Goal: Task Accomplishment & Management: Manage account settings

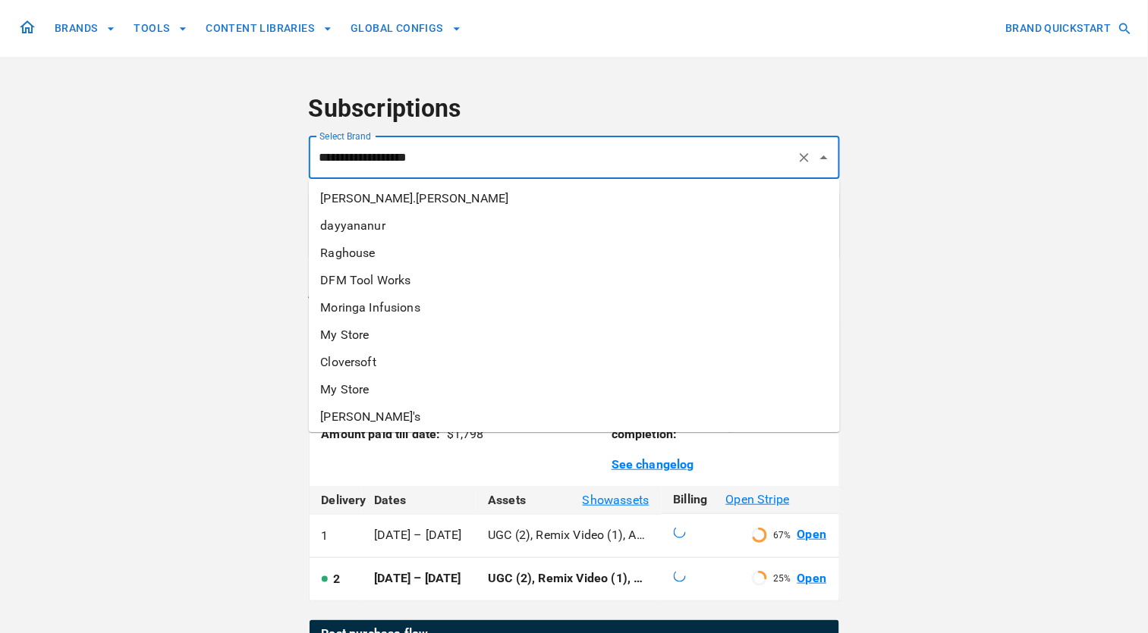
drag, startPoint x: 0, startPoint y: 0, endPoint x: 658, endPoint y: 159, distance: 677.4
click at [658, 159] on input "**********" at bounding box center [553, 157] width 475 height 29
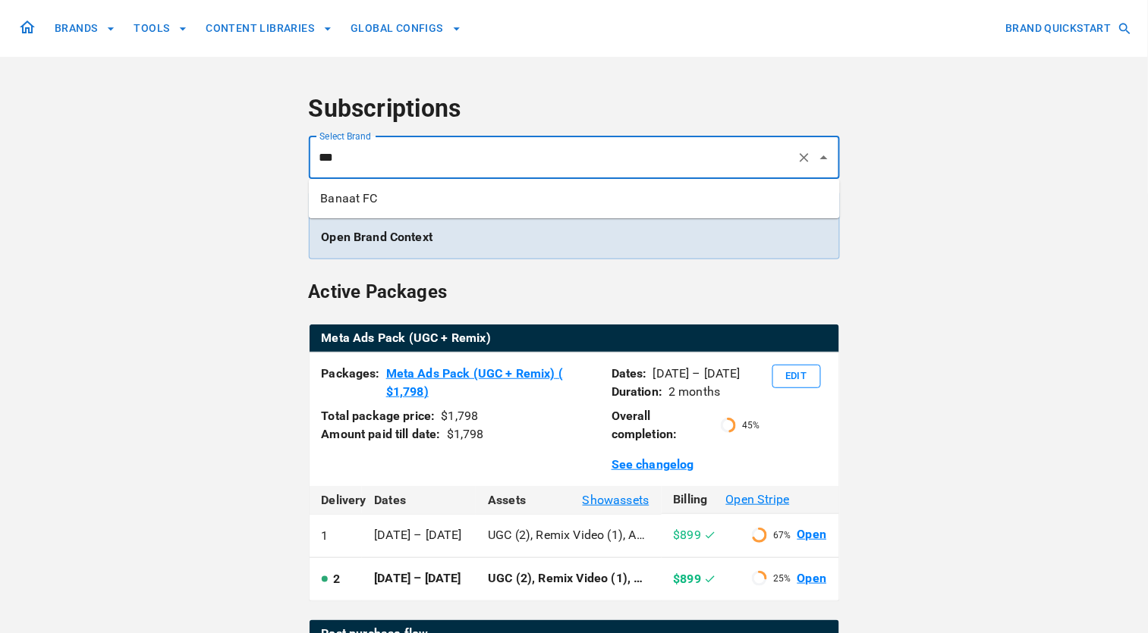
click at [641, 207] on li "Banaat FC" at bounding box center [574, 198] width 531 height 27
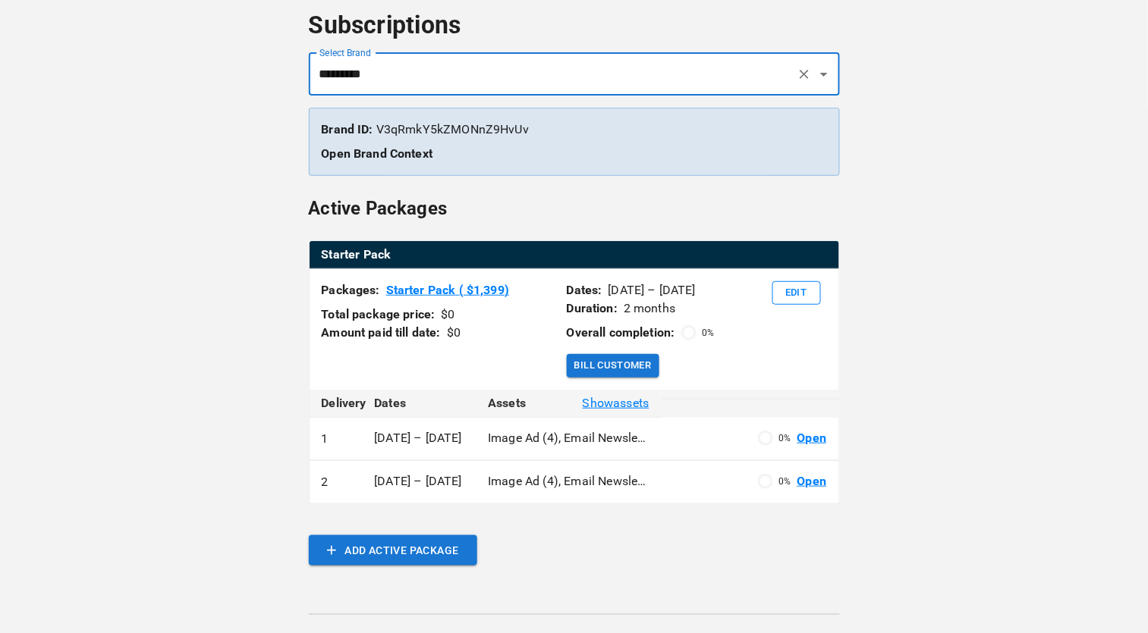
scroll to position [97, 0]
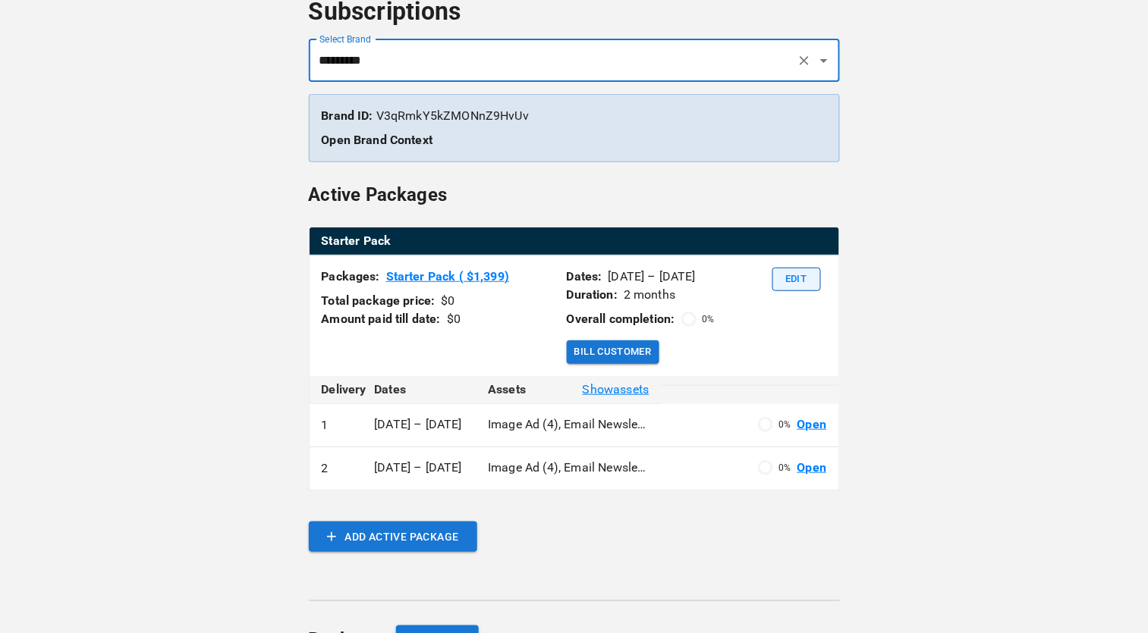
type input "*********"
click at [793, 274] on button "Edit" at bounding box center [796, 280] width 49 height 24
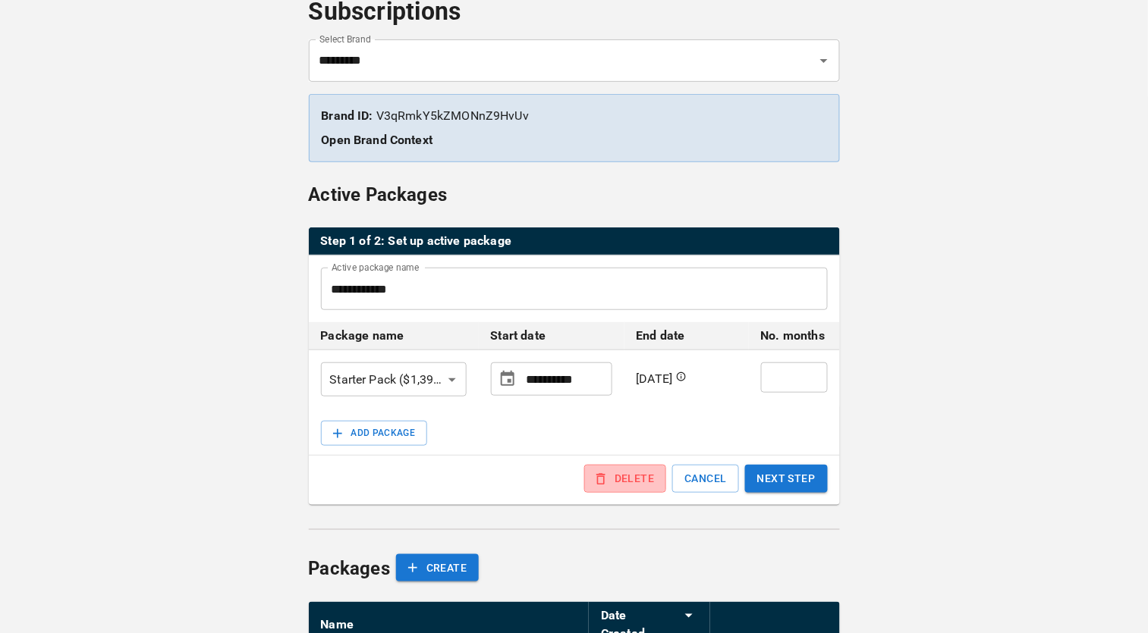
click at [632, 482] on button "DELETE" at bounding box center [625, 479] width 82 height 28
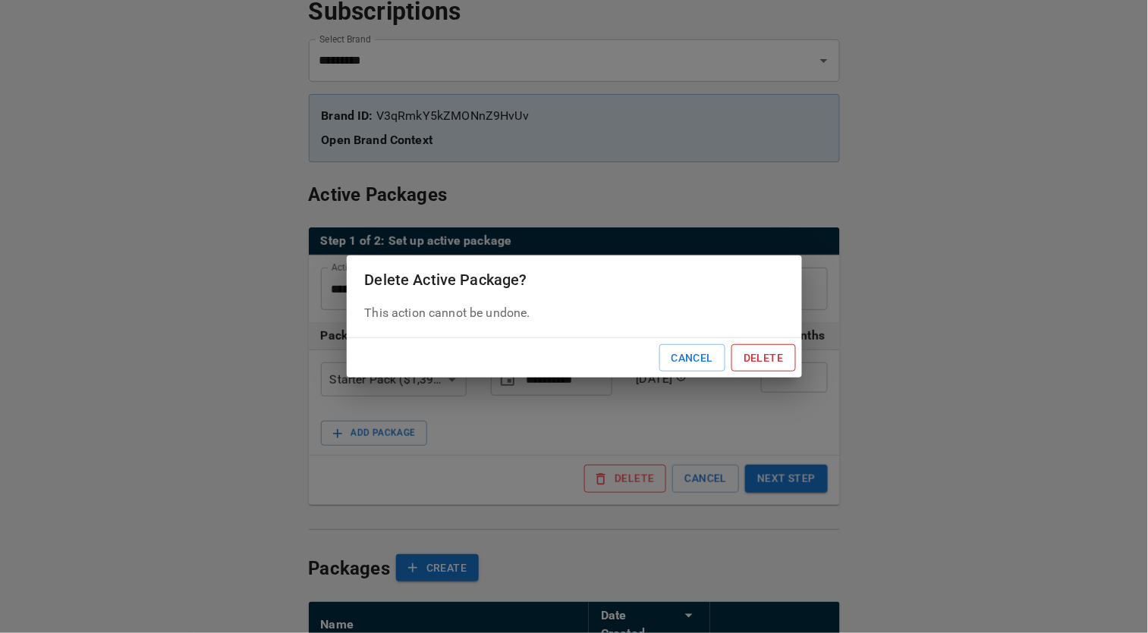
click at [756, 363] on button "Delete" at bounding box center [763, 358] width 64 height 28
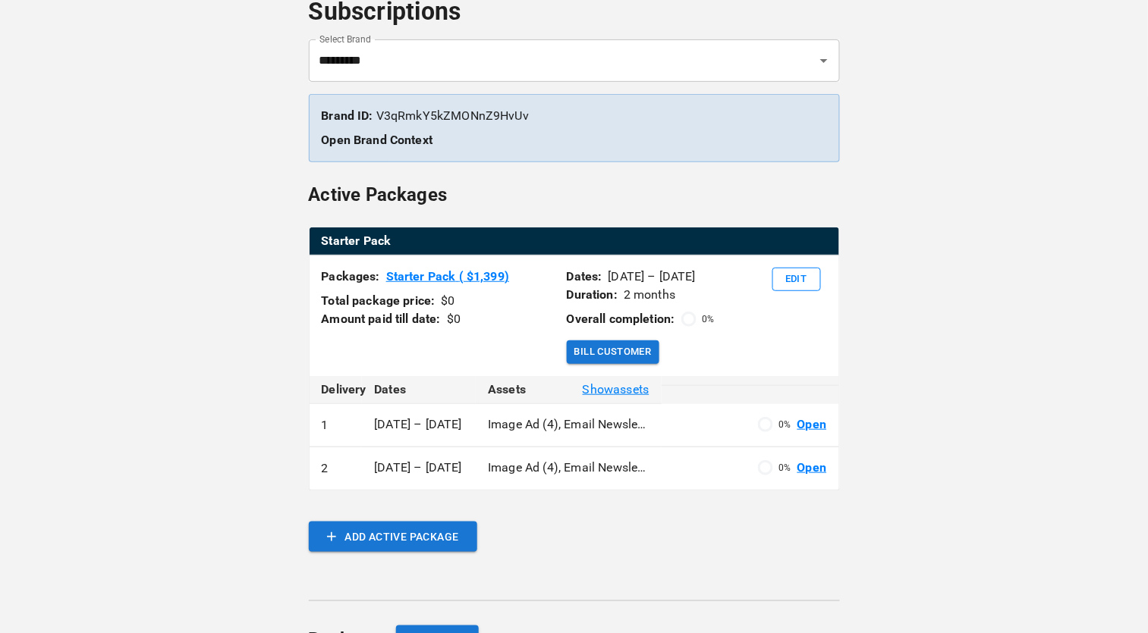
scroll to position [0, 0]
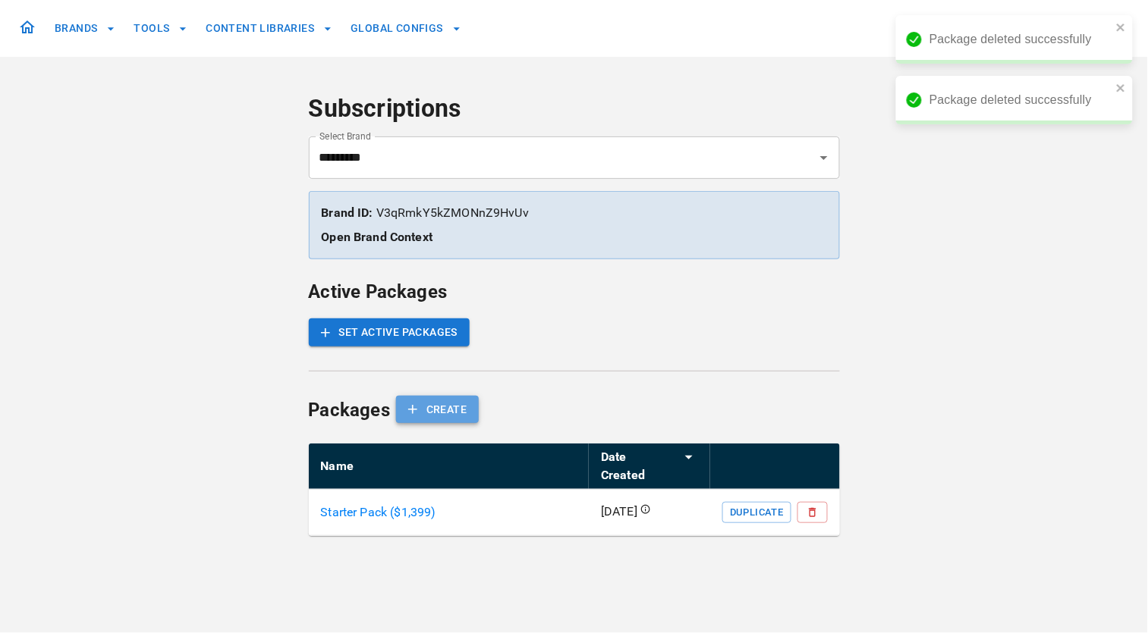
click at [432, 412] on button "CREATE" at bounding box center [437, 410] width 83 height 28
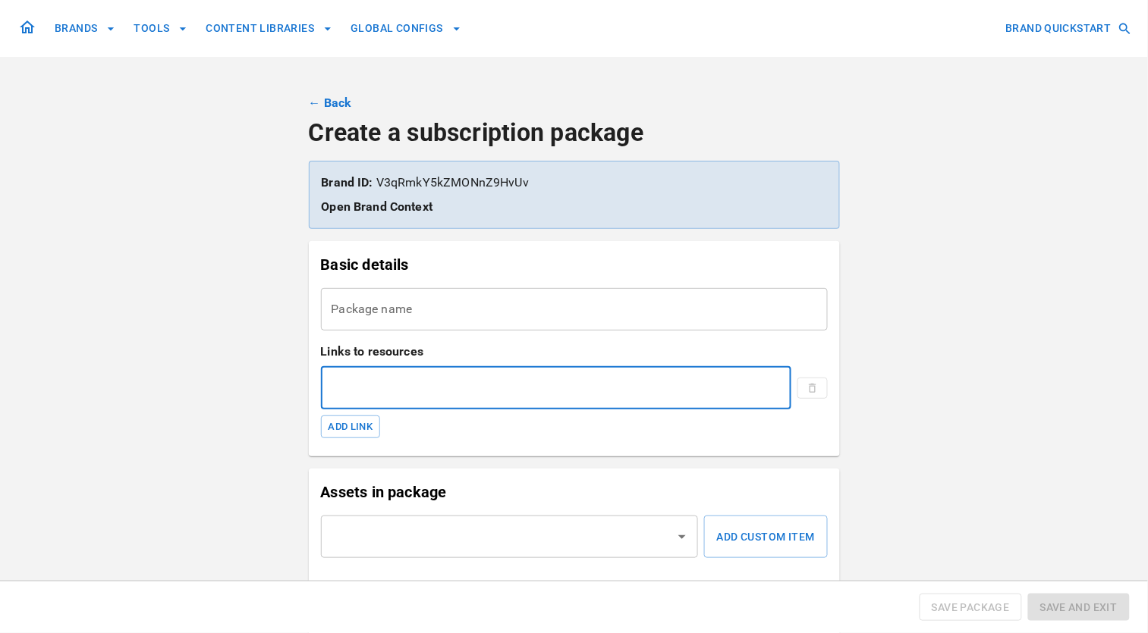
click at [573, 391] on input "text" at bounding box center [556, 388] width 471 height 42
paste input "**********"
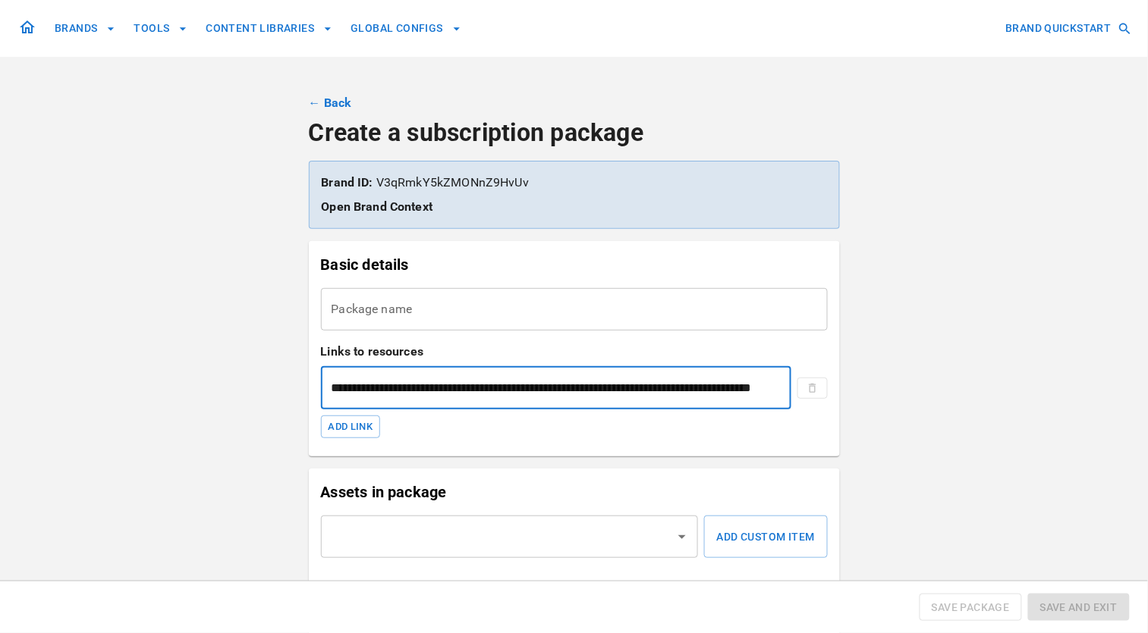
scroll to position [0, 118]
type input "**********"
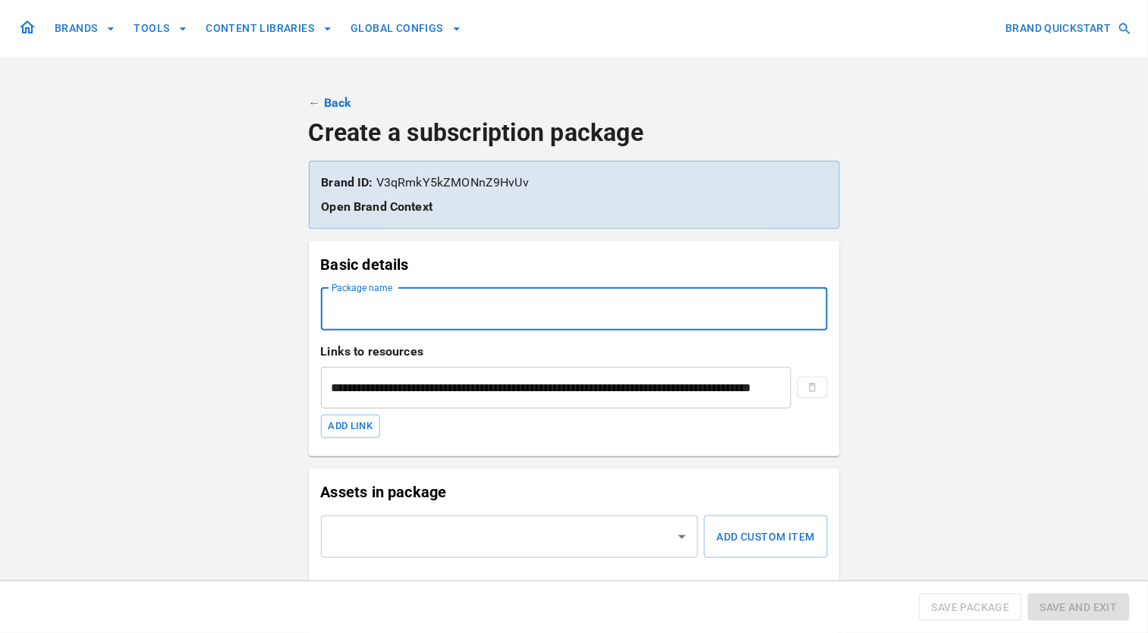
click at [383, 309] on input "Package name" at bounding box center [574, 309] width 507 height 42
click at [404, 312] on input "**********" at bounding box center [574, 309] width 507 height 42
click at [529, 305] on input "**********" at bounding box center [574, 309] width 507 height 42
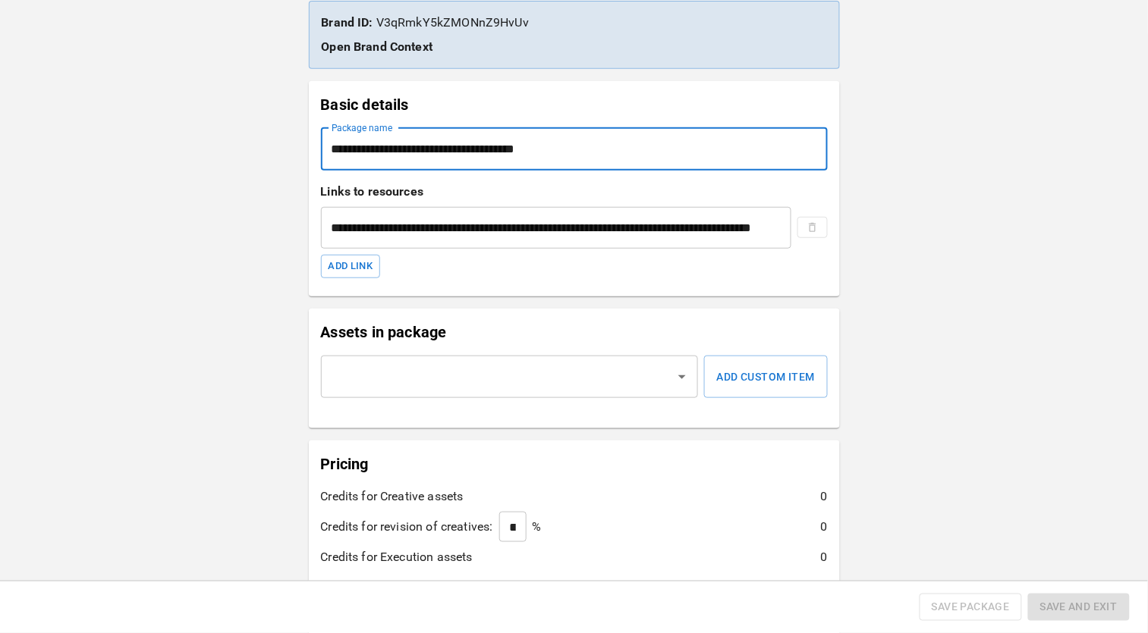
scroll to position [168, 0]
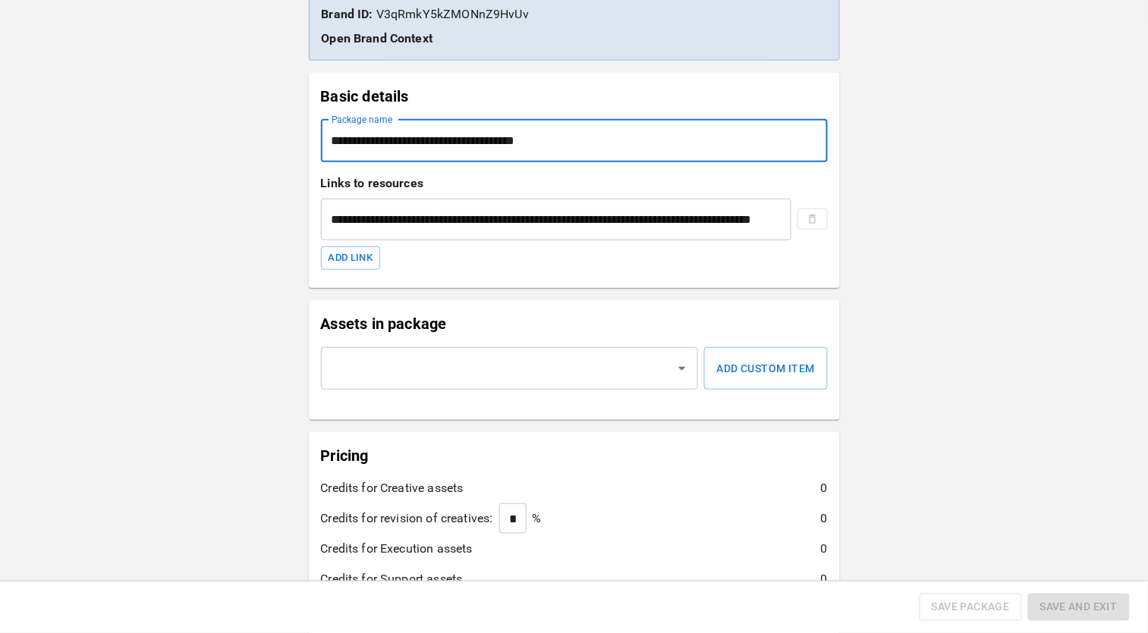
type input "**********"
click at [446, 370] on input "text" at bounding box center [498, 368] width 341 height 29
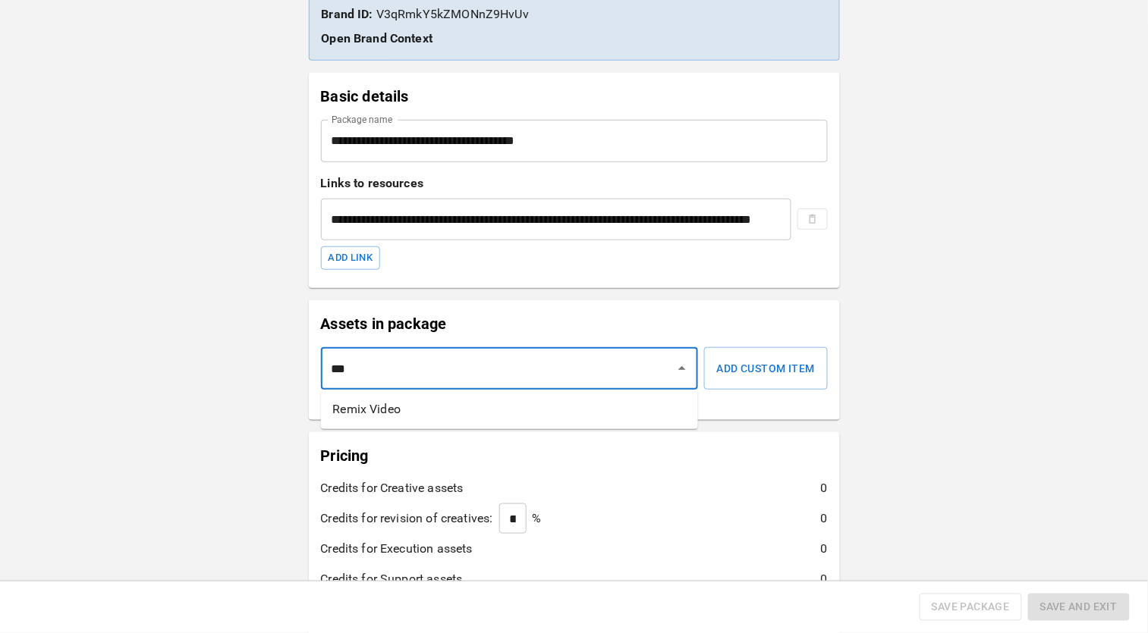
type input "****"
click at [442, 408] on li "Remix Video" at bounding box center [509, 409] width 377 height 27
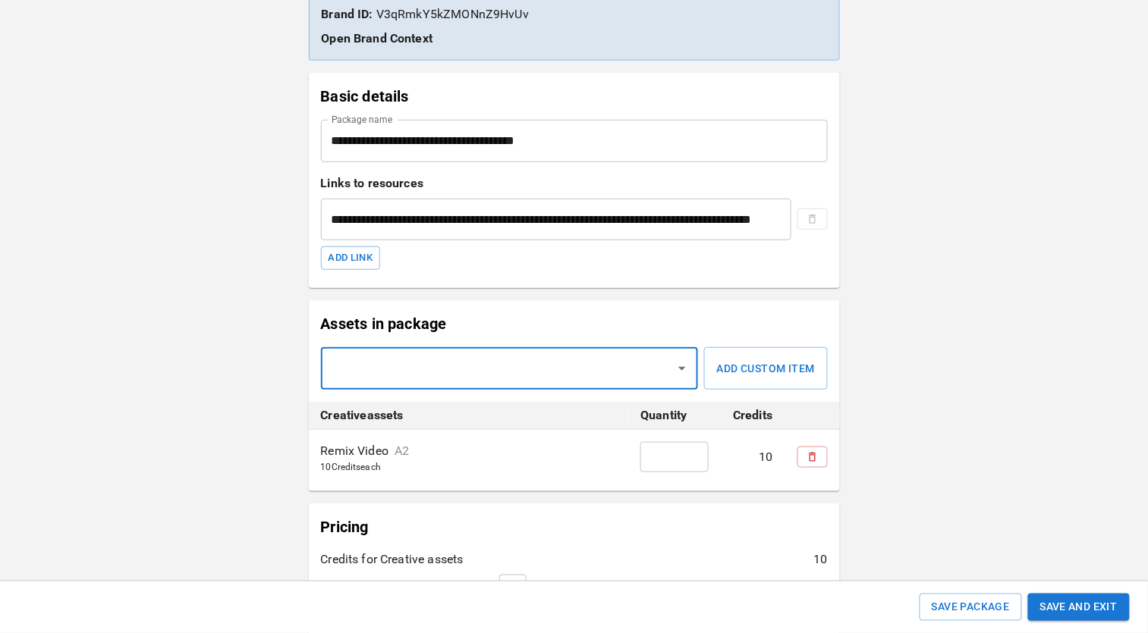
click at [662, 451] on input "*" at bounding box center [674, 457] width 68 height 30
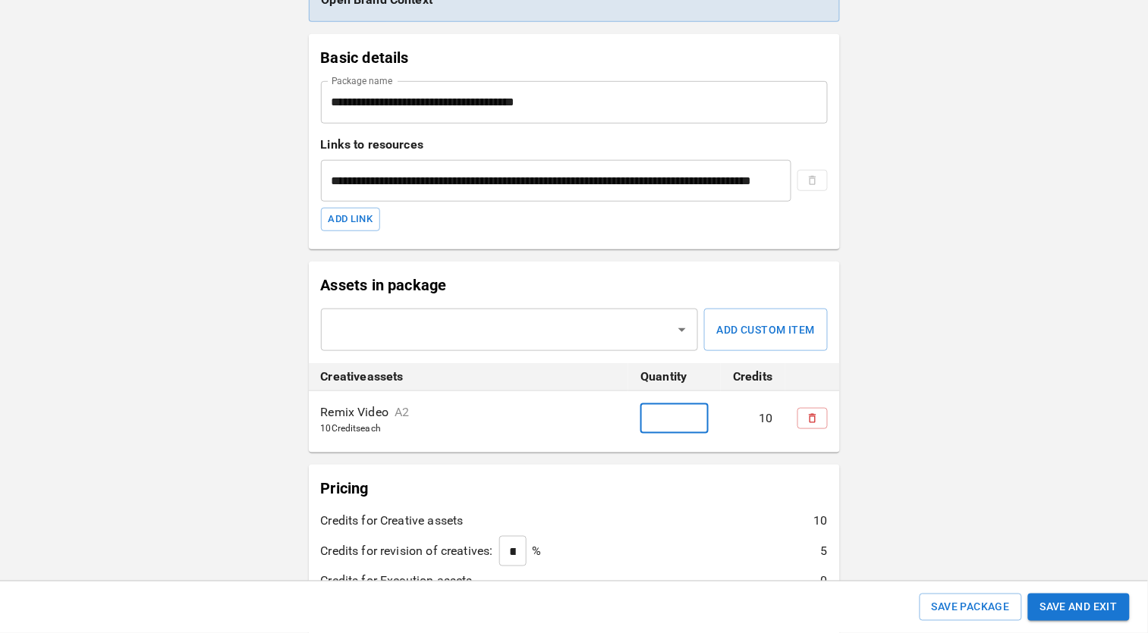
scroll to position [205, 0]
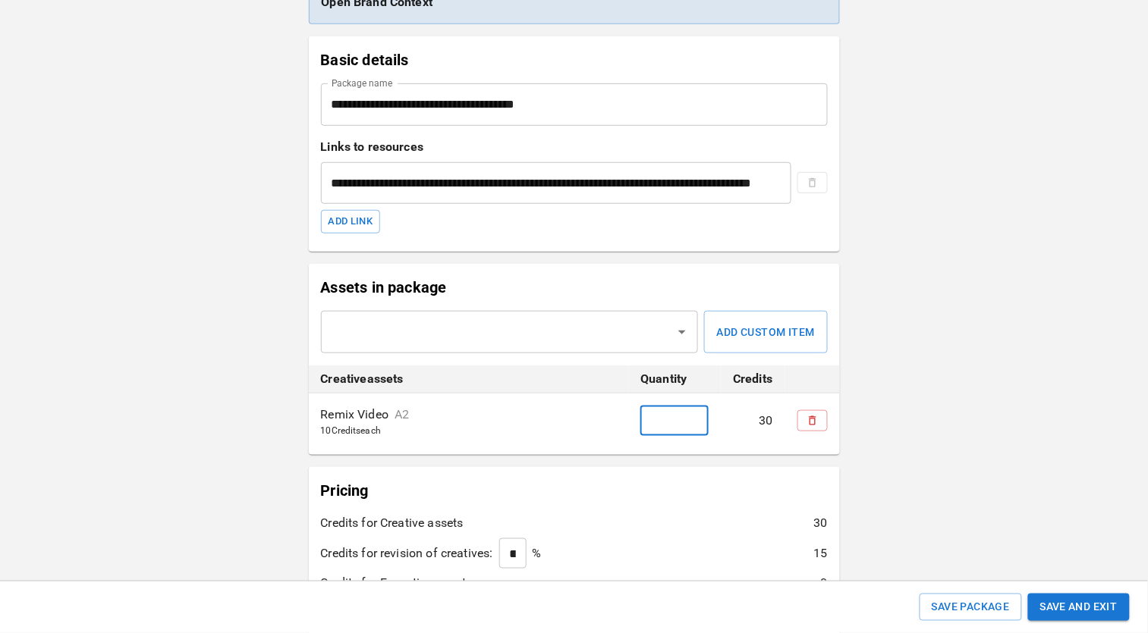
type input "*"
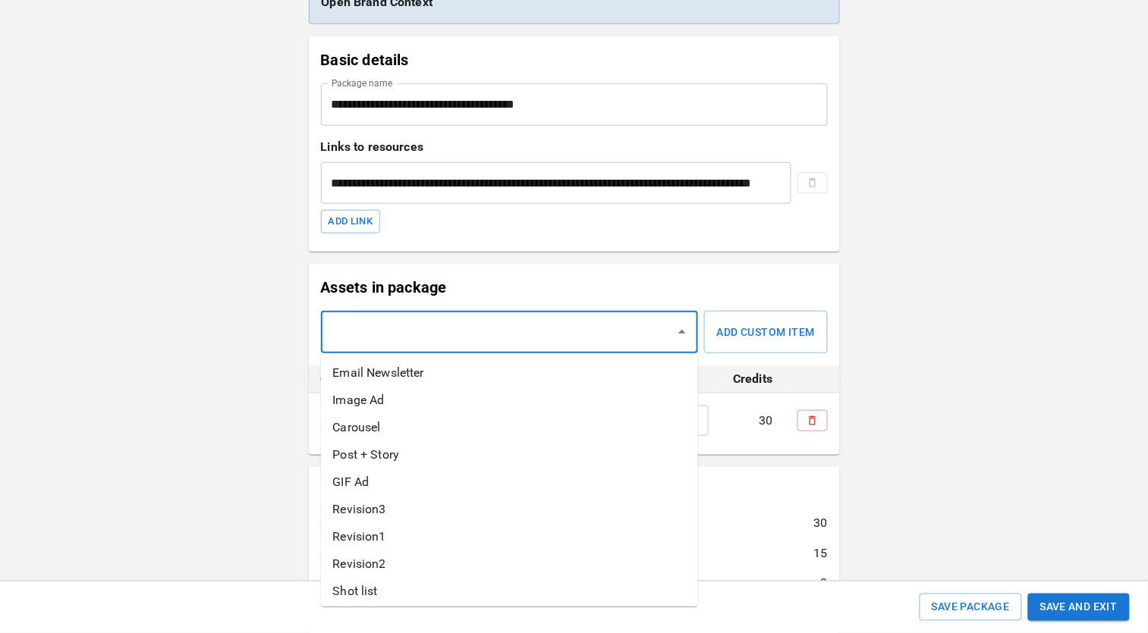
click at [518, 338] on input "text" at bounding box center [498, 332] width 341 height 29
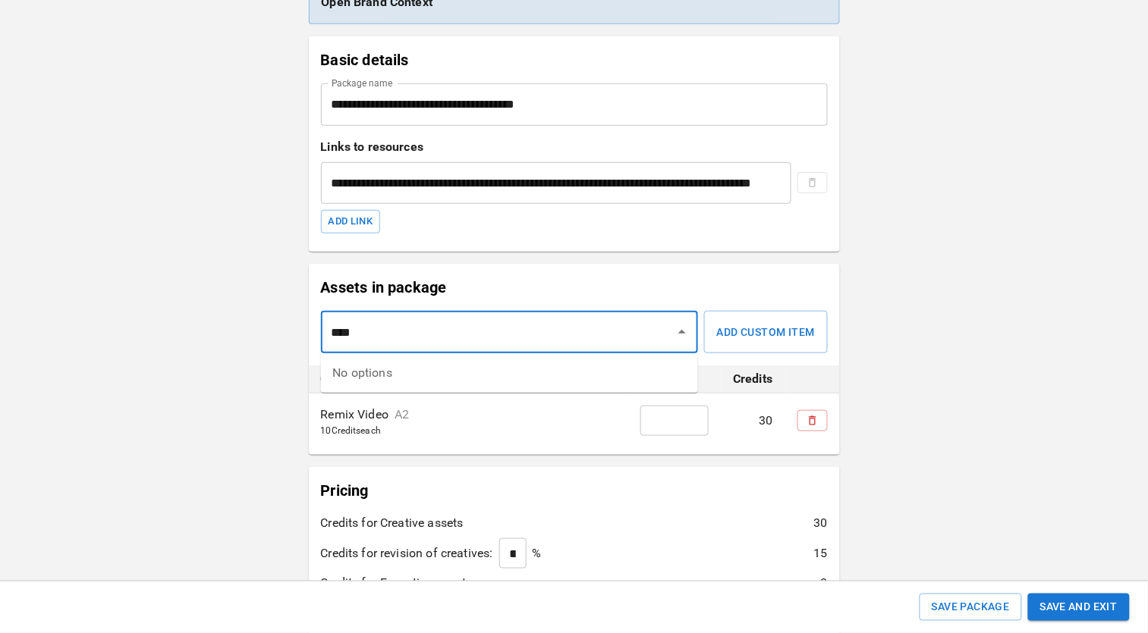
click at [514, 346] on input "****" at bounding box center [498, 332] width 341 height 29
type input "*"
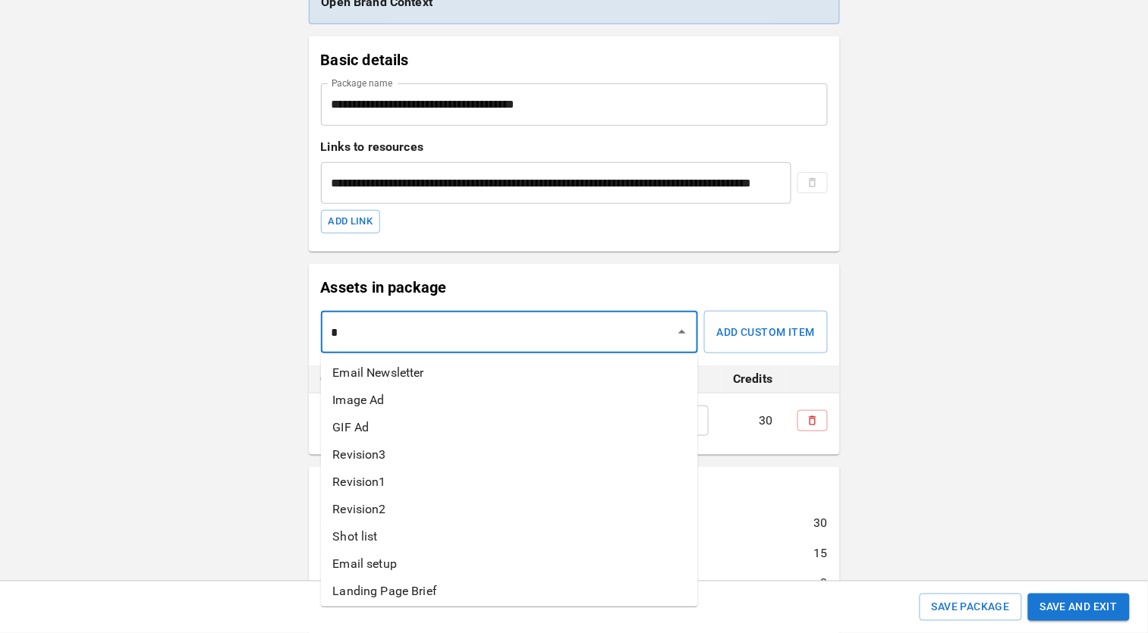
type input "**"
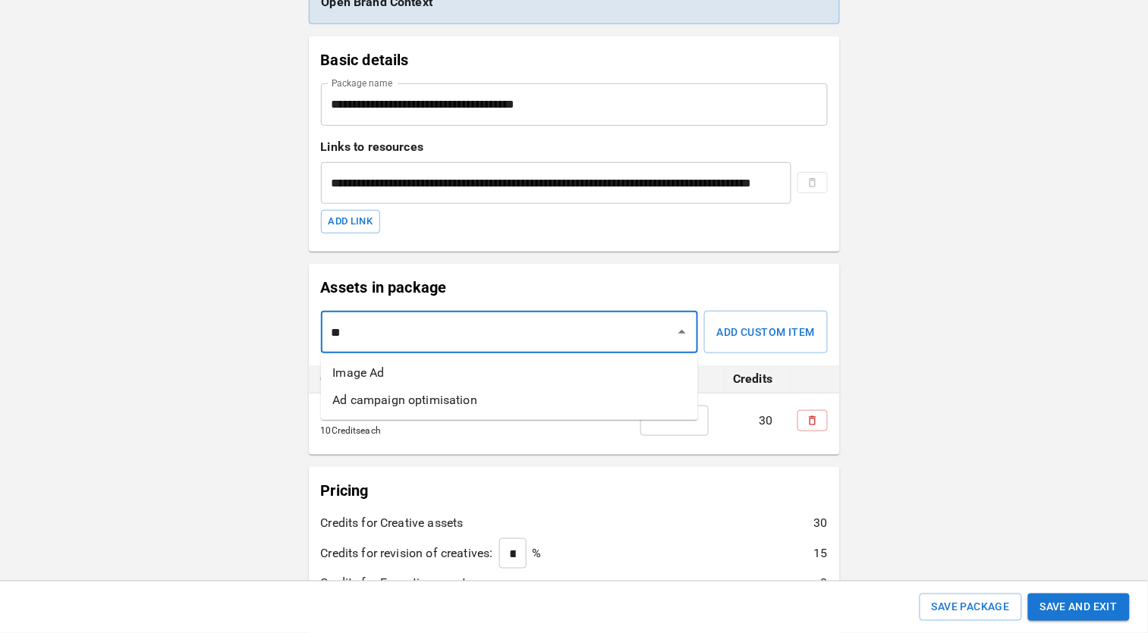
click at [506, 374] on li "Image Ad" at bounding box center [509, 373] width 377 height 27
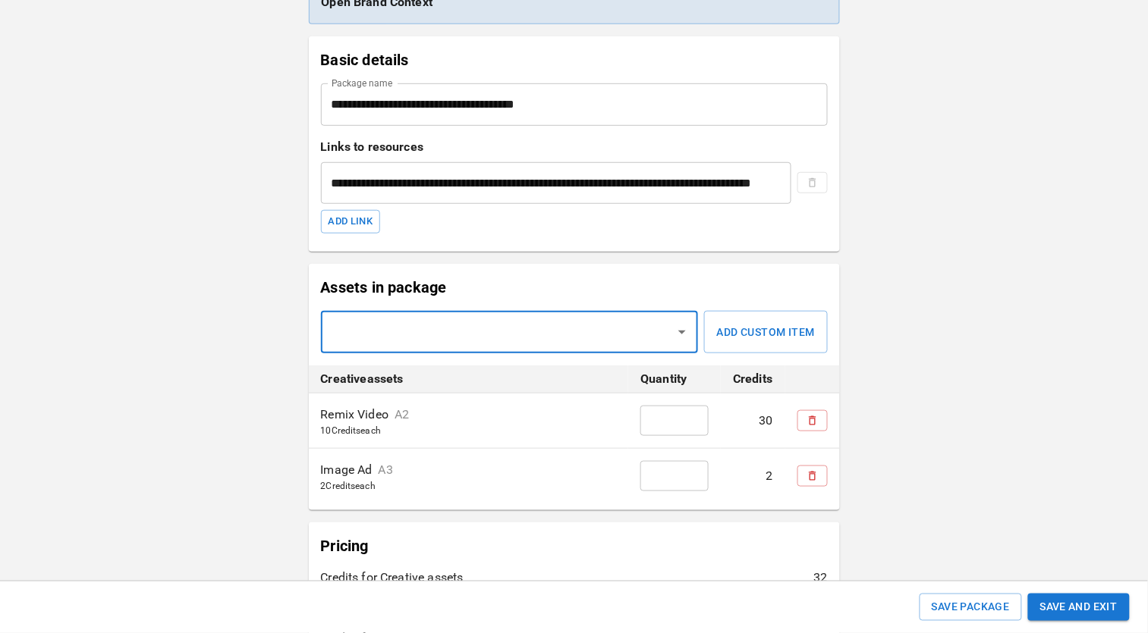
click at [668, 483] on input "*" at bounding box center [674, 476] width 68 height 30
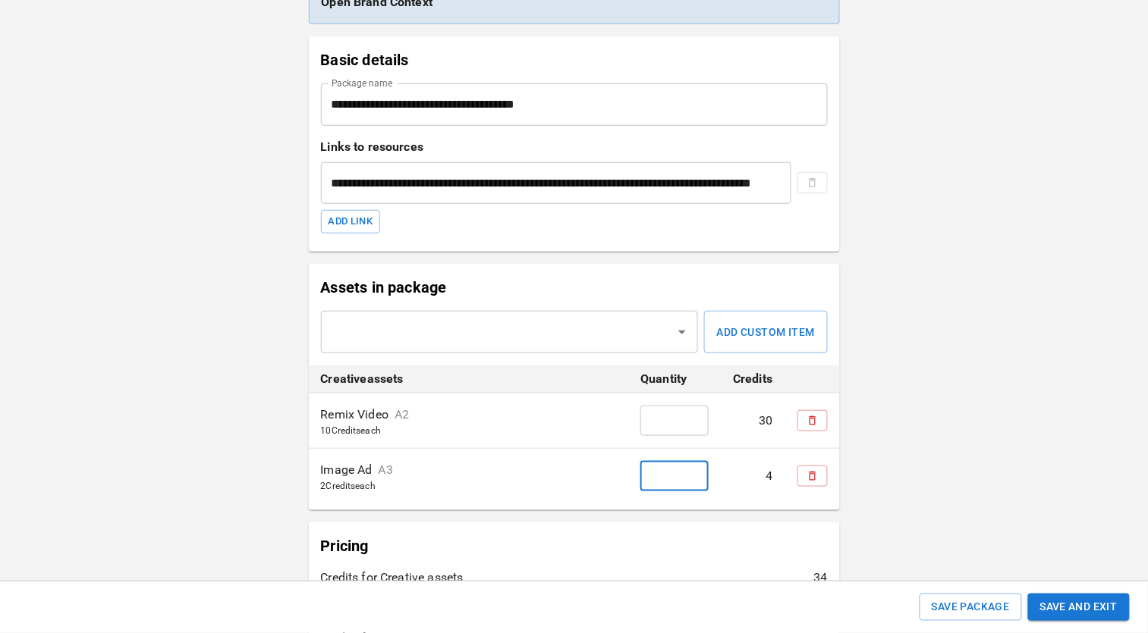
type input "*"
click at [485, 340] on input "text" at bounding box center [498, 332] width 341 height 29
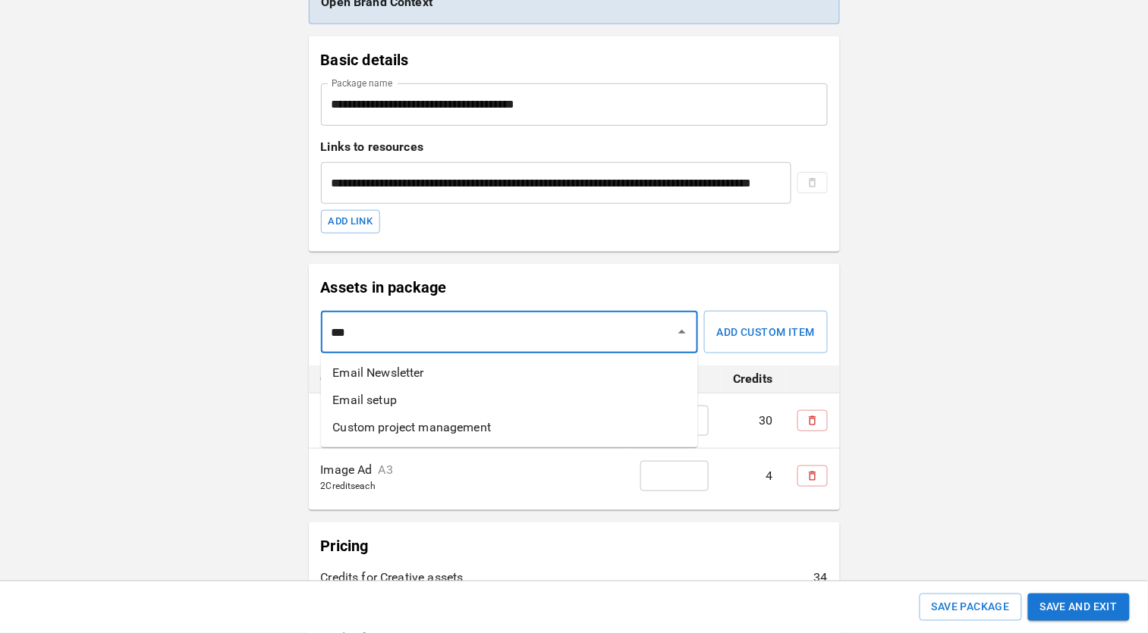
type input "****"
click at [490, 377] on li "Email Newsletter" at bounding box center [509, 373] width 377 height 27
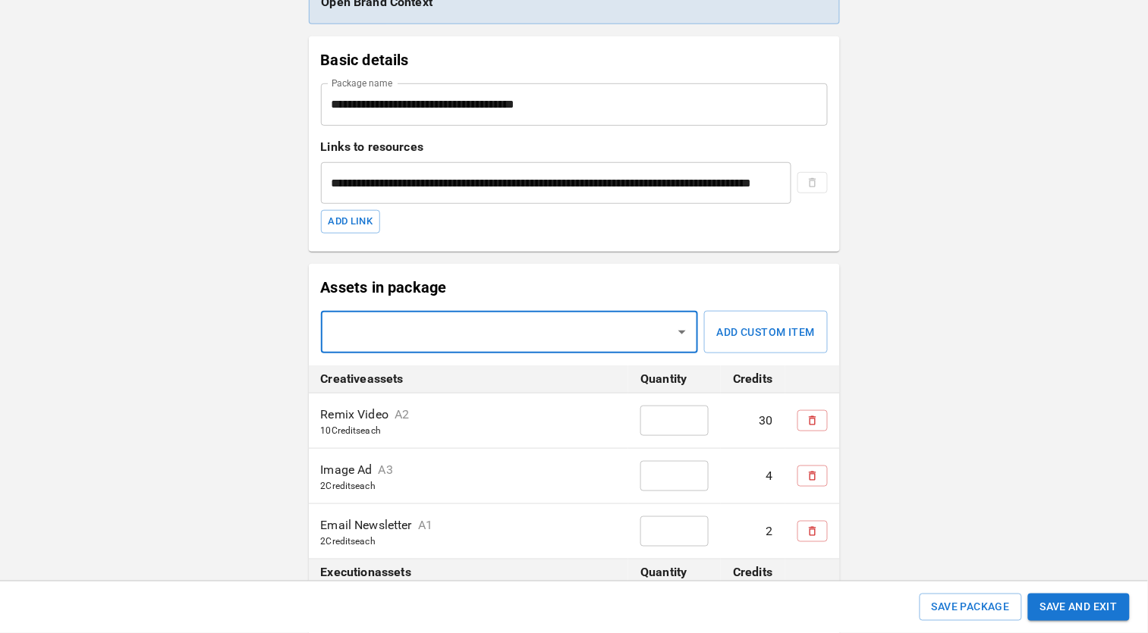
click at [671, 535] on input "*" at bounding box center [674, 532] width 68 height 30
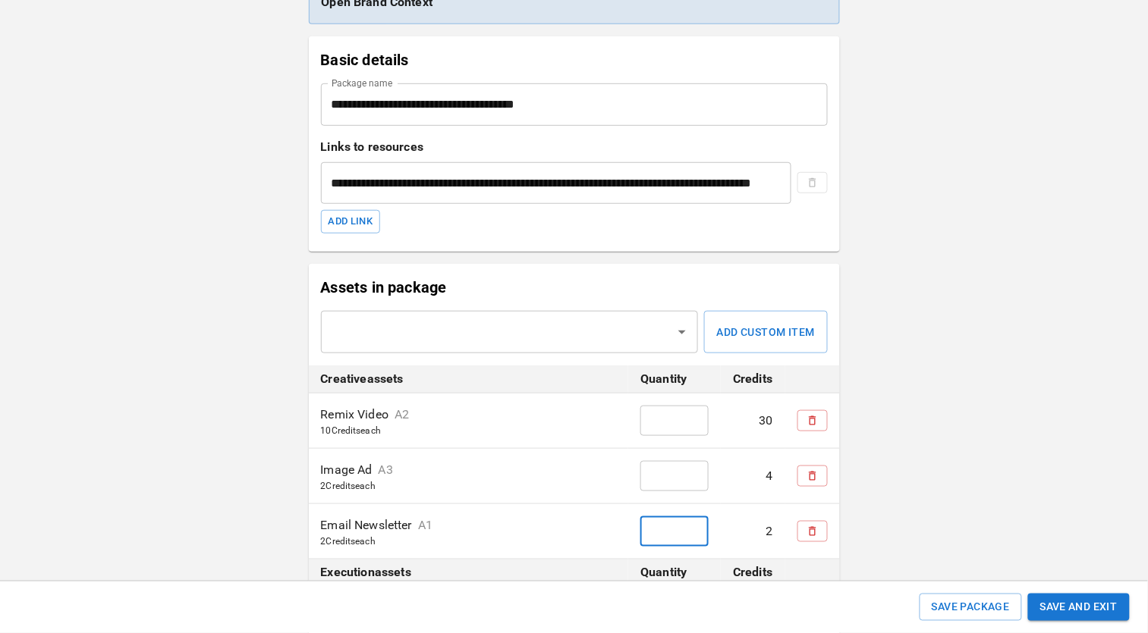
type input "**"
type input "*"
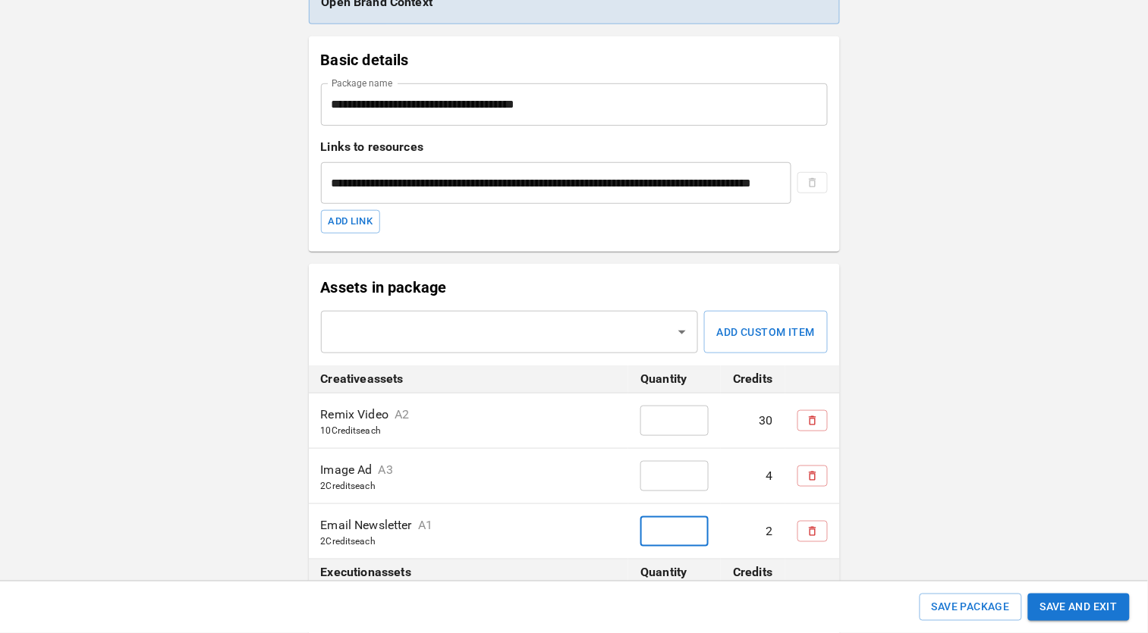
type input "*"
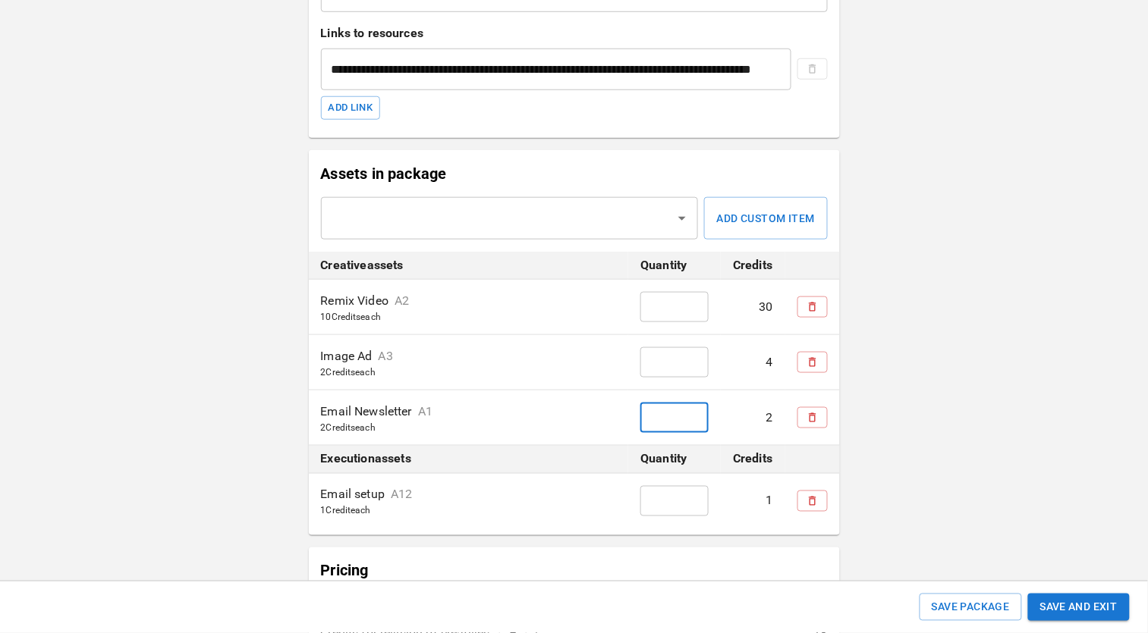
scroll to position [317, 0]
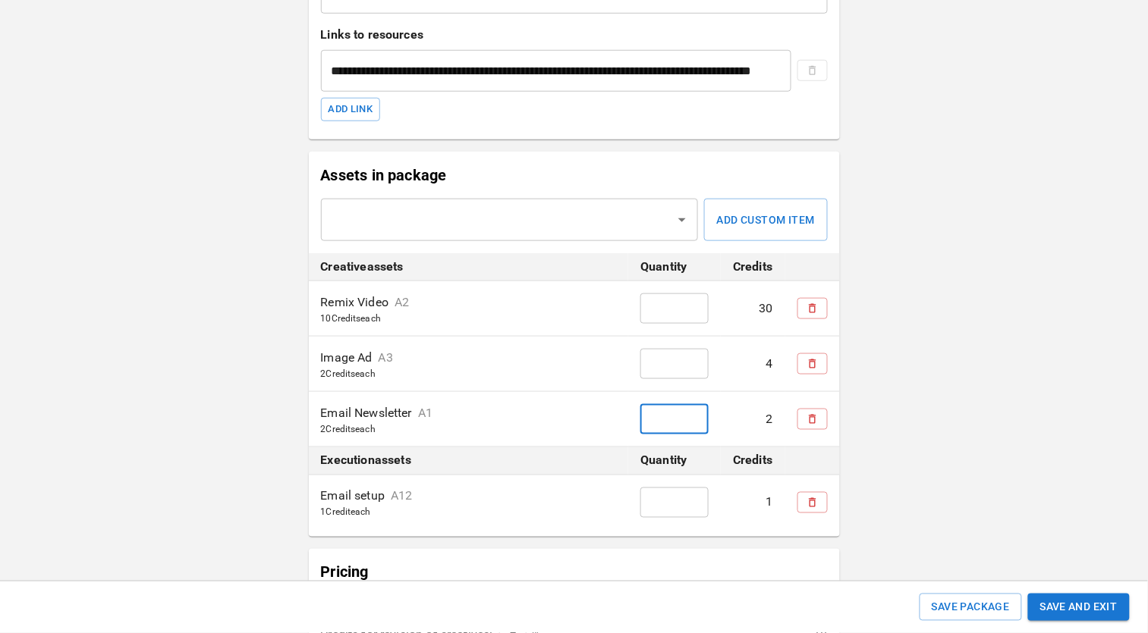
type input "*"
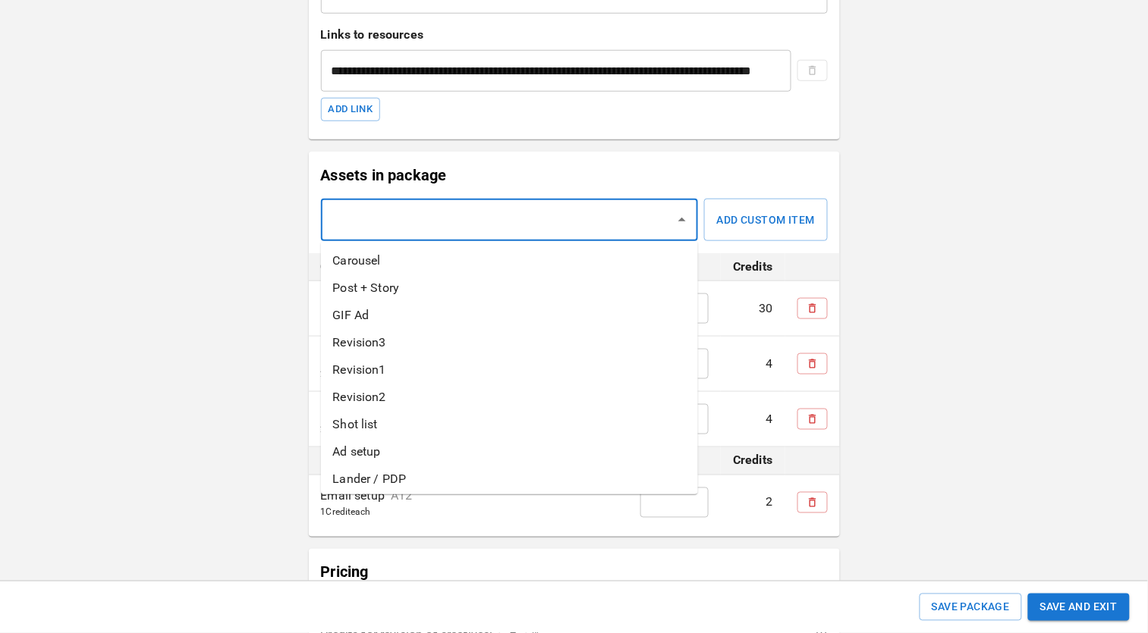
click at [440, 218] on input "text" at bounding box center [498, 220] width 341 height 29
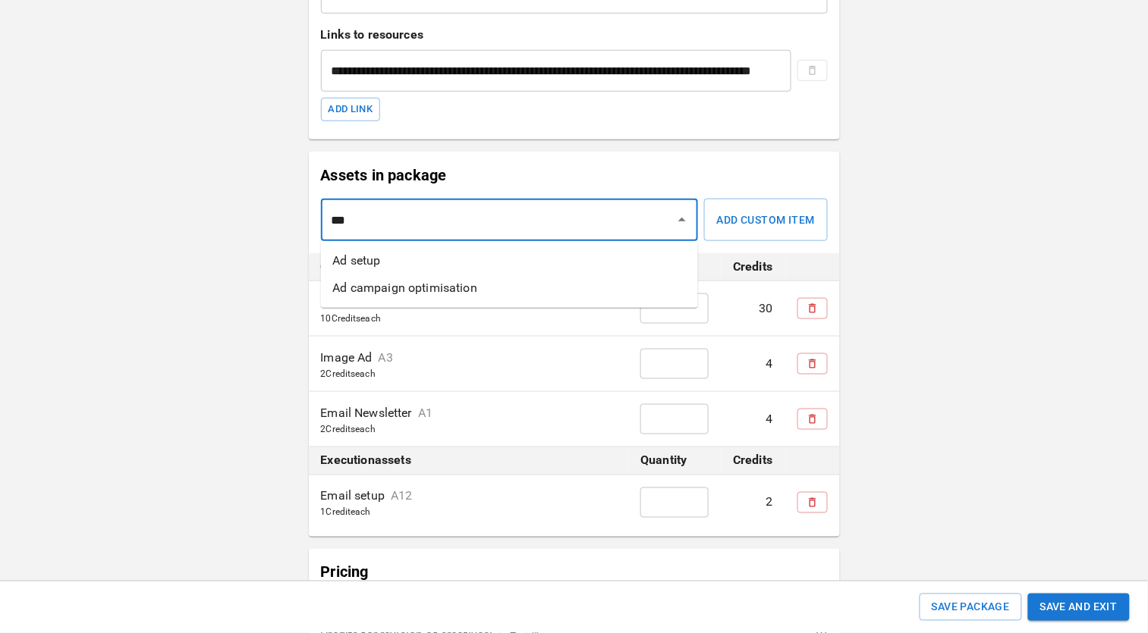
type input "****"
click at [443, 250] on li "Ad setup" at bounding box center [509, 260] width 377 height 27
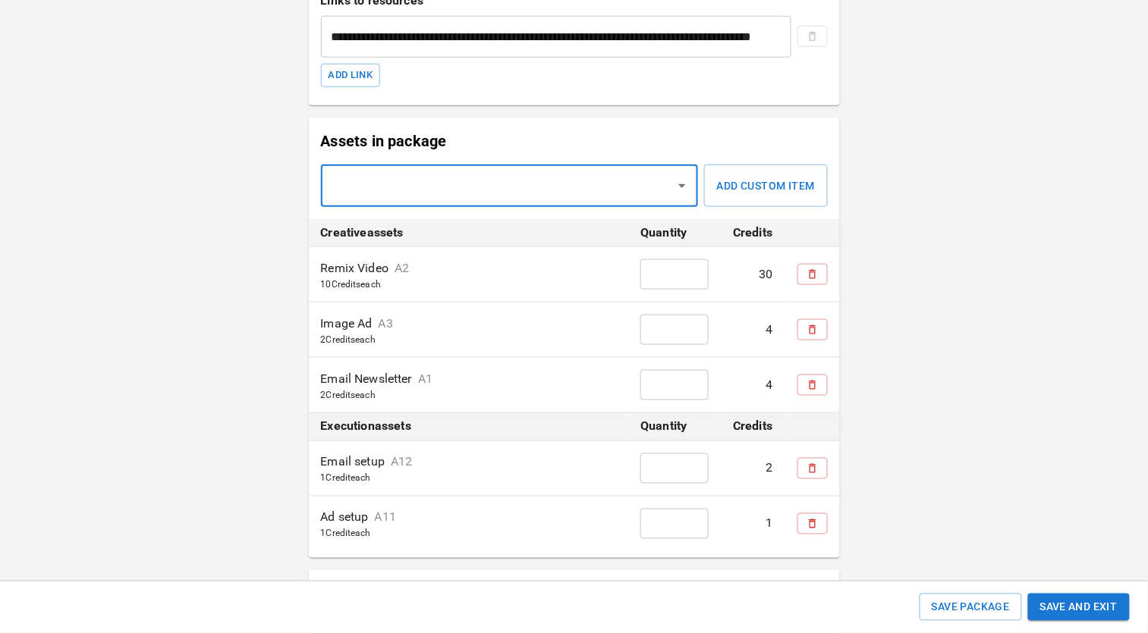
scroll to position [355, 0]
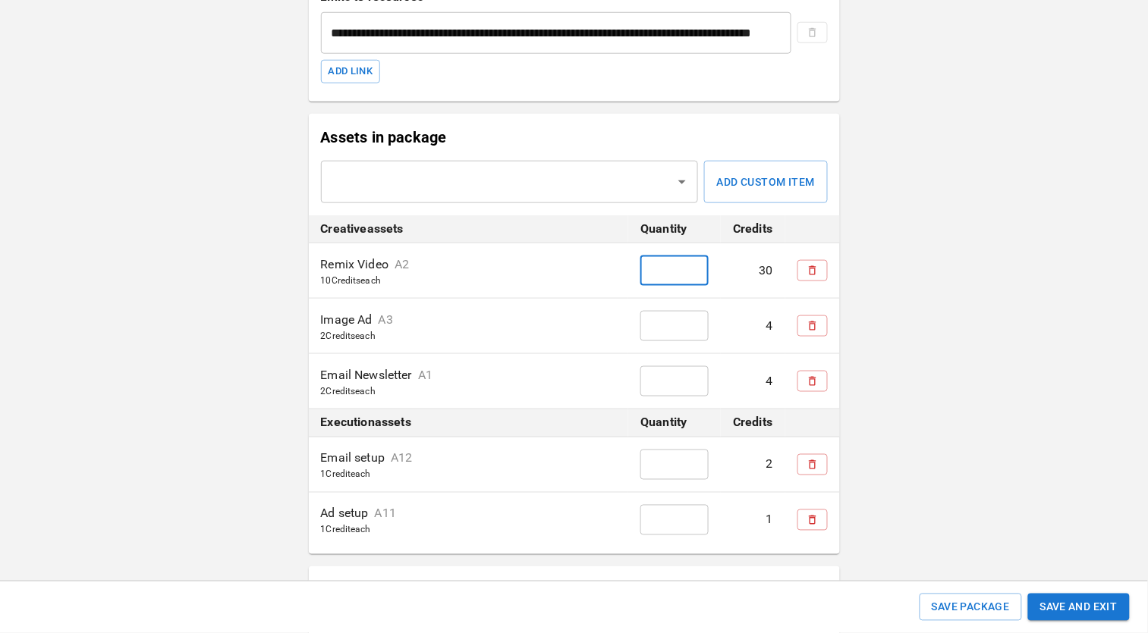
click at [668, 273] on input "*" at bounding box center [674, 271] width 68 height 30
type input "*"
click at [682, 324] on input "*" at bounding box center [674, 326] width 68 height 30
type input "*"
click at [677, 383] on input "*" at bounding box center [674, 381] width 68 height 30
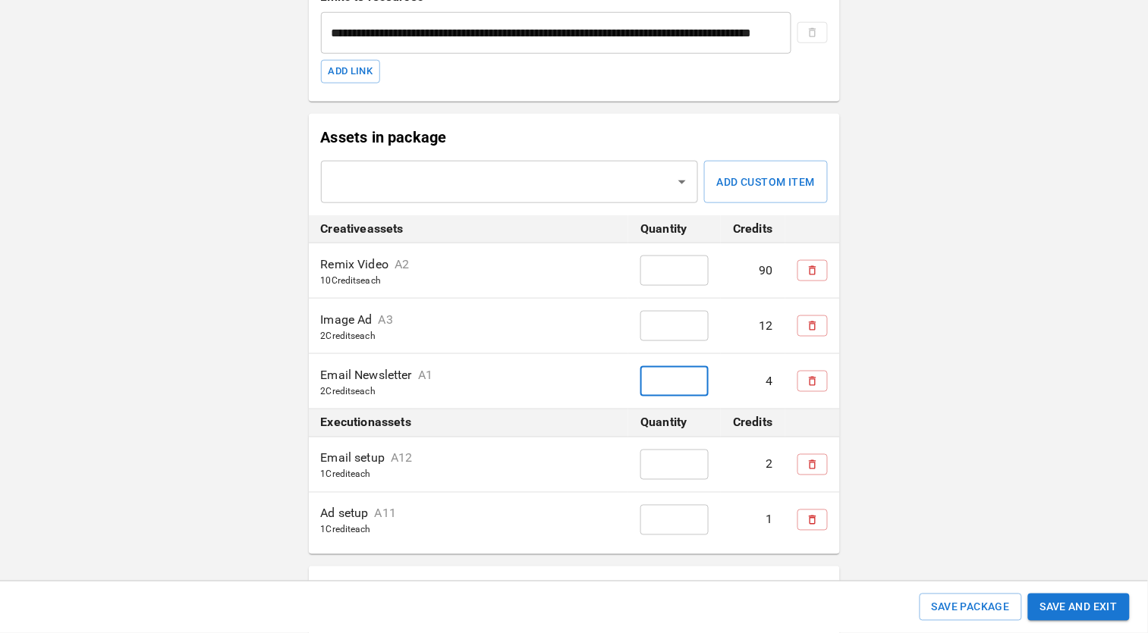
type input "*"
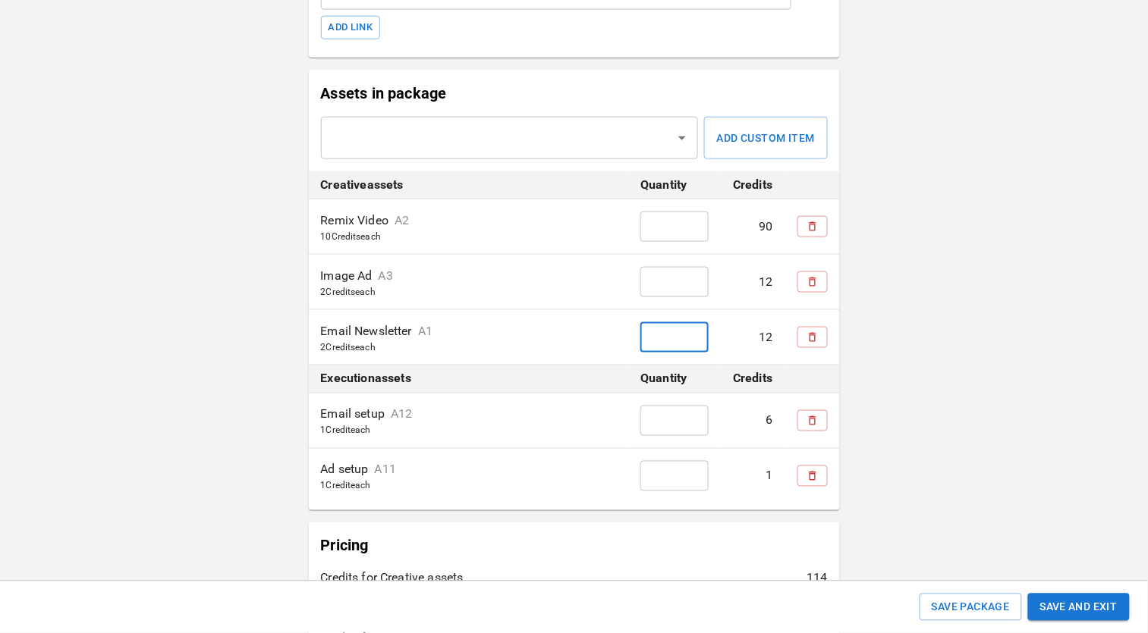
scroll to position [417, 0]
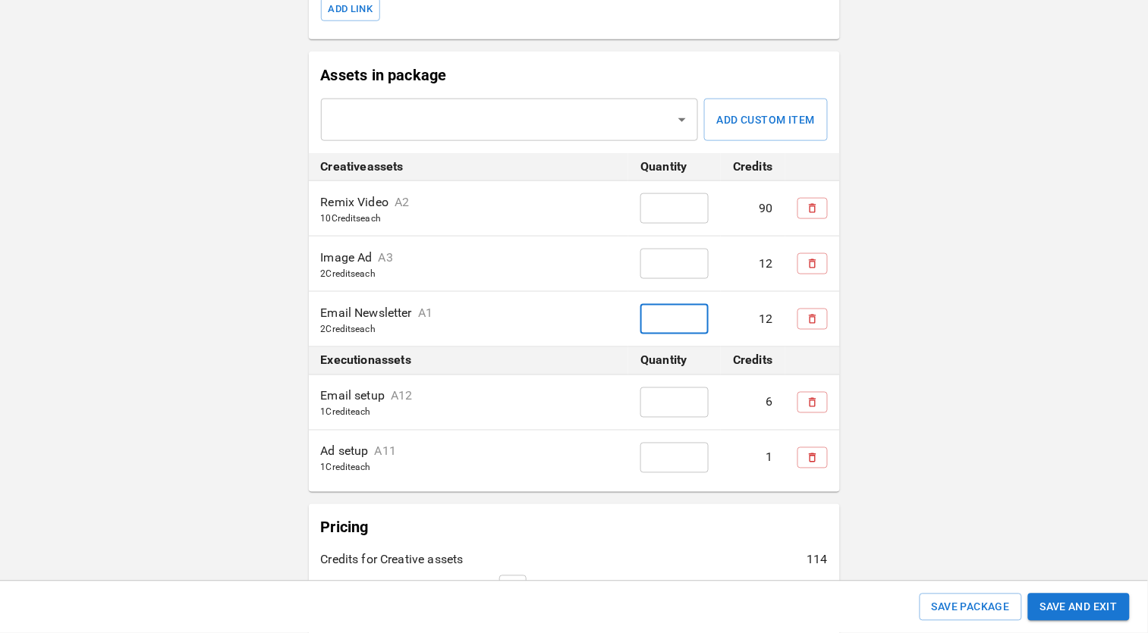
type input "*"
click at [664, 465] on input "*" at bounding box center [674, 458] width 68 height 30
type input "**"
click at [501, 110] on input "text" at bounding box center [498, 119] width 341 height 29
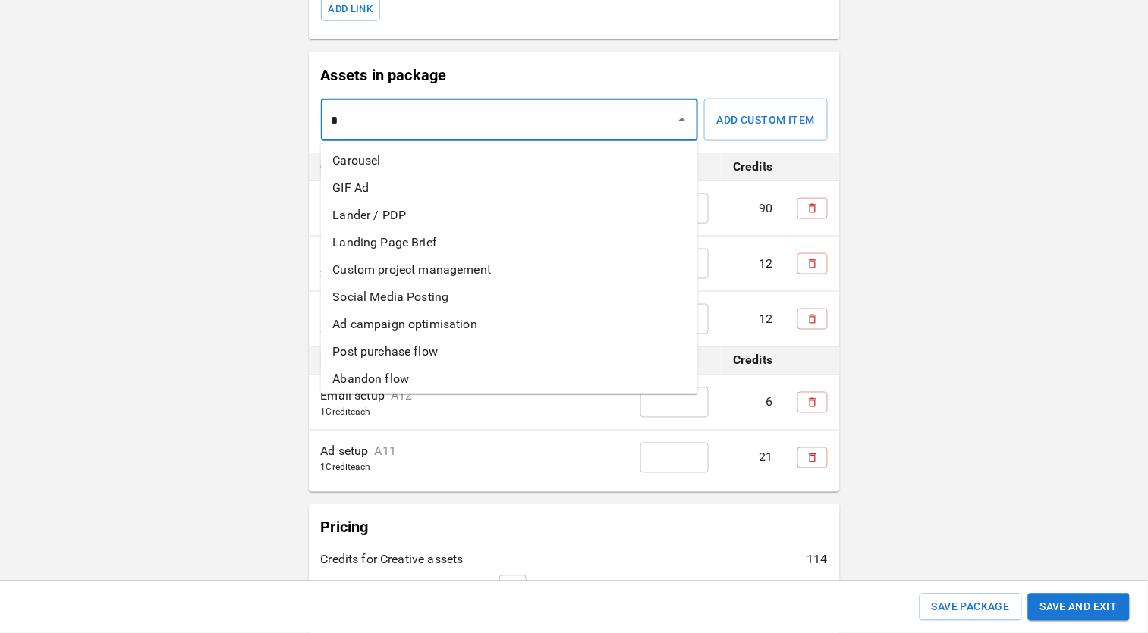
type input "**"
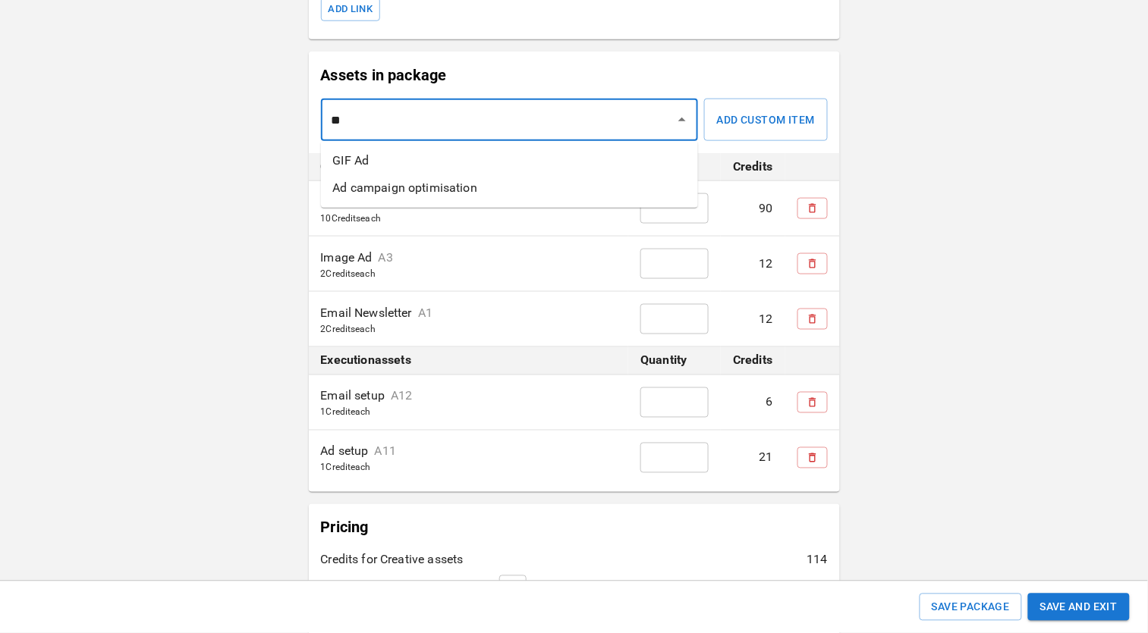
click at [496, 184] on li "Ad campaign optimisation" at bounding box center [509, 187] width 377 height 27
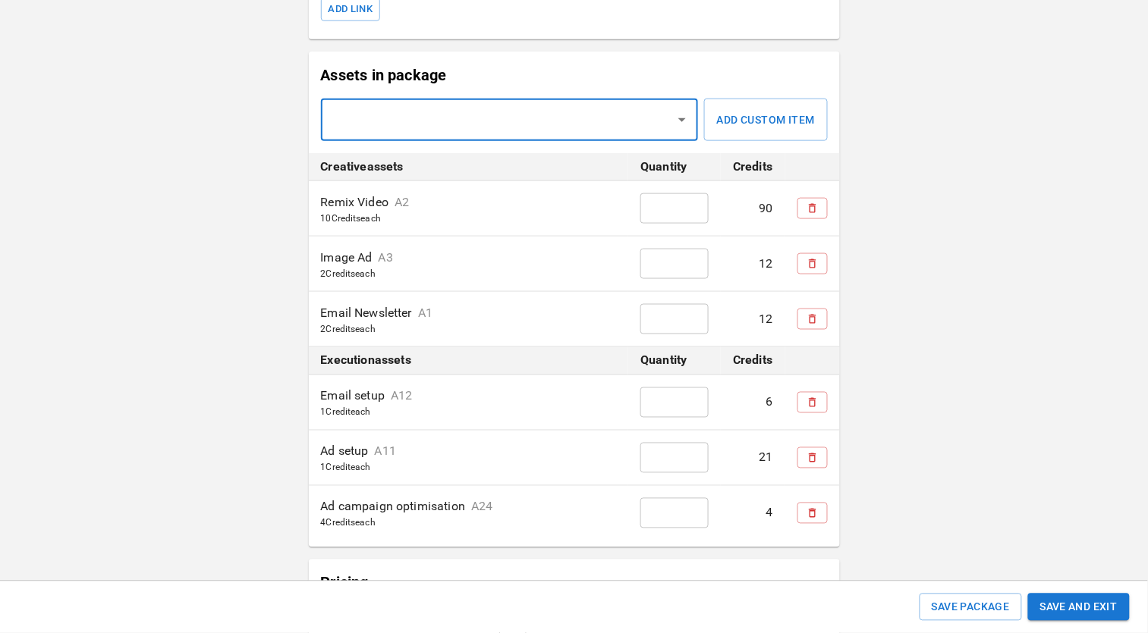
click at [665, 516] on input "*" at bounding box center [674, 513] width 68 height 30
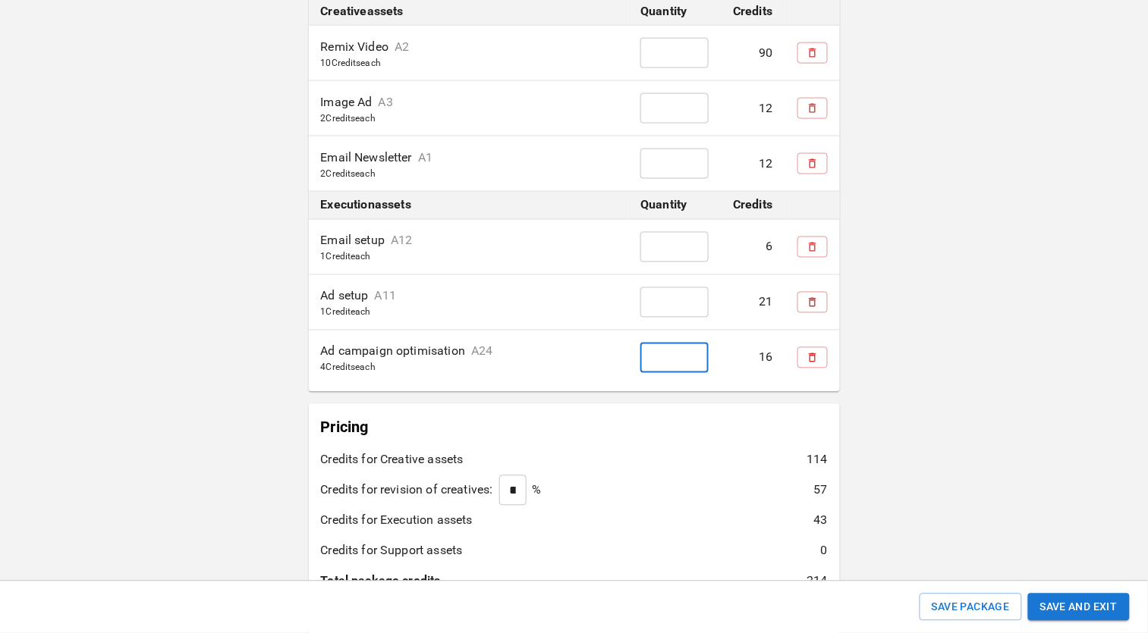
scroll to position [570, 0]
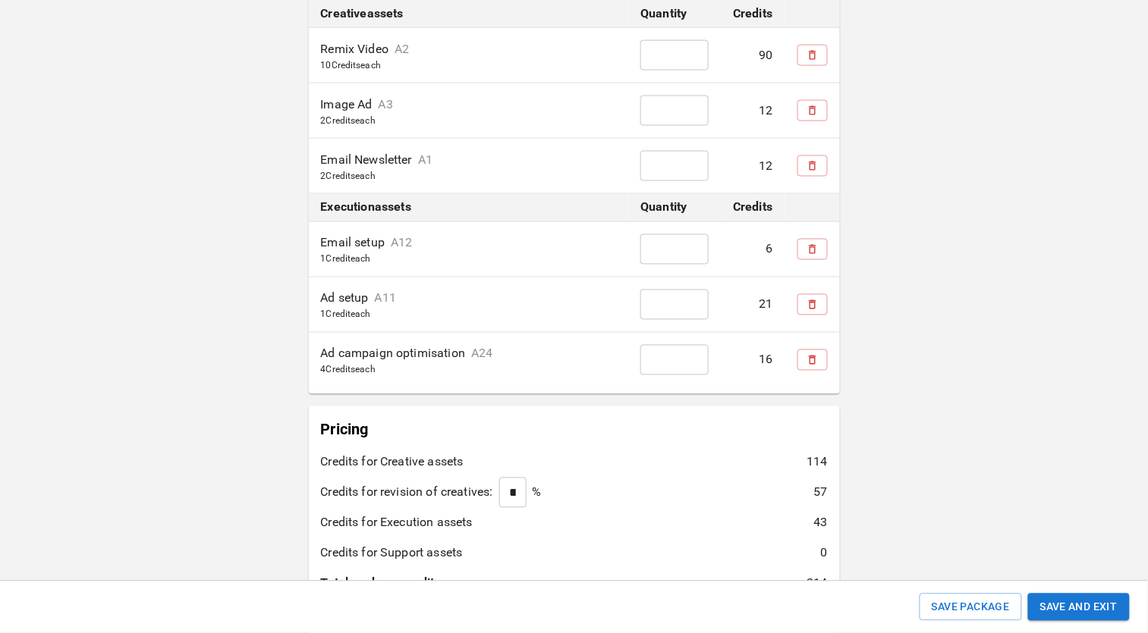
click at [934, 492] on div "**********" at bounding box center [574, 154] width 1148 height 1448
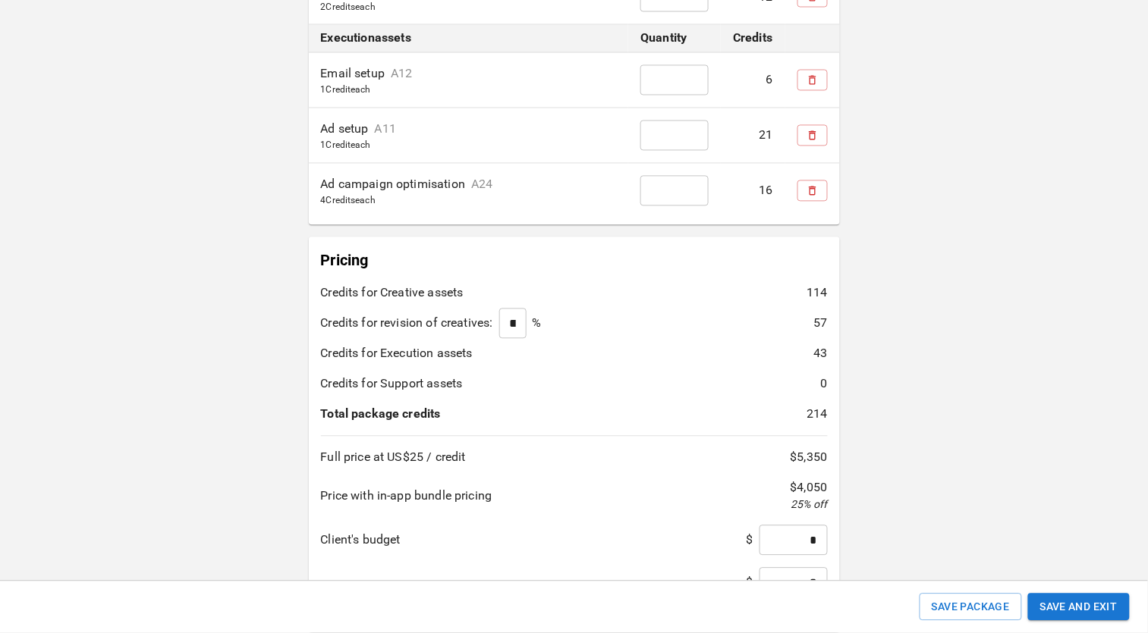
scroll to position [741, 0]
click at [679, 189] on input "*" at bounding box center [674, 189] width 68 height 30
type input "*"
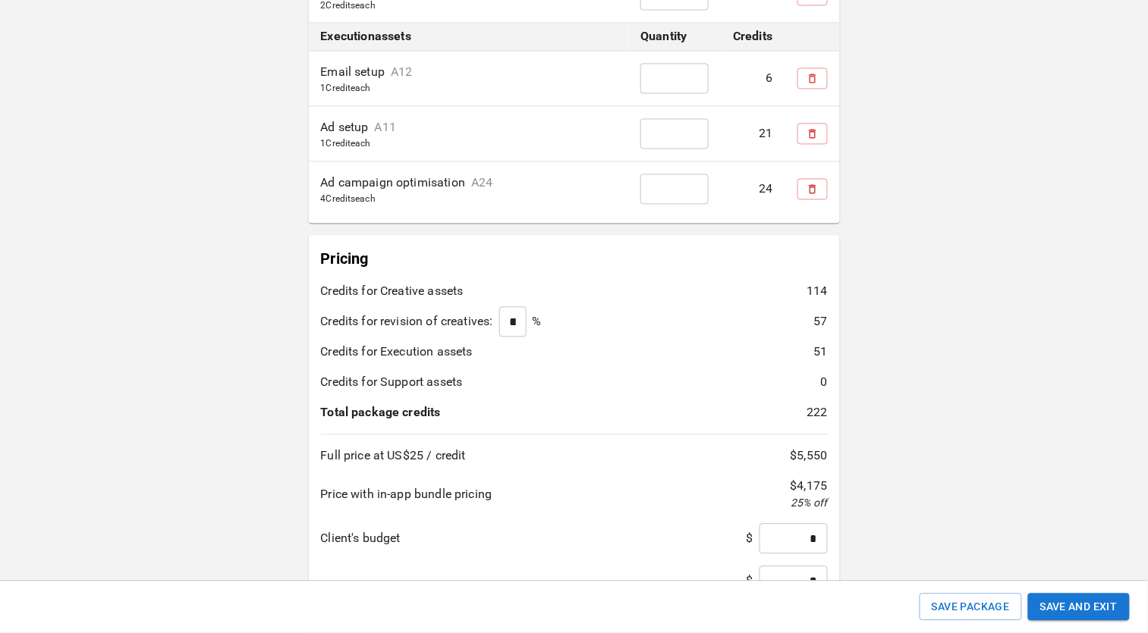
scroll to position [816, 0]
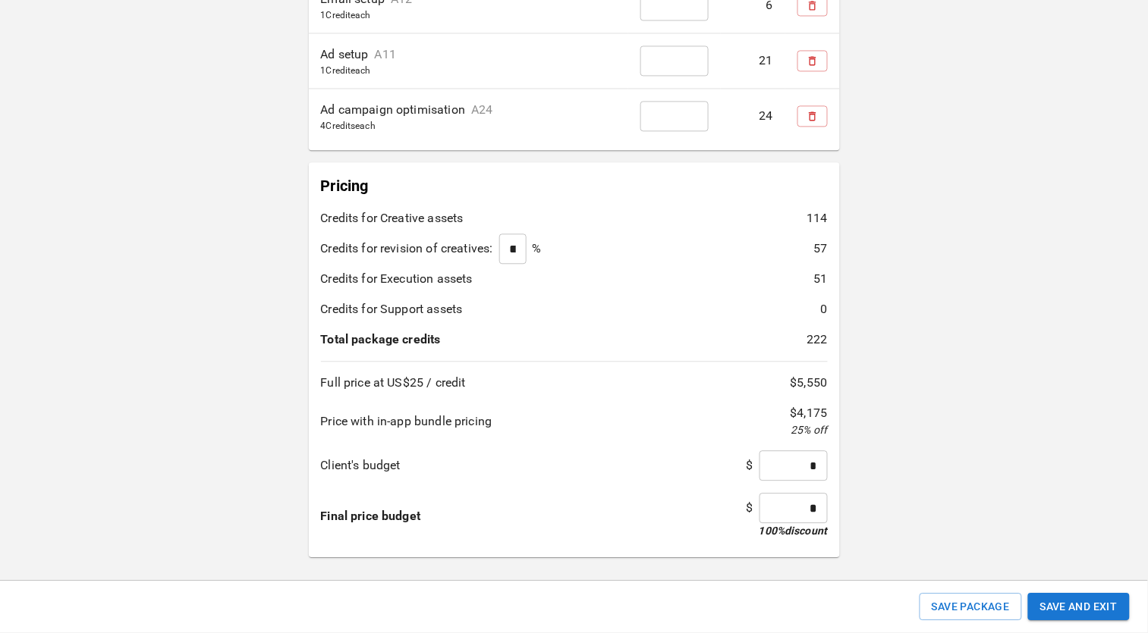
click at [804, 502] on input "*" at bounding box center [793, 508] width 68 height 30
type input "*****"
click at [1084, 610] on button "Save and Exit" at bounding box center [1079, 608] width 102 height 28
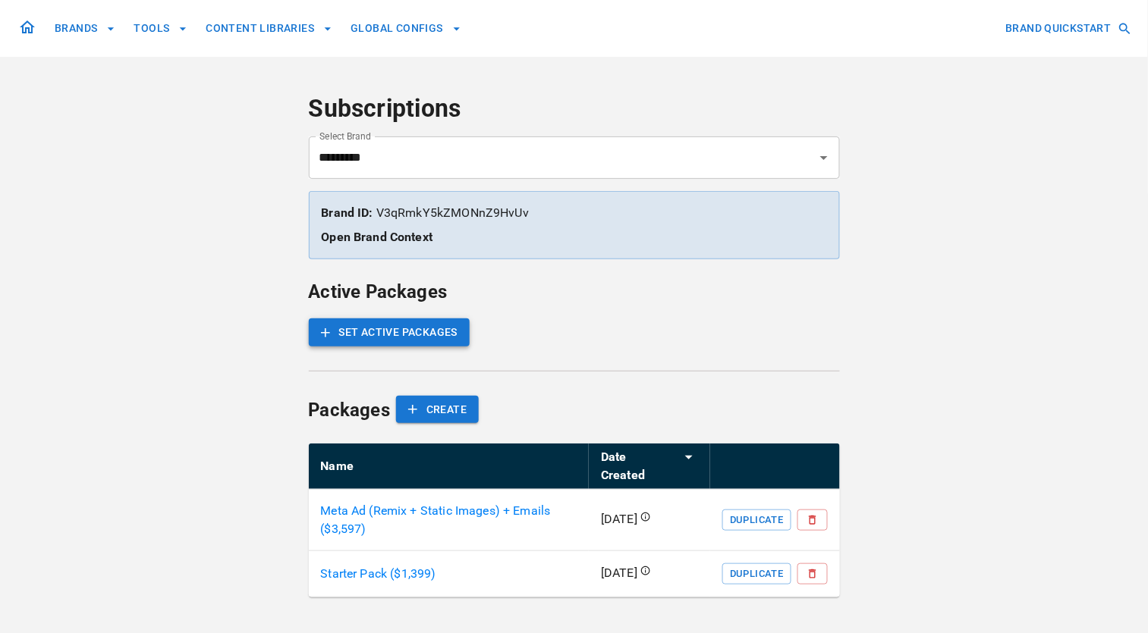
click at [457, 341] on button "SET ACTIVE PACKAGES" at bounding box center [390, 333] width 162 height 28
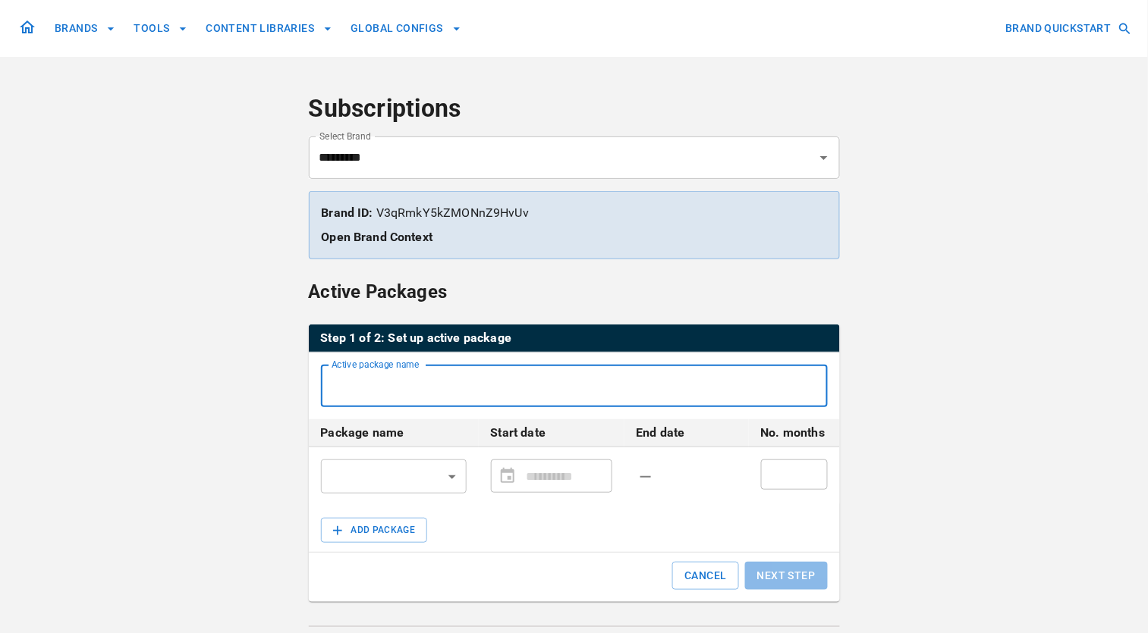
click at [464, 397] on input "Active package name" at bounding box center [574, 386] width 507 height 42
click at [402, 464] on body "**********" at bounding box center [574, 449] width 1148 height 899
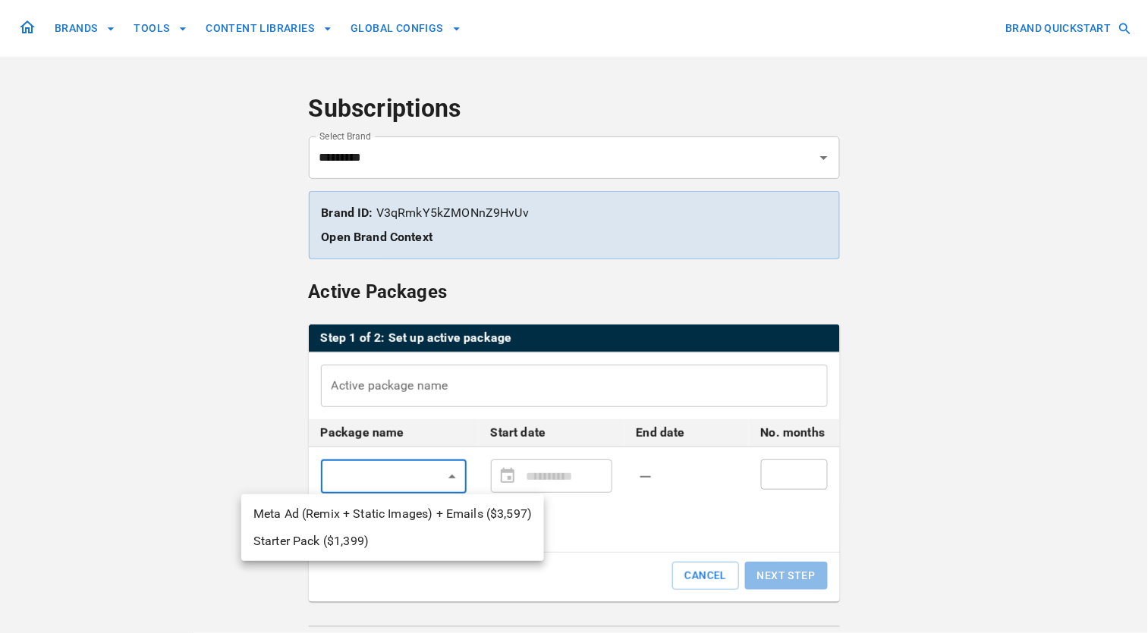
click at [413, 513] on li "Meta Ad (Remix + Static Images) + Emails ($ 3,597 )" at bounding box center [392, 514] width 303 height 27
type input "**********"
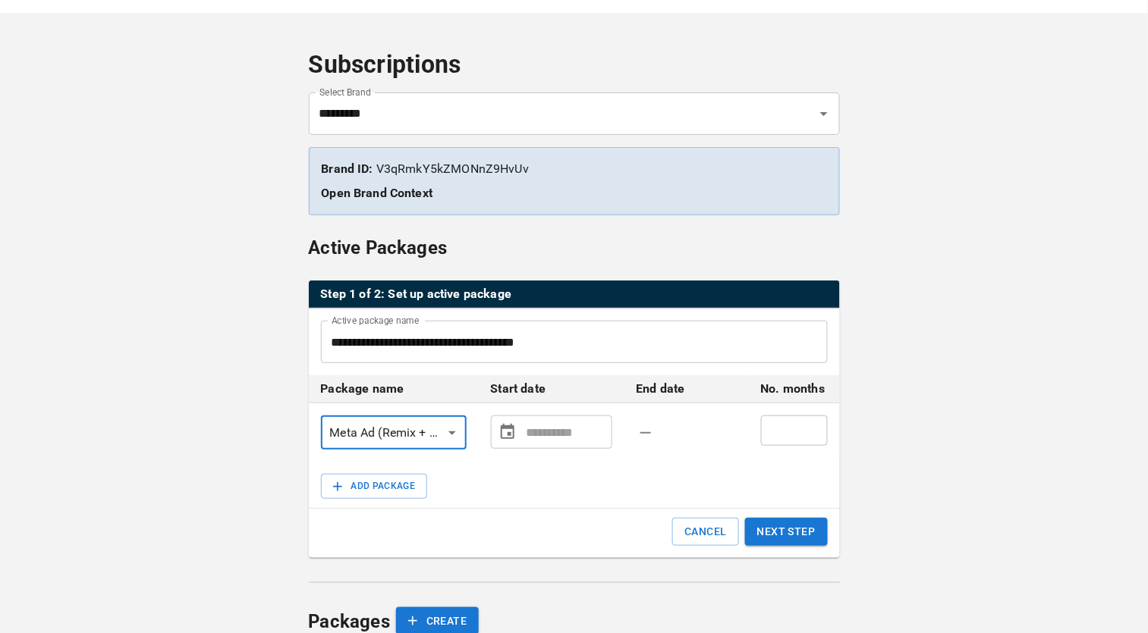
scroll to position [59, 0]
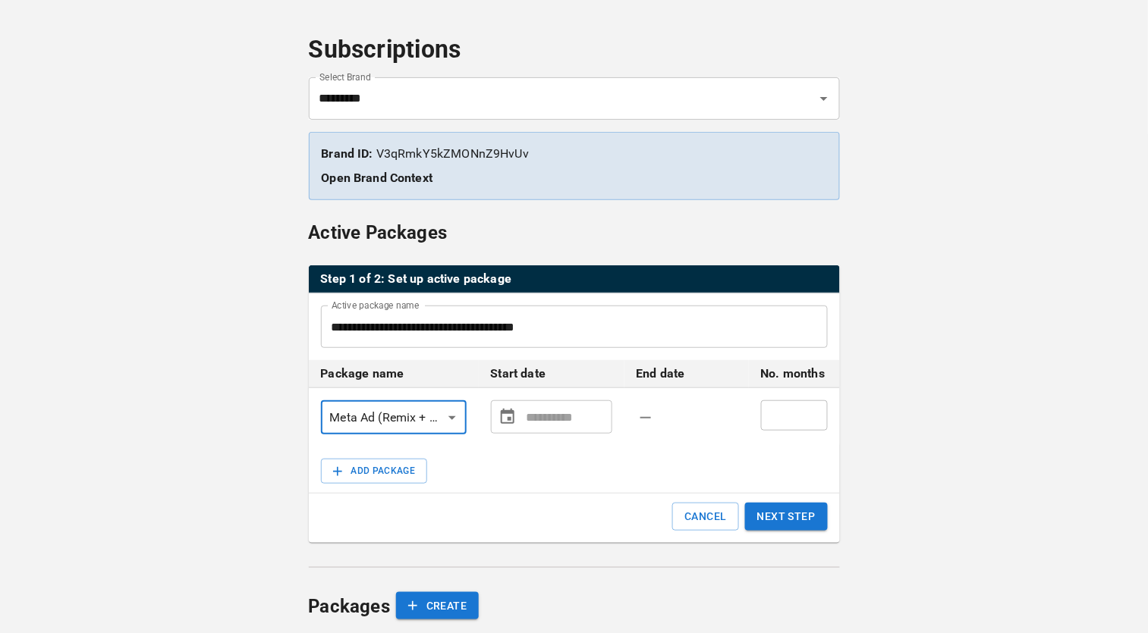
type input "**********"
click at [530, 417] on input "**********" at bounding box center [566, 417] width 80 height 30
click at [511, 420] on icon "Choose date" at bounding box center [508, 416] width 14 height 15
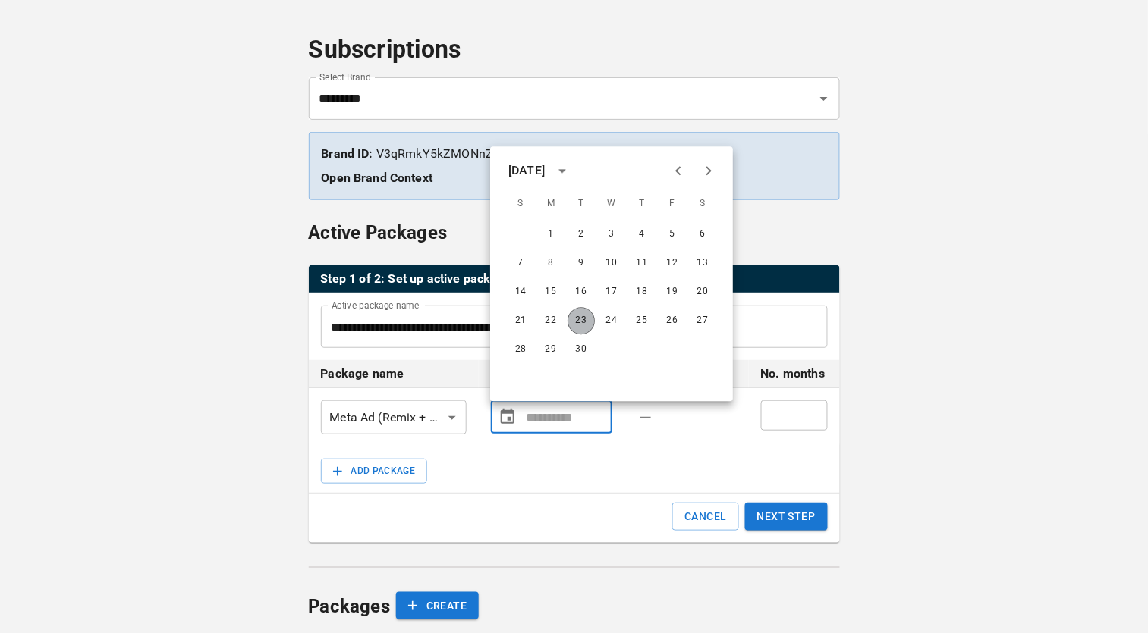
click at [582, 317] on button "23" at bounding box center [580, 321] width 27 height 27
type input "**********"
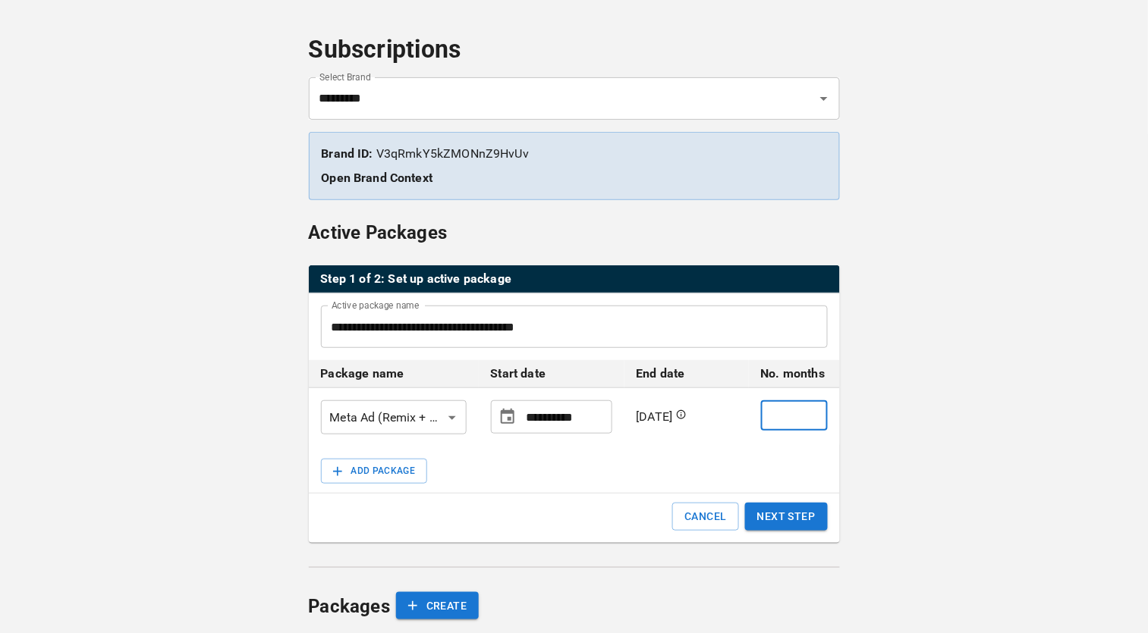
click at [784, 416] on input "*" at bounding box center [794, 416] width 67 height 30
type input "*"
click at [797, 520] on button "NEXT STEP" at bounding box center [786, 517] width 83 height 28
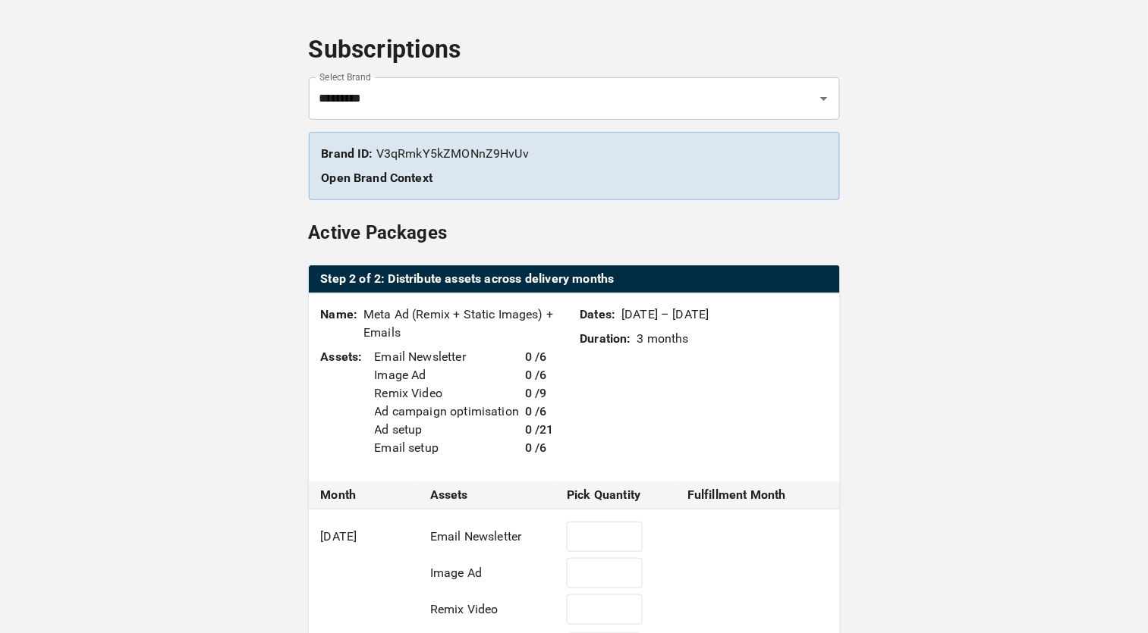
type input "*"
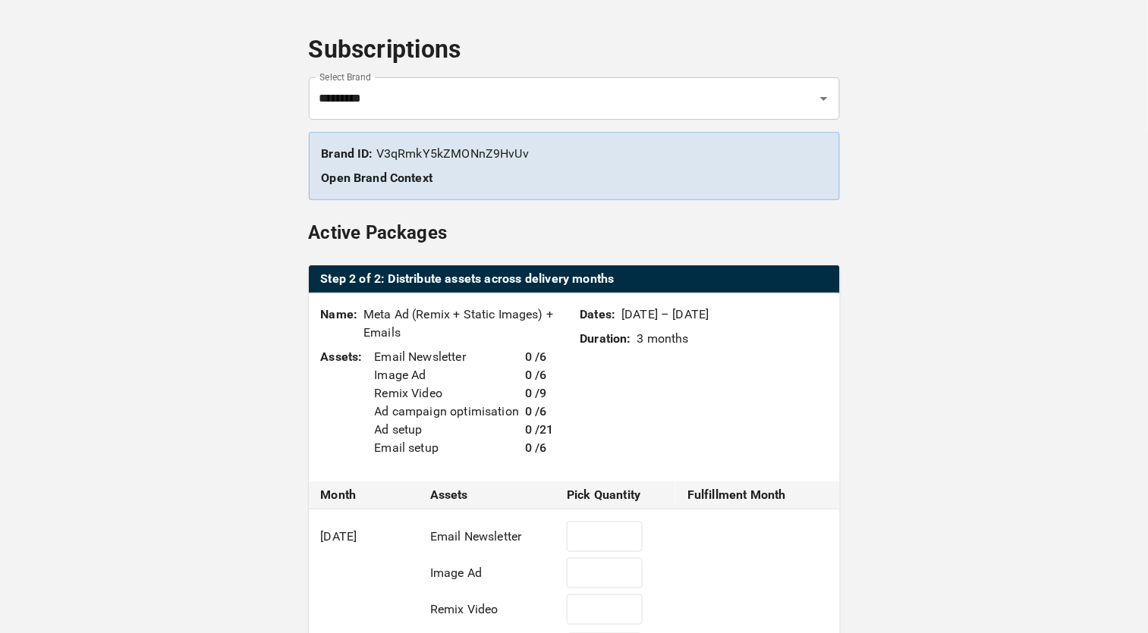
type input "*"
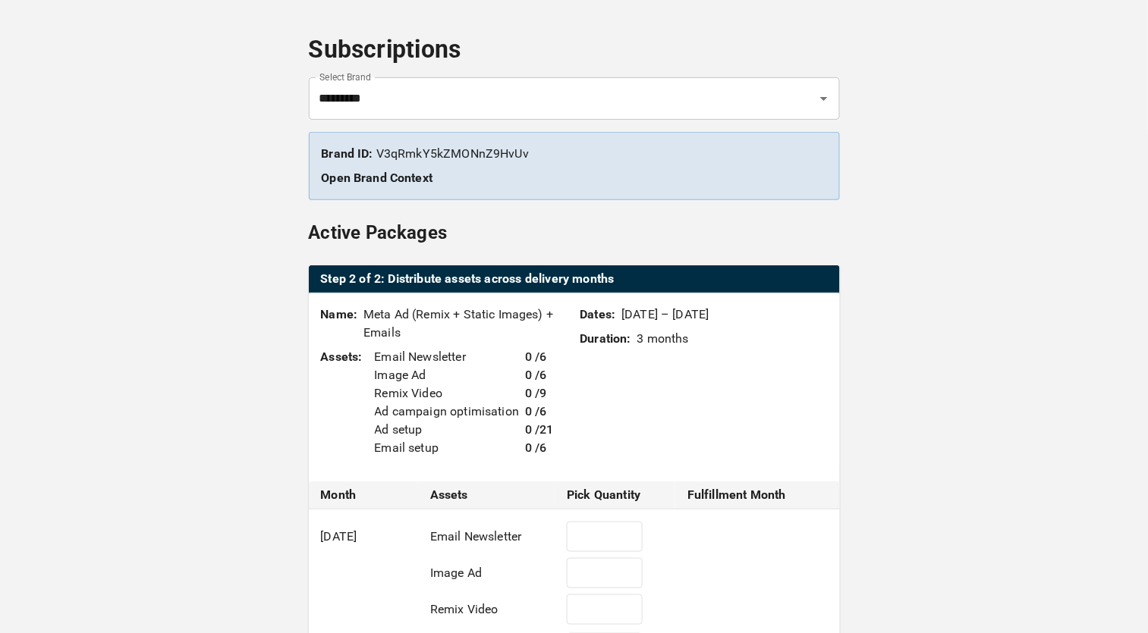
type input "*"
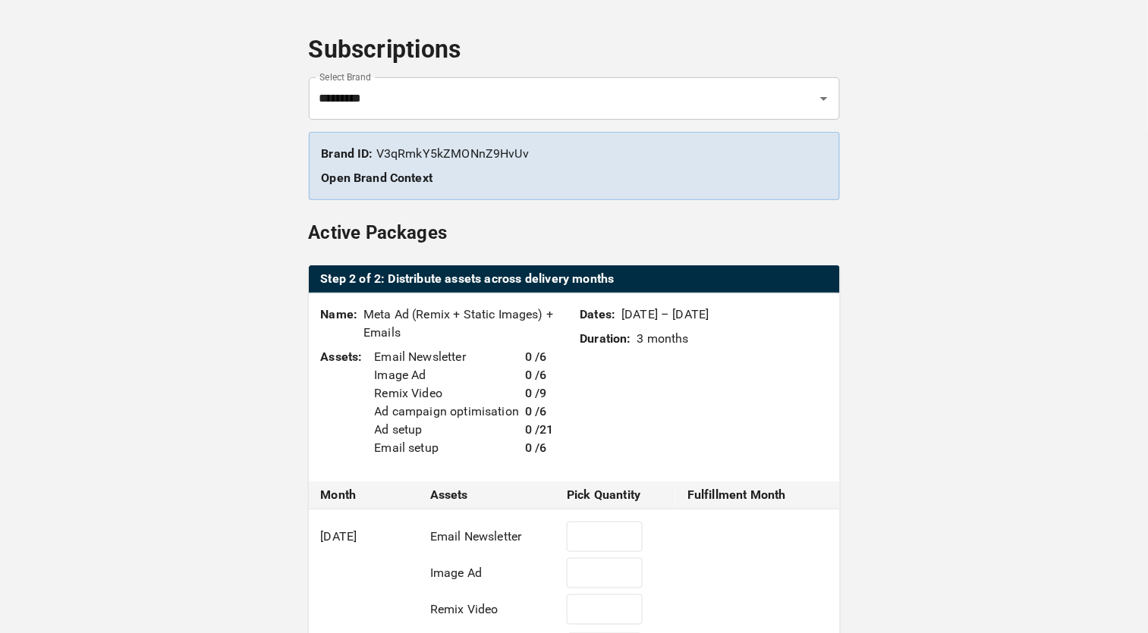
type input "*"
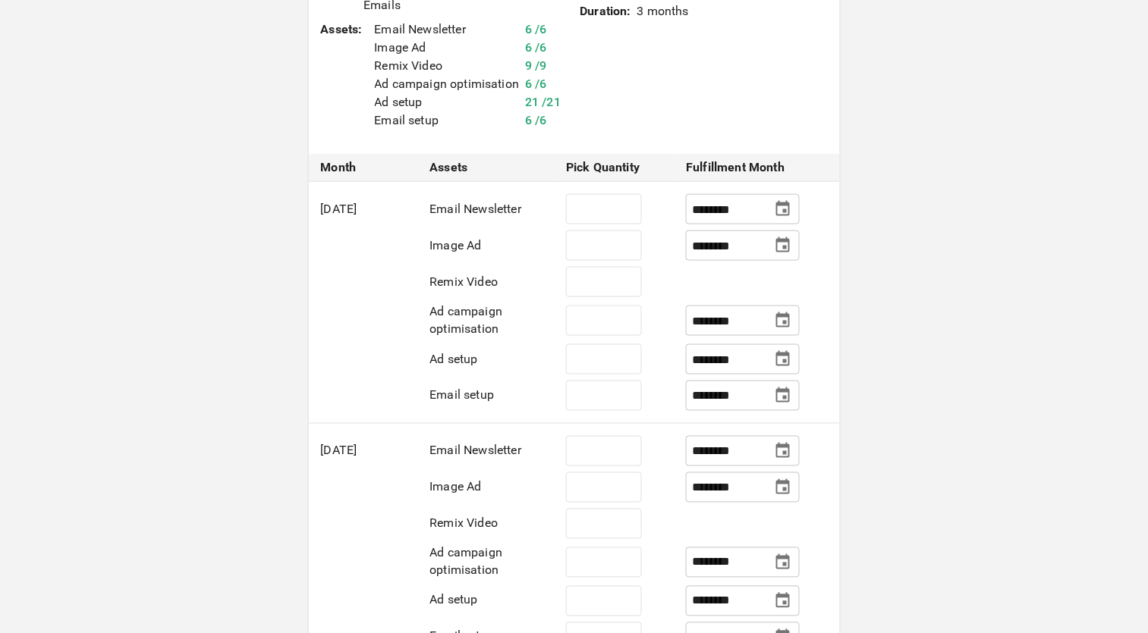
scroll to position [389, 0]
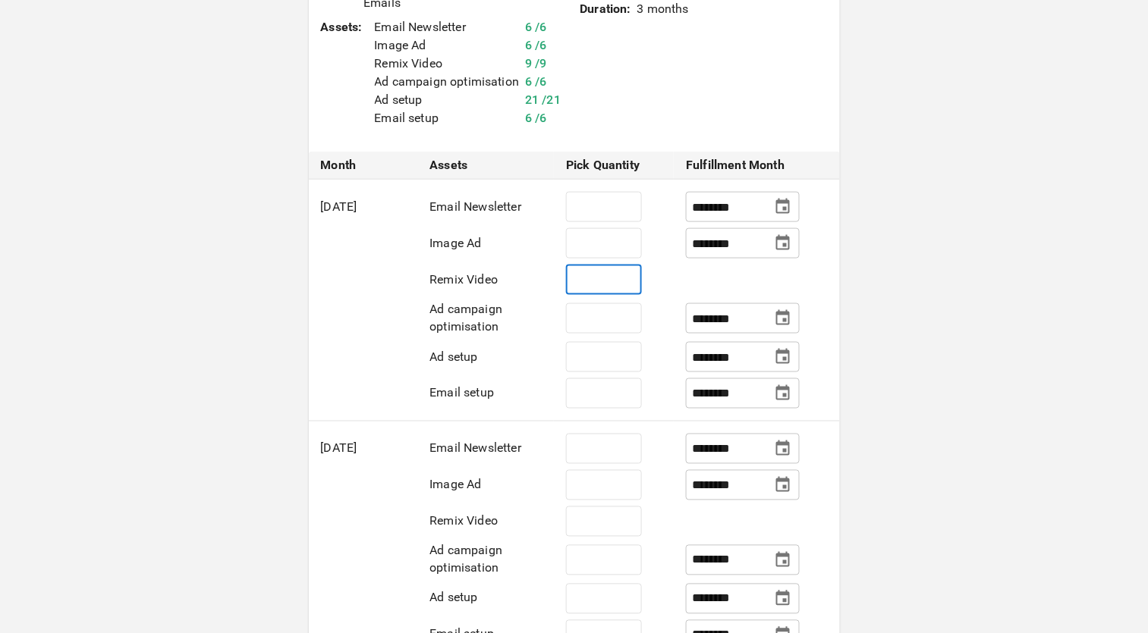
click at [614, 295] on input "*" at bounding box center [604, 280] width 76 height 30
type input "*"
click at [706, 294] on input "********" at bounding box center [728, 280] width 72 height 27
click at [786, 287] on icon "Choose date, selected date is Nov 1, 2025" at bounding box center [783, 279] width 14 height 15
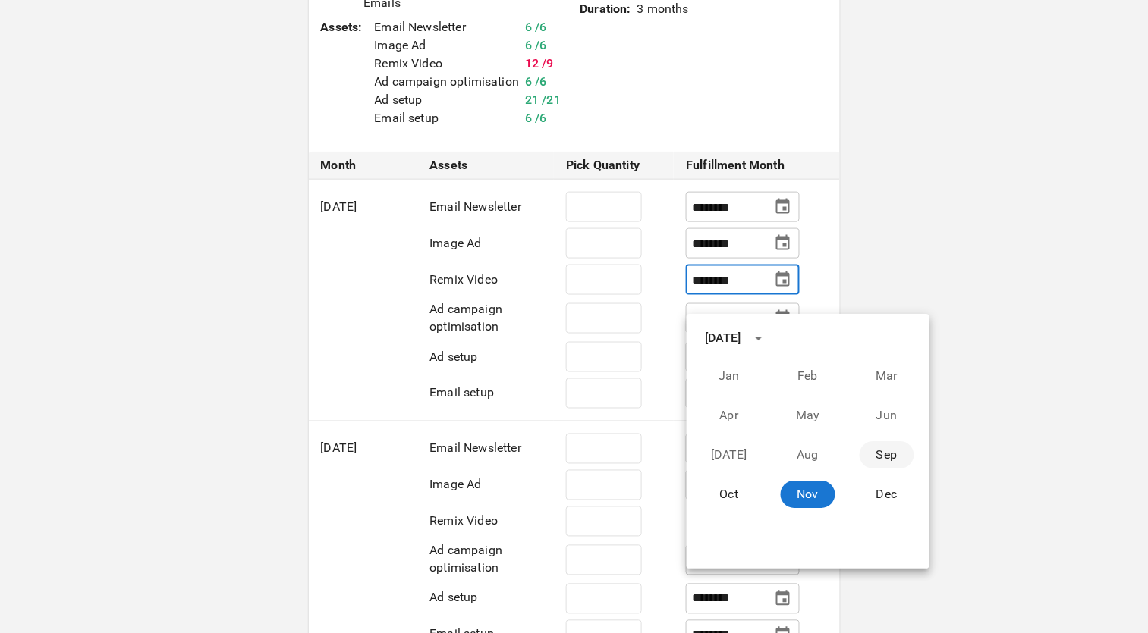
click at [879, 451] on button "Sep" at bounding box center [886, 455] width 55 height 27
type input "********"
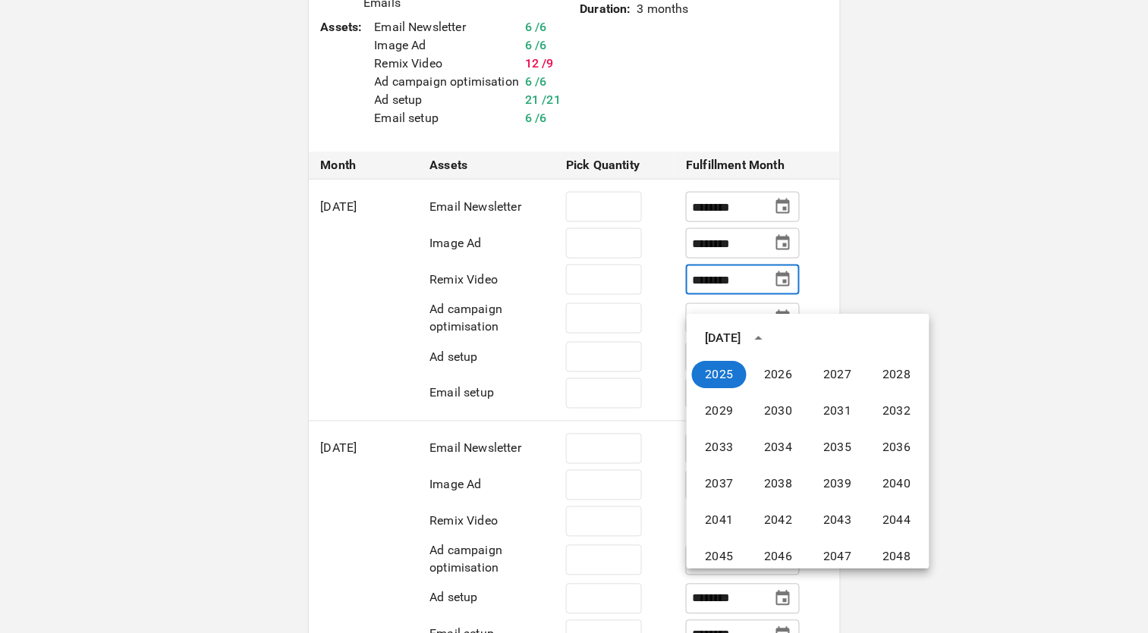
click at [954, 297] on div "BRANDS TOOLS CONTENT LIBRARIES GLOBAL CONFIGS BRAND QUICKSTART Subscriptions Se…" at bounding box center [574, 431] width 1148 height 1640
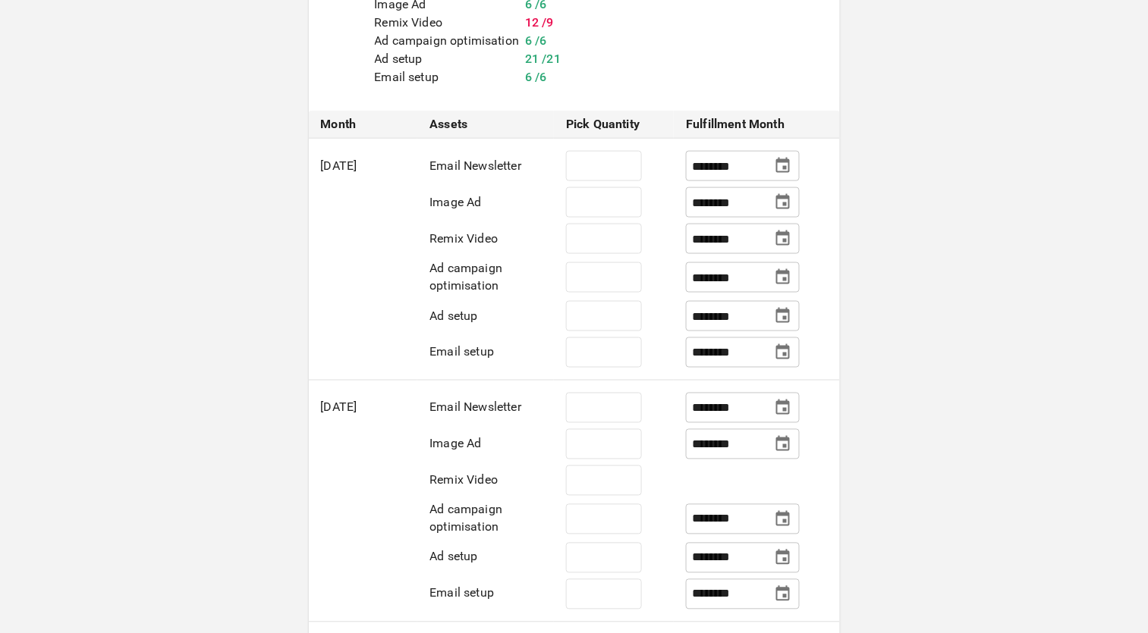
scroll to position [444, 0]
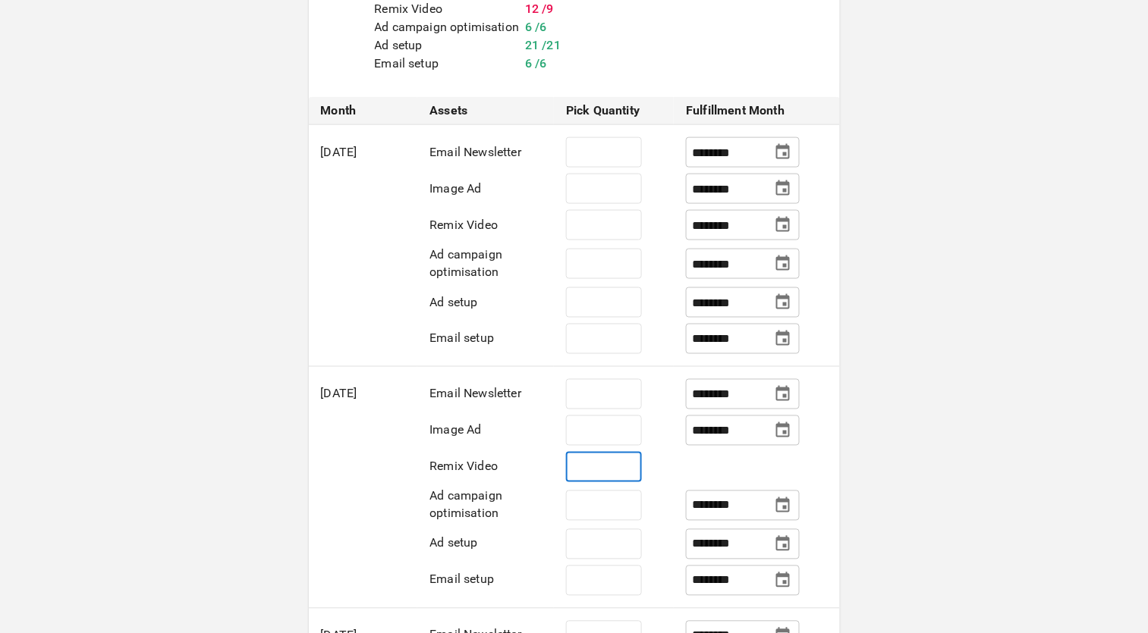
click at [608, 482] on input "*" at bounding box center [604, 467] width 76 height 30
type input "*"
click at [707, 481] on input "********" at bounding box center [728, 467] width 72 height 27
click at [780, 476] on icon "Choose date, selected date is Dec 1, 2025" at bounding box center [783, 467] width 18 height 18
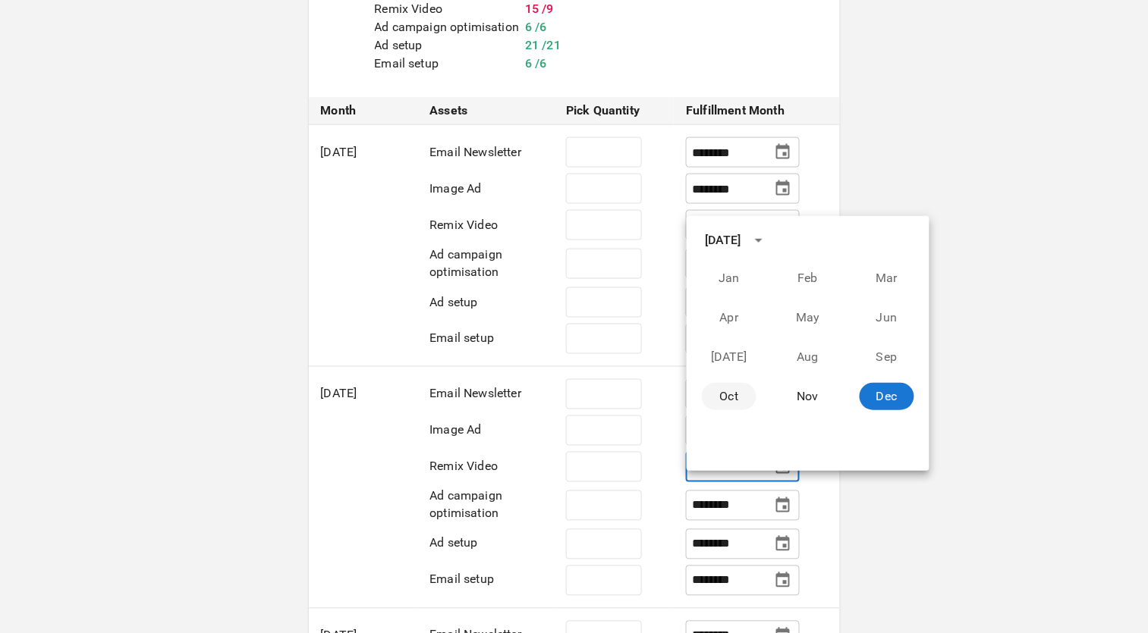
click at [724, 397] on button "Oct" at bounding box center [729, 396] width 55 height 27
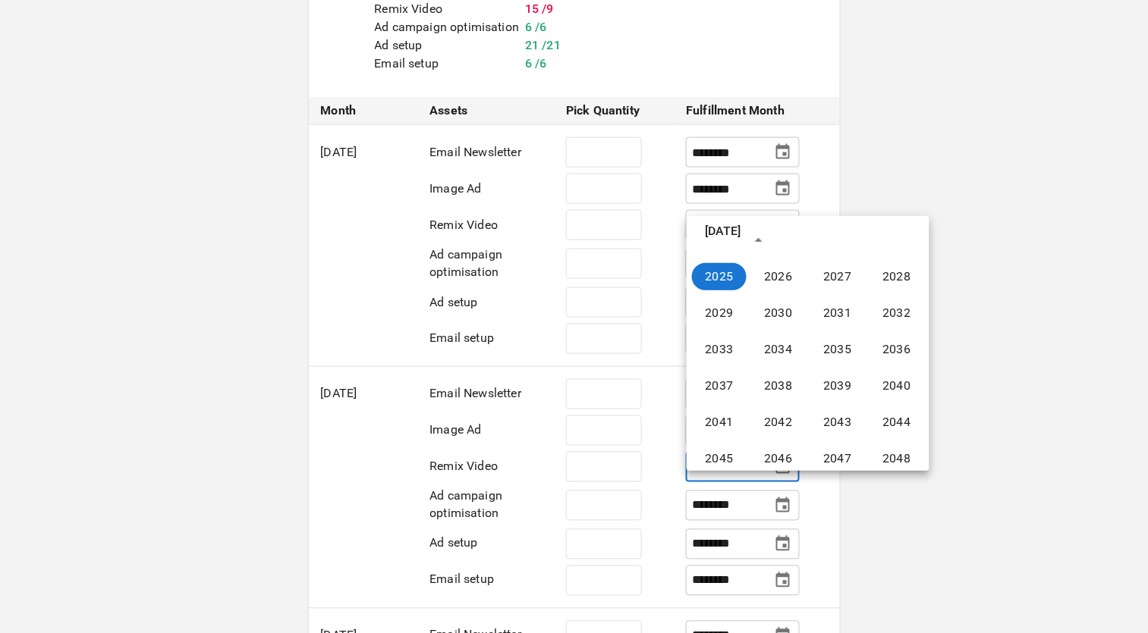
type input "********"
click at [996, 362] on div "BRANDS TOOLS CONTENT LIBRARIES GLOBAL CONFIGS BRAND QUICKSTART Subscriptions Se…" at bounding box center [574, 376] width 1148 height 1640
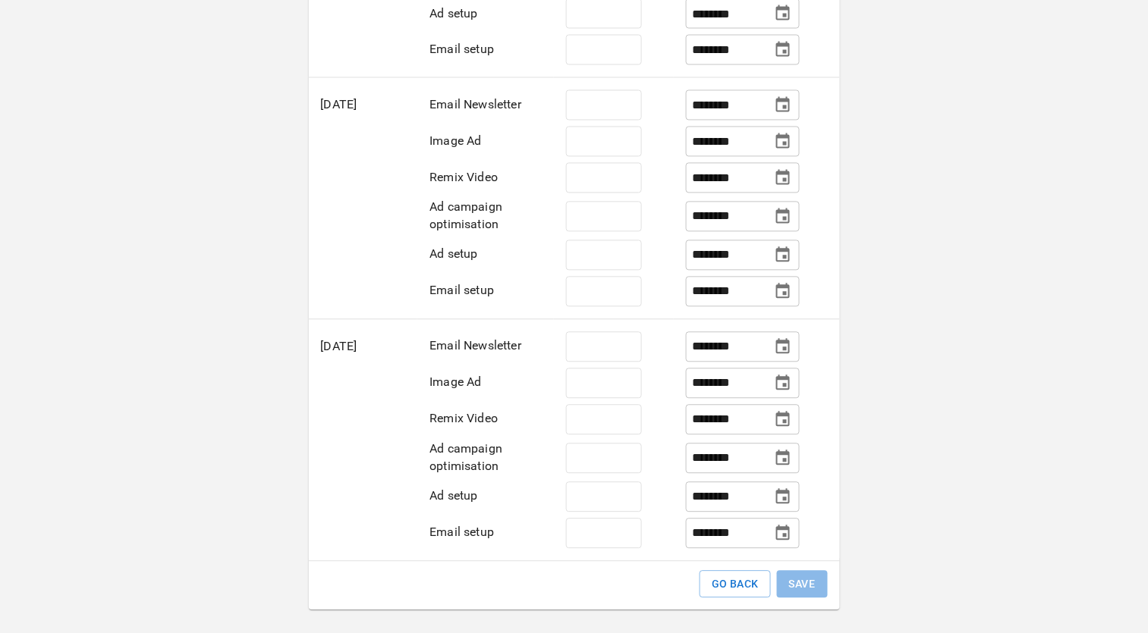
scroll to position [737, 0]
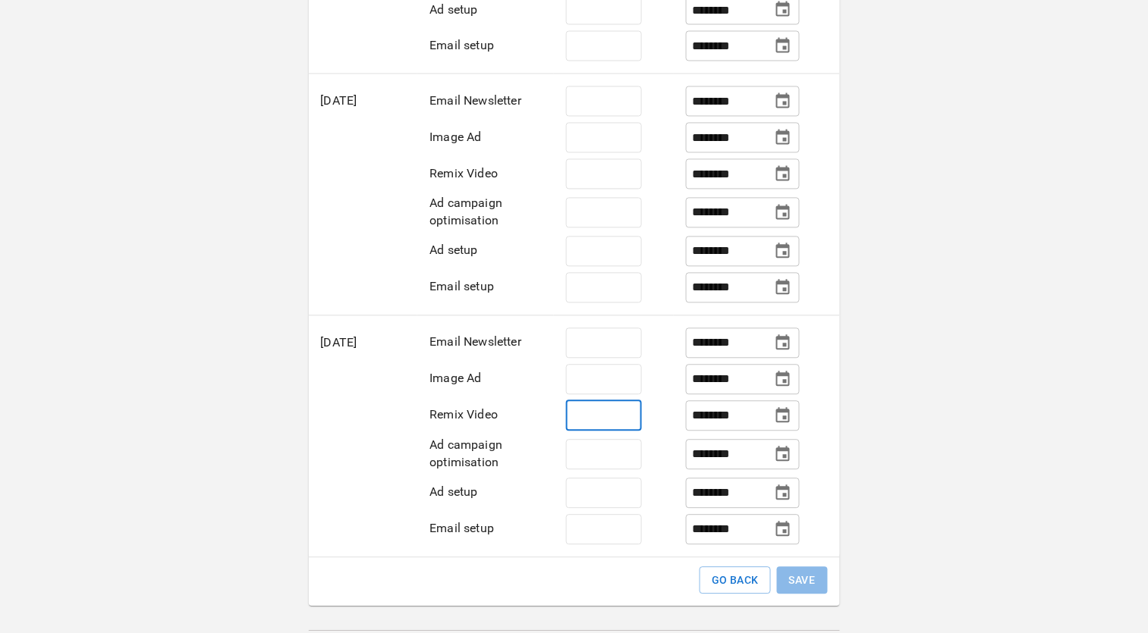
click at [609, 432] on input "*" at bounding box center [604, 416] width 76 height 30
type input "*"
click at [709, 429] on input "********" at bounding box center [728, 416] width 72 height 27
click at [774, 426] on icon "Choose date, selected date is Jan 1, 2026" at bounding box center [783, 416] width 18 height 18
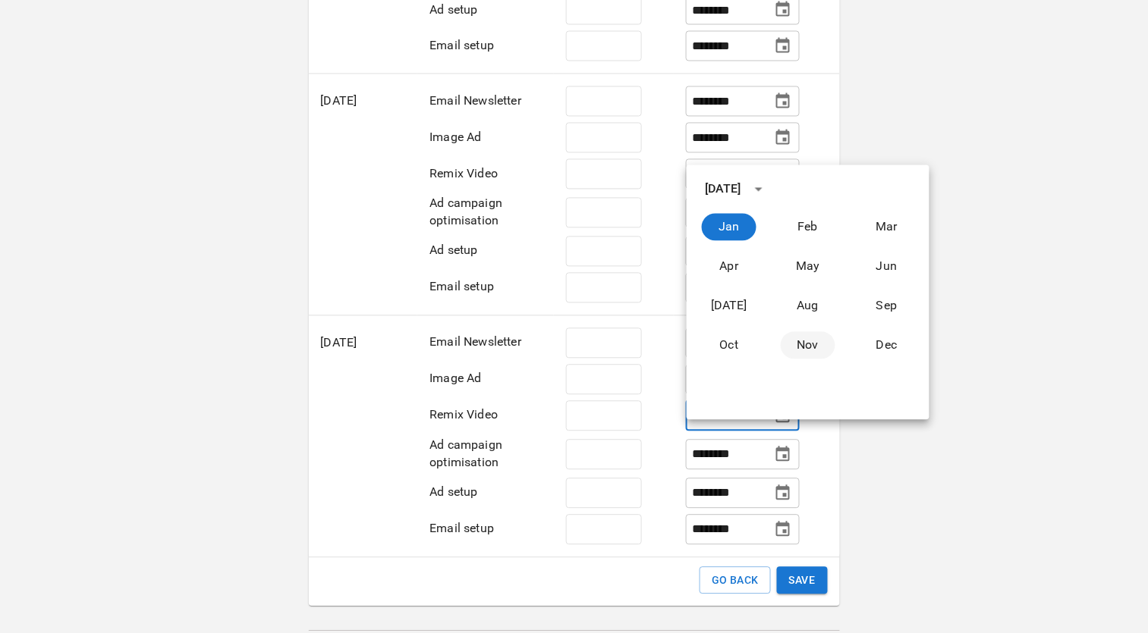
click at [797, 350] on button "Nov" at bounding box center [808, 345] width 55 height 27
type input "********"
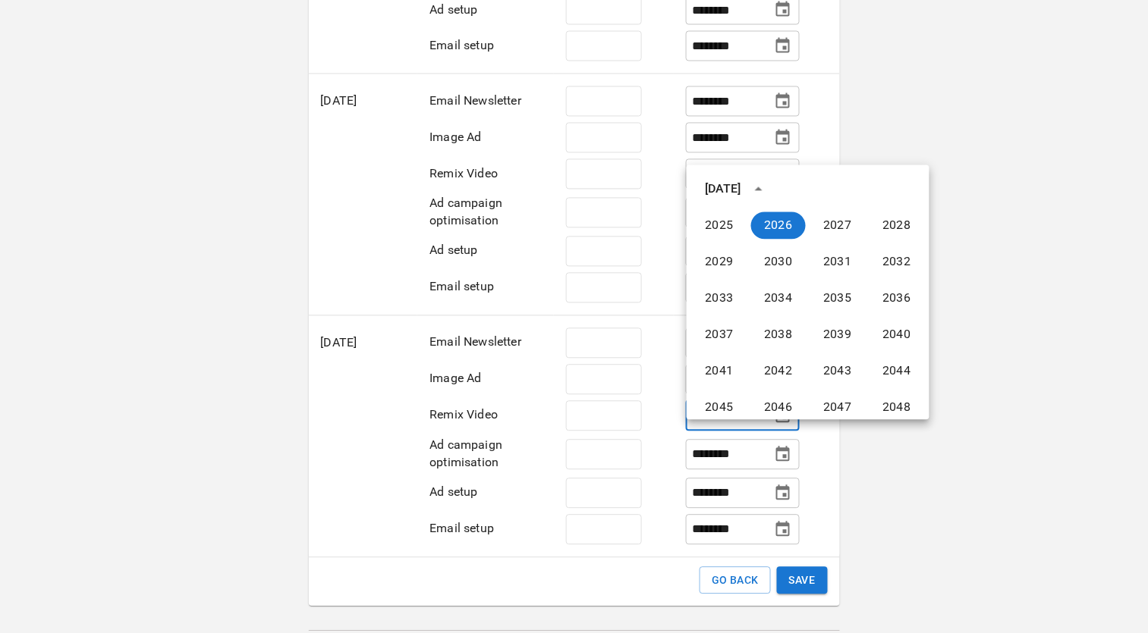
click at [1008, 309] on div "BRANDS TOOLS CONTENT LIBRARIES GLOBAL CONFIGS BRAND QUICKSTART Subscriptions Se…" at bounding box center [574, 83] width 1148 height 1640
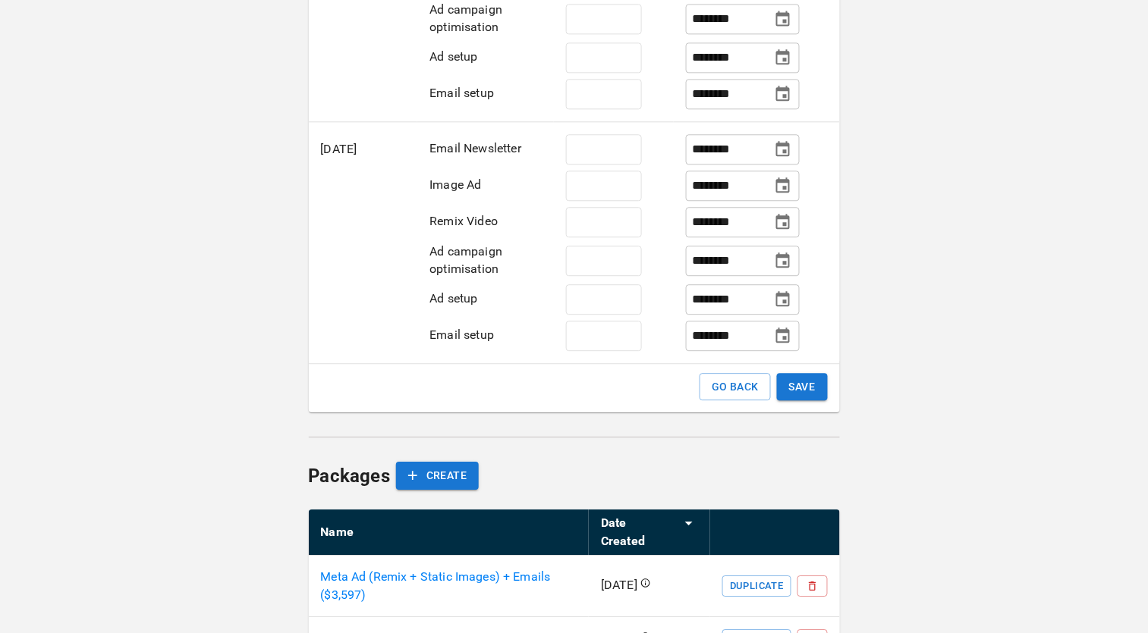
scroll to position [973, 0]
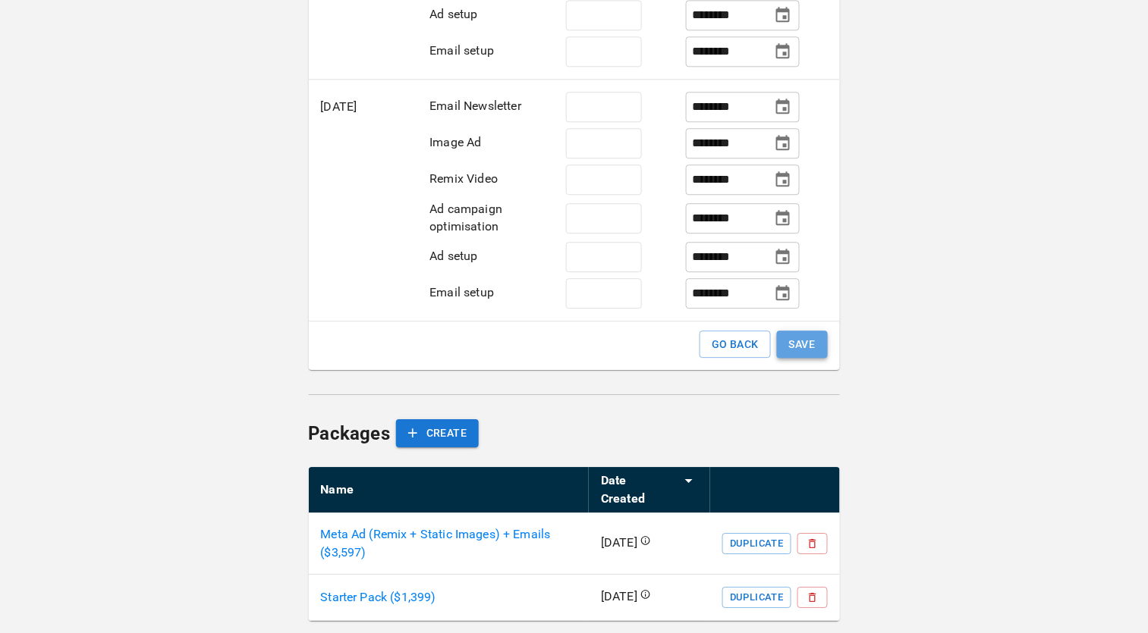
click at [803, 359] on button "SAVE" at bounding box center [802, 345] width 51 height 28
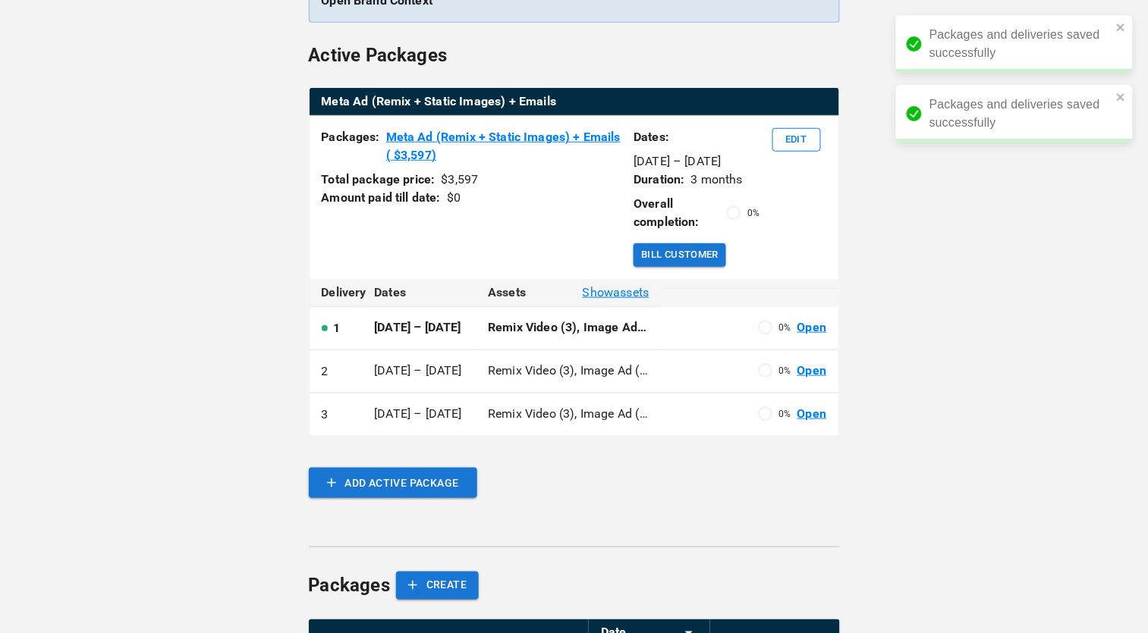
scroll to position [233, 0]
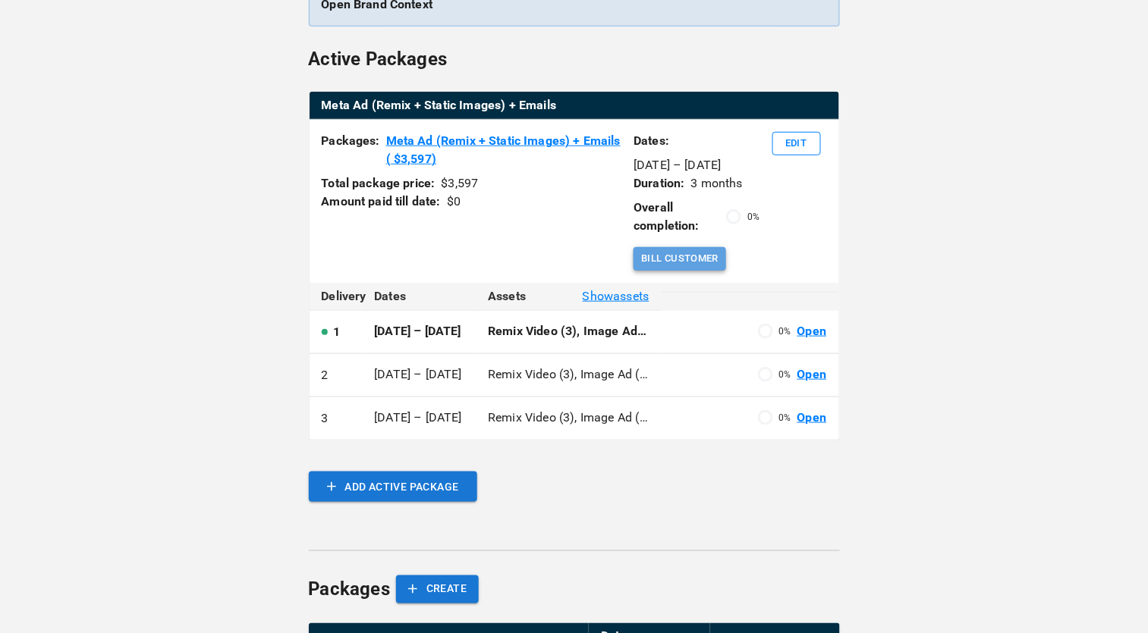
click at [696, 264] on button "Bill Customer" at bounding box center [679, 259] width 93 height 24
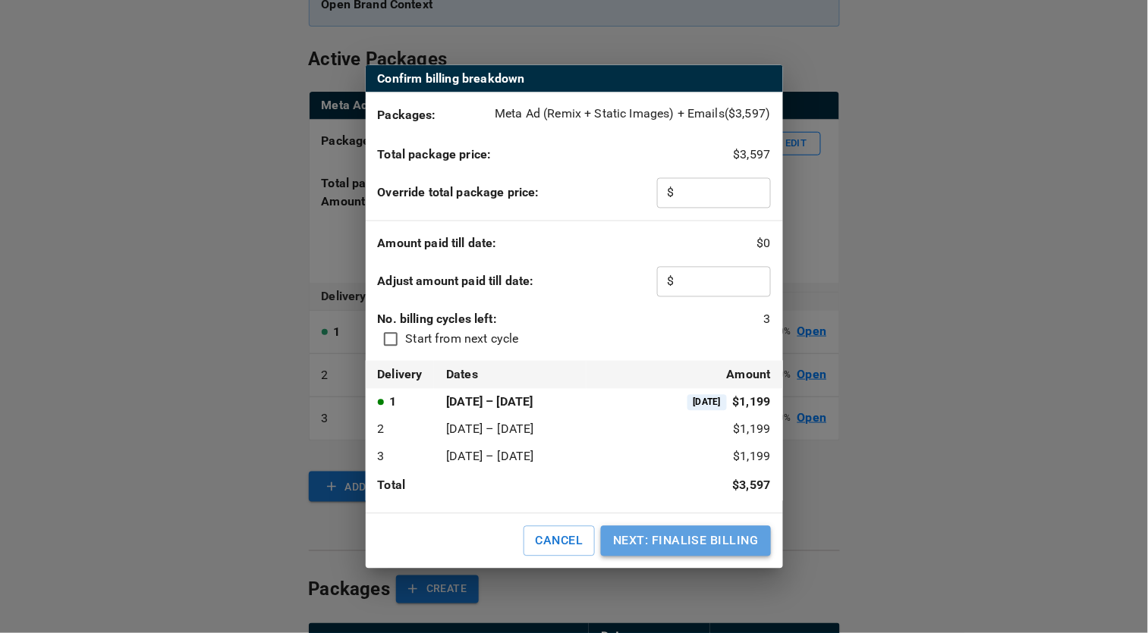
click at [713, 550] on button "NEXT: FINALISE BILLING" at bounding box center [685, 541] width 169 height 30
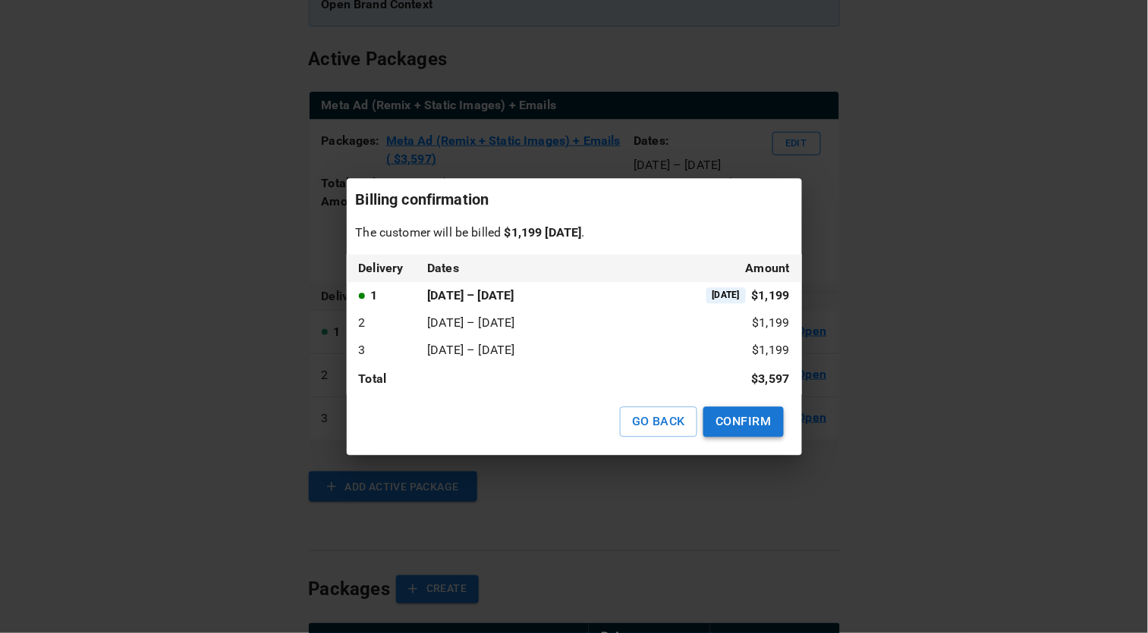
click at [737, 418] on button "CONFIRM" at bounding box center [743, 422] width 80 height 30
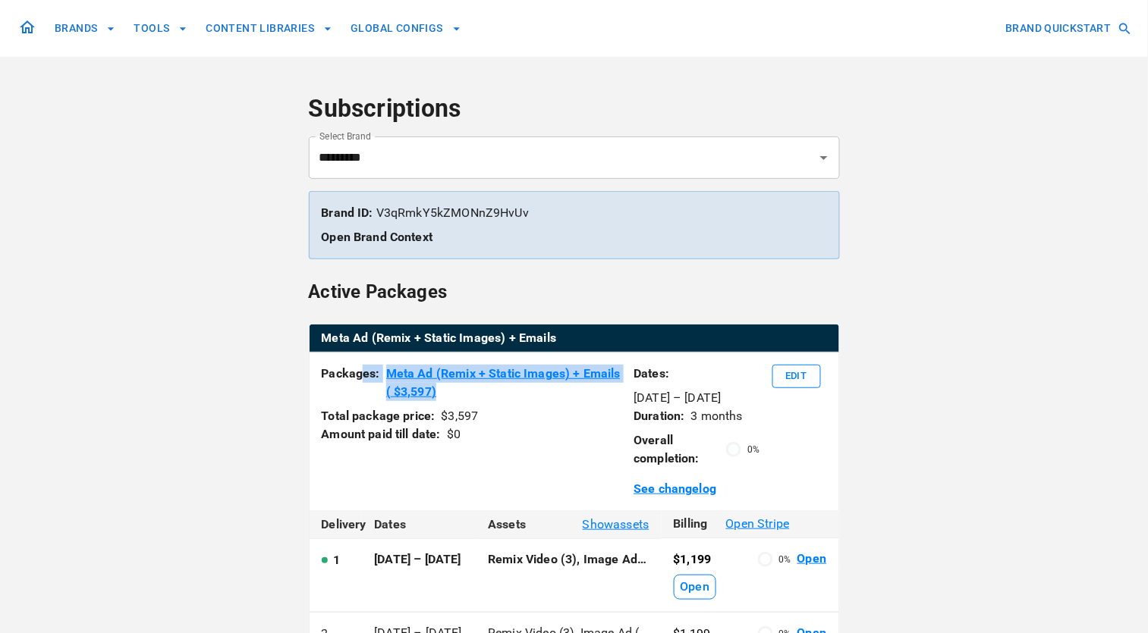
drag, startPoint x: 365, startPoint y: 372, endPoint x: 479, endPoint y: 388, distance: 115.5
click at [479, 388] on div "Packages: Meta Ad (Remix + Static Images) + Emails ( $ 3,597 )" at bounding box center [472, 383] width 300 height 36
copy div "es: Meta Ad (Remix + Static Images) + Emails ( $ 3,597 )"
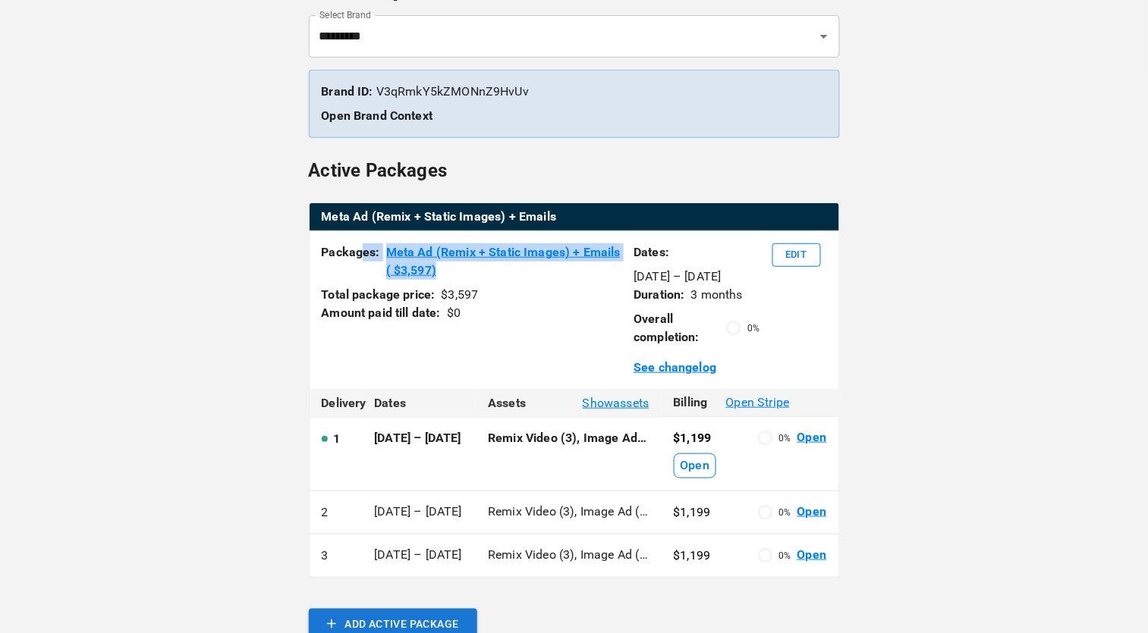
scroll to position [126, 0]
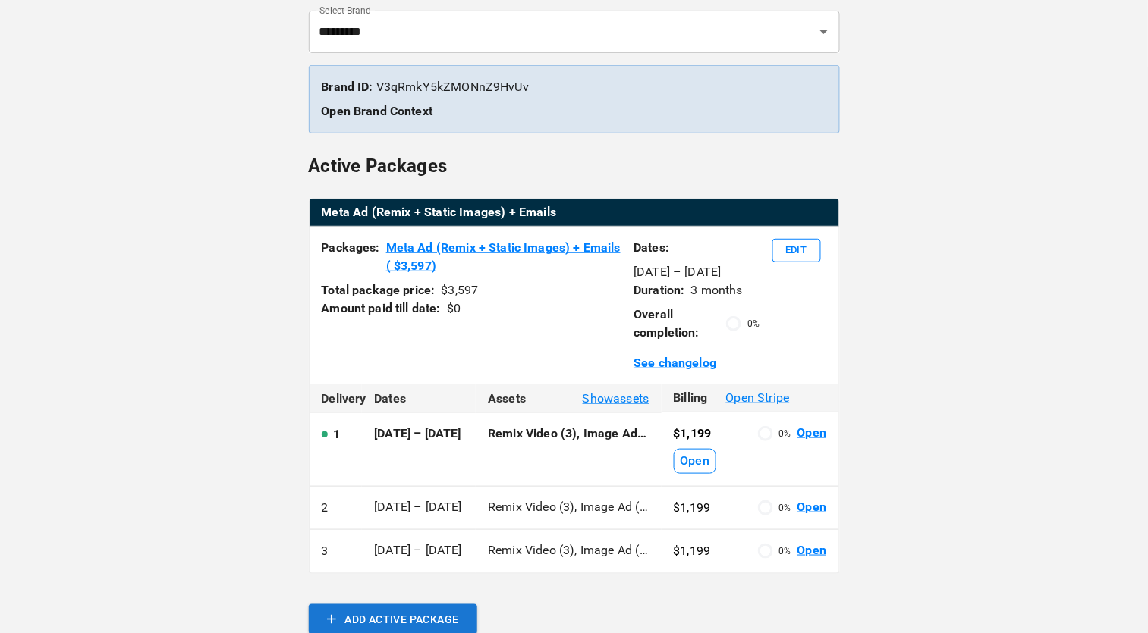
click at [627, 400] on span "Show assets" at bounding box center [616, 399] width 67 height 18
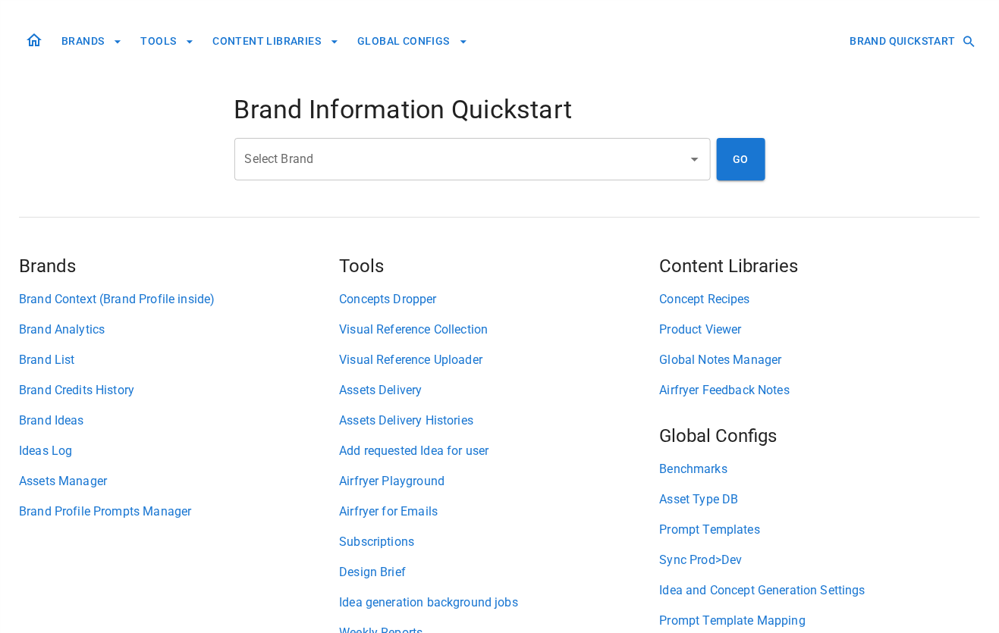
click at [309, 156] on input "Select Brand" at bounding box center [461, 159] width 440 height 29
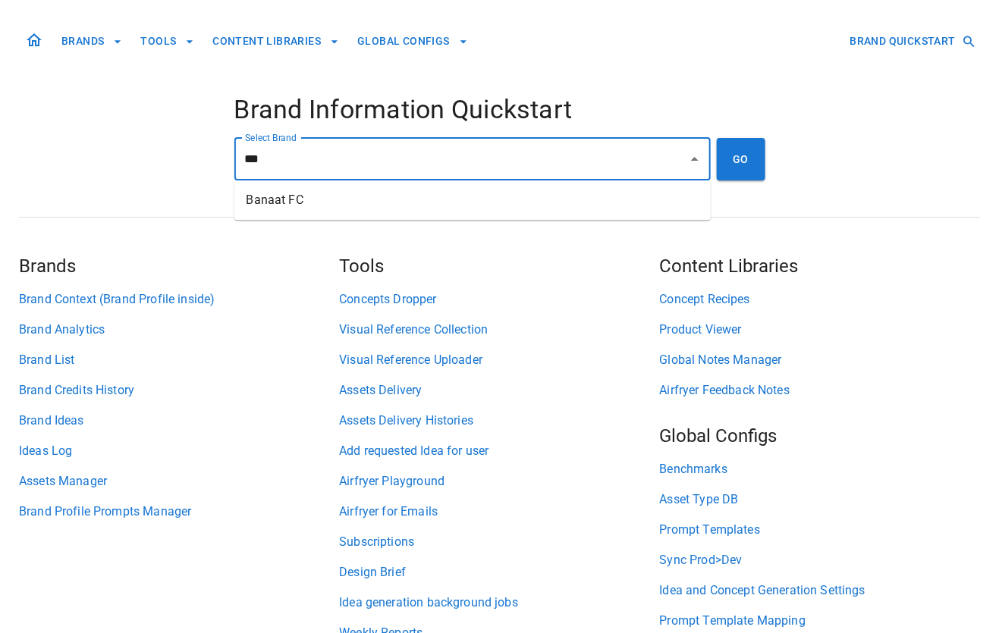
click at [309, 201] on li "Banaat FC" at bounding box center [472, 200] width 476 height 27
type input "*********"
click at [749, 149] on button "GO" at bounding box center [741, 159] width 49 height 42
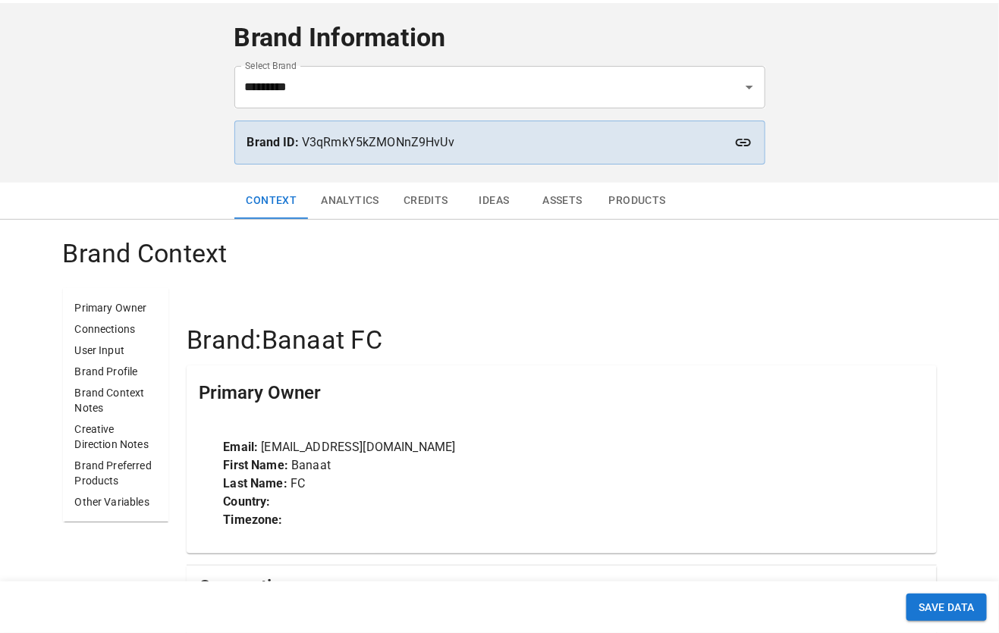
scroll to position [73, 0]
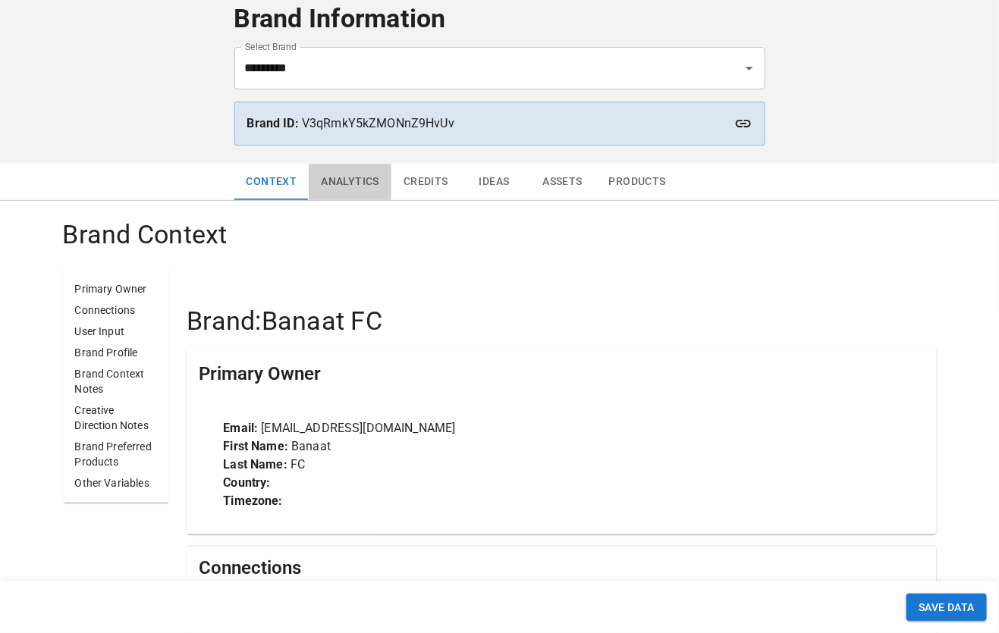
click at [355, 191] on button "Analytics" at bounding box center [350, 182] width 83 height 36
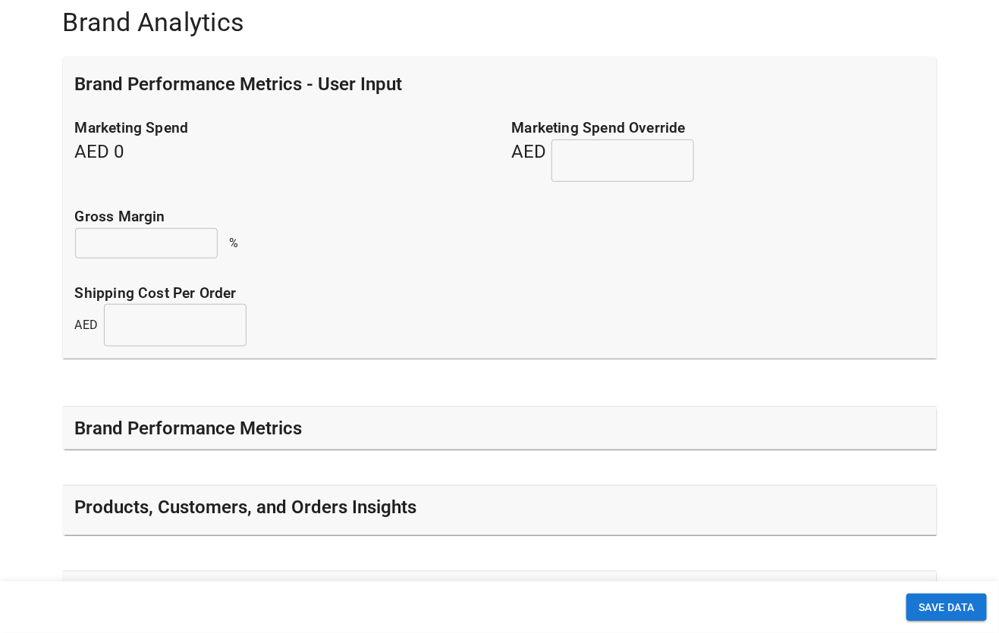
scroll to position [289, 0]
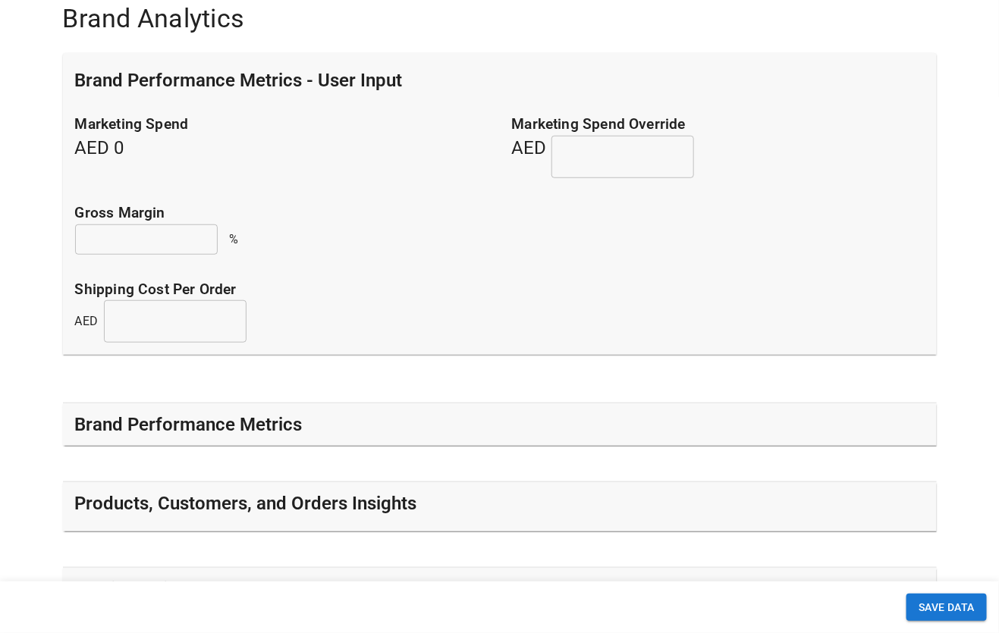
click at [391, 451] on div "Brand Performance Metrics - User Input Marketing Spend AED 0 Marketing Spend Ov…" at bounding box center [500, 377] width 874 height 649
click at [394, 431] on div "Brand Performance Metrics" at bounding box center [500, 425] width 850 height 24
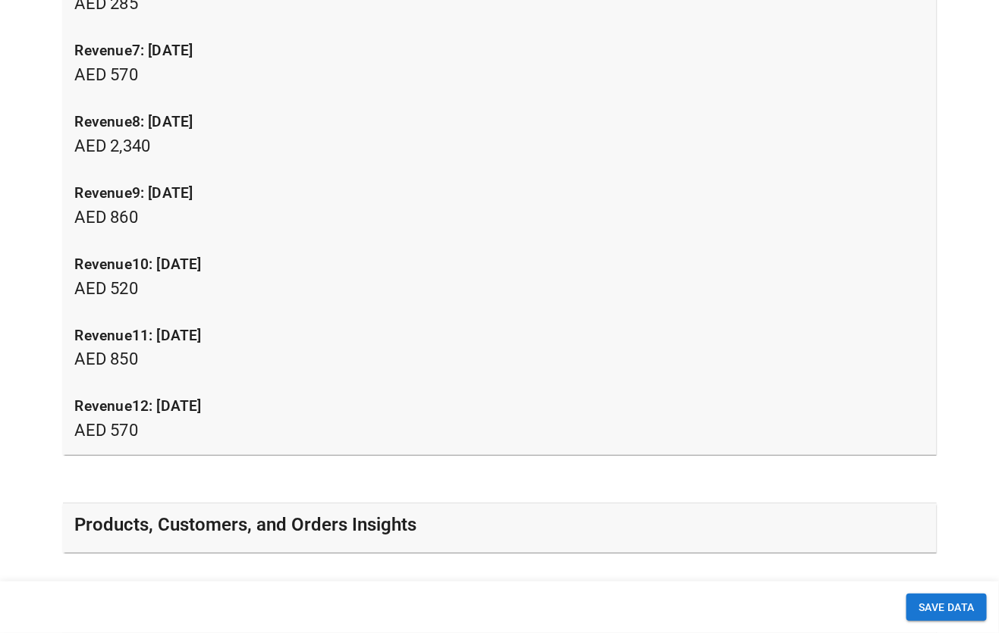
scroll to position [1773, 0]
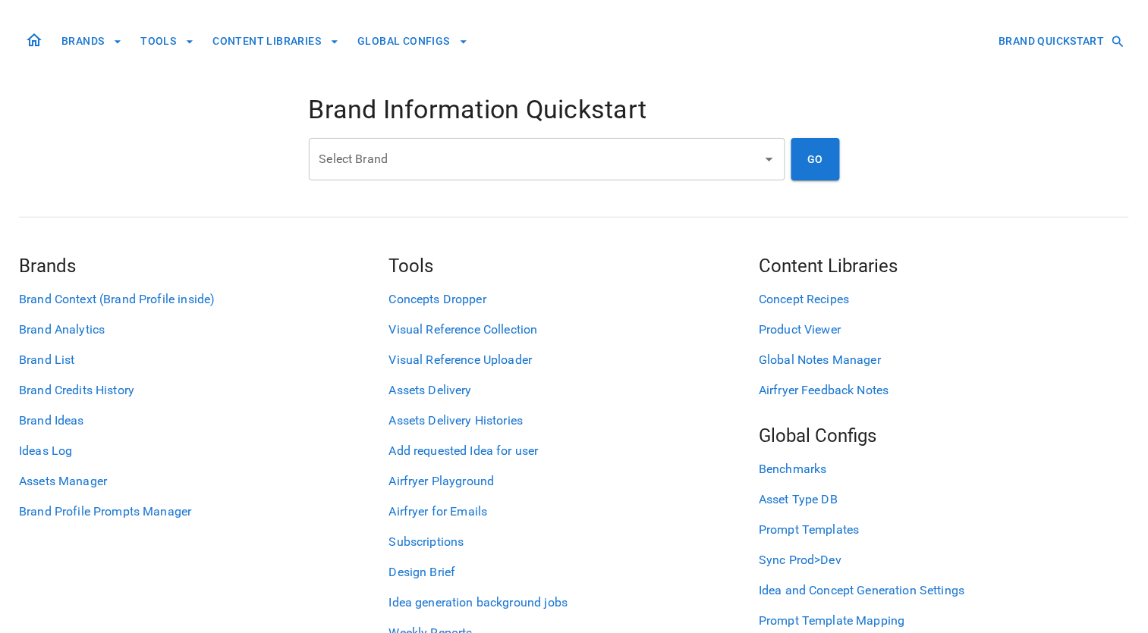
click at [360, 169] on input "Select Brand" at bounding box center [536, 159] width 440 height 29
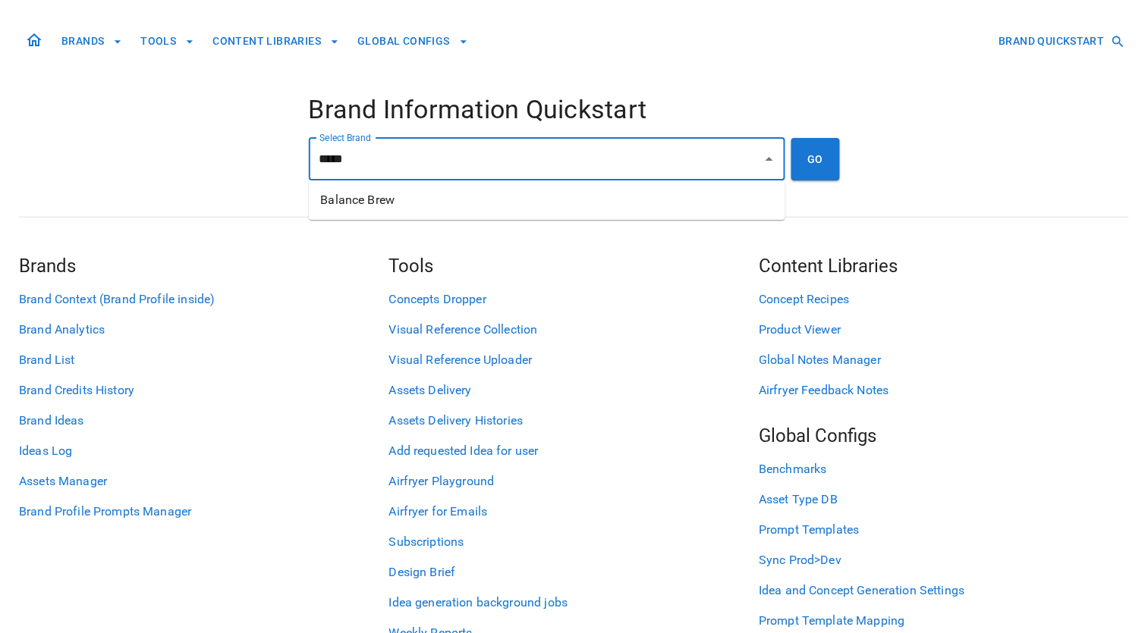
click at [362, 203] on li "Balance Brew" at bounding box center [547, 200] width 476 height 27
type input "**********"
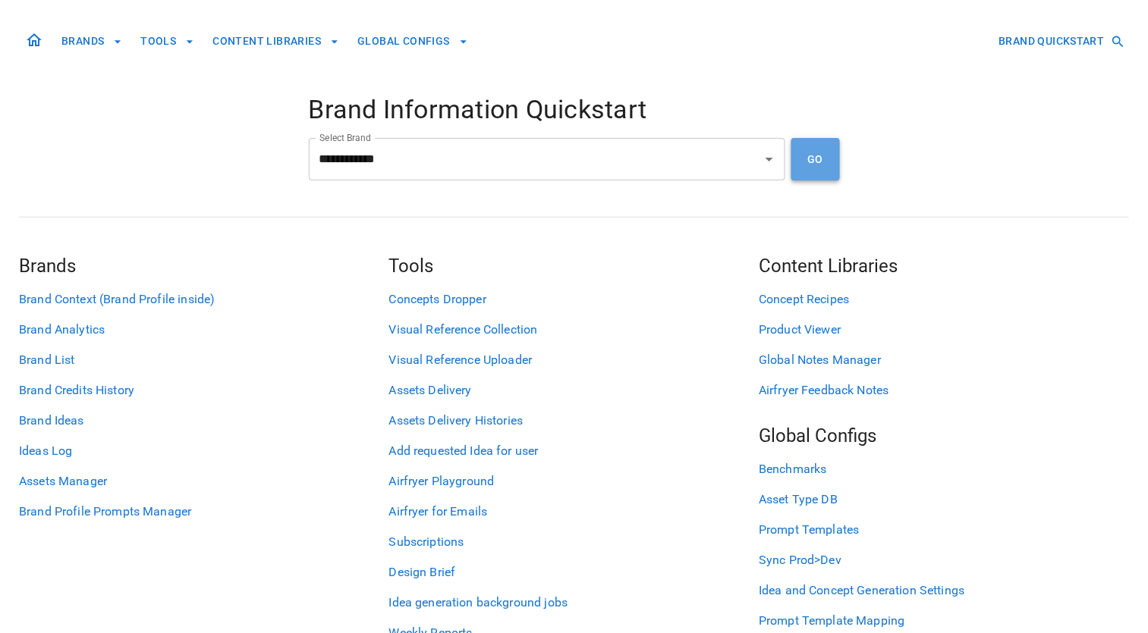
click at [822, 164] on button "GO" at bounding box center [815, 159] width 49 height 42
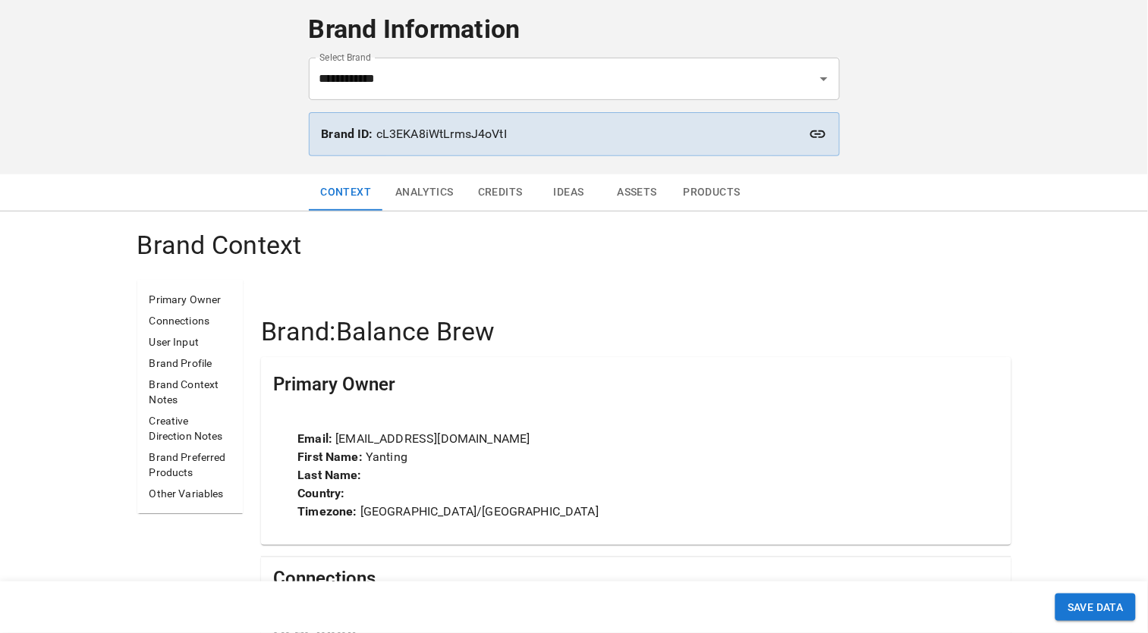
scroll to position [112, 0]
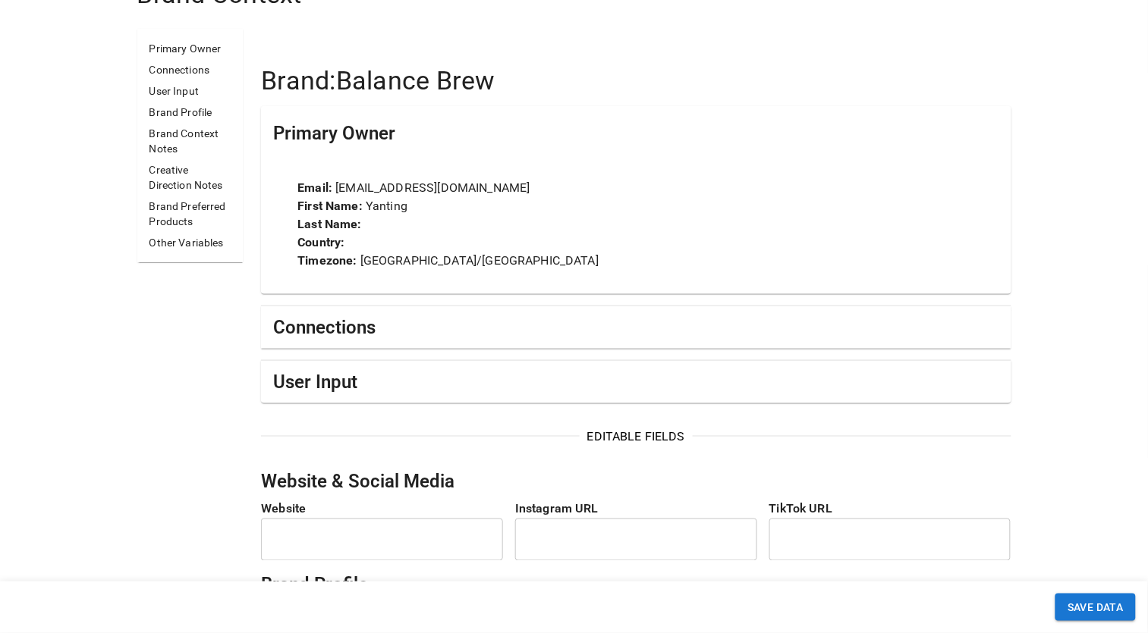
click at [454, 337] on div "Connections" at bounding box center [635, 328] width 725 height 24
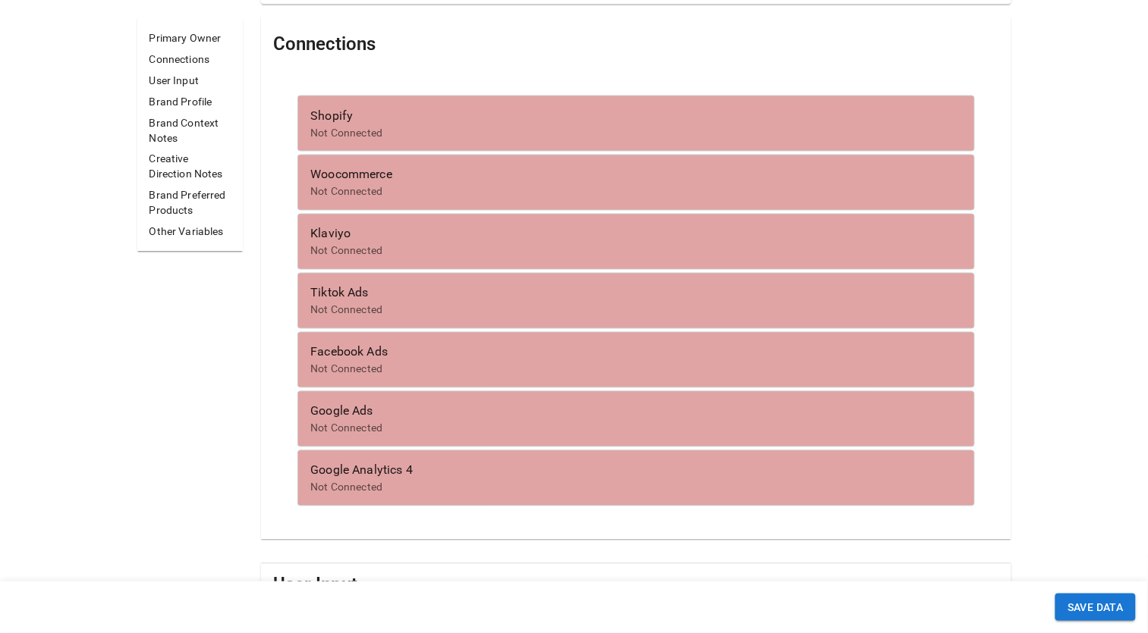
scroll to position [607, 0]
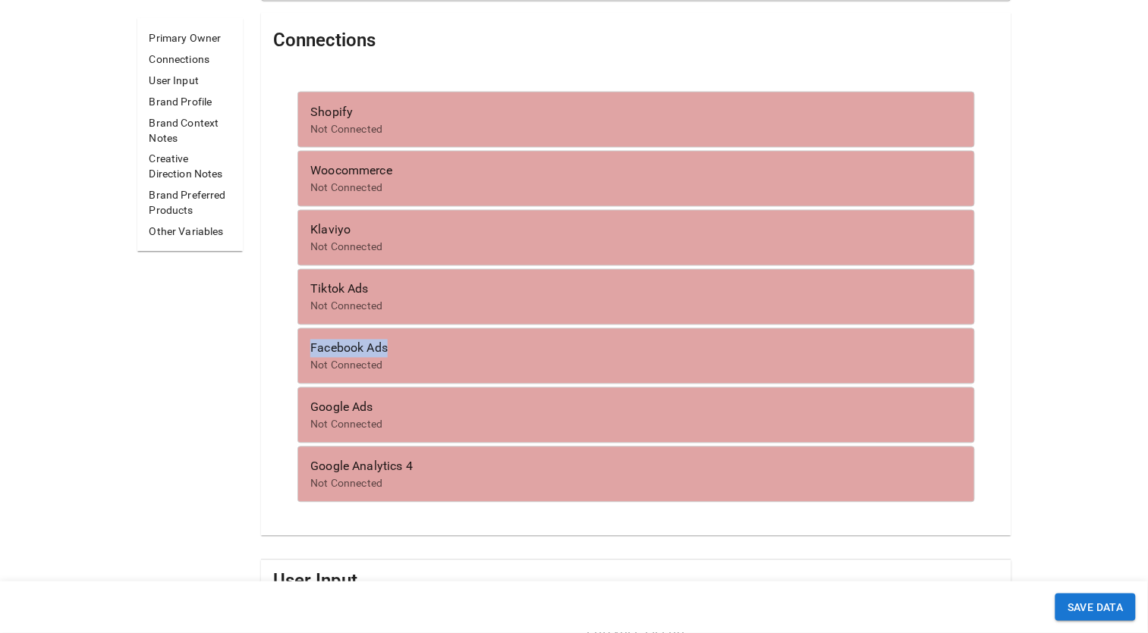
drag, startPoint x: 401, startPoint y: 353, endPoint x: 311, endPoint y: 348, distance: 90.4
click at [311, 348] on span "facebook ads" at bounding box center [635, 349] width 651 height 18
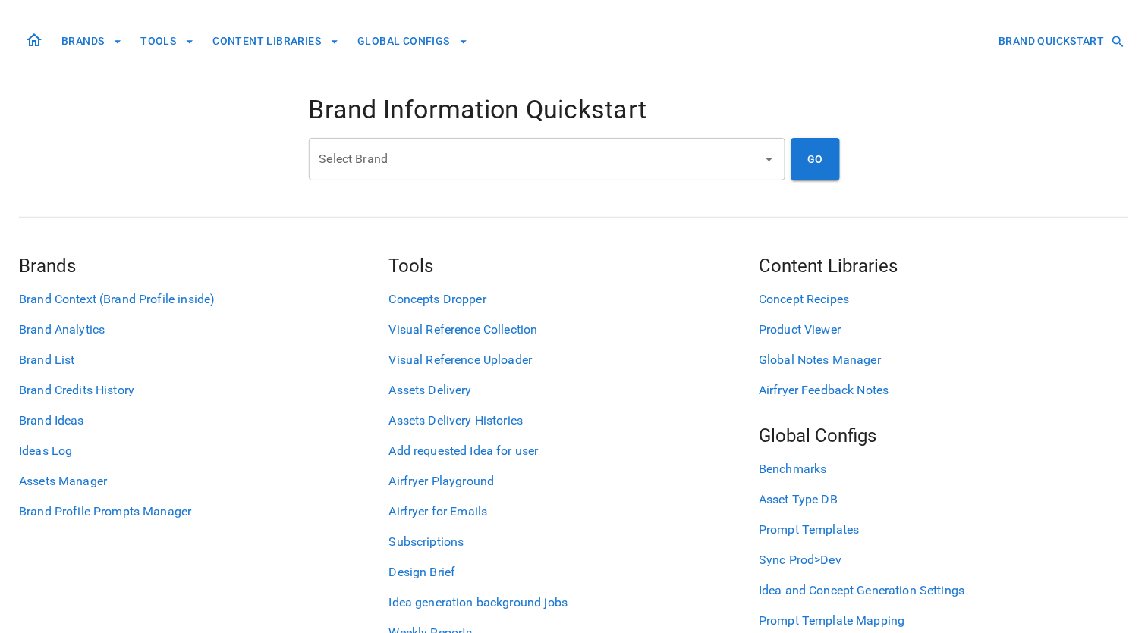
click at [990, 85] on div "BRANDS TOOLS CONTENT LIBRARIES GLOBAL CONFIGS BRAND QUICKSTART Brand Informatio…" at bounding box center [574, 334] width 1110 height 666
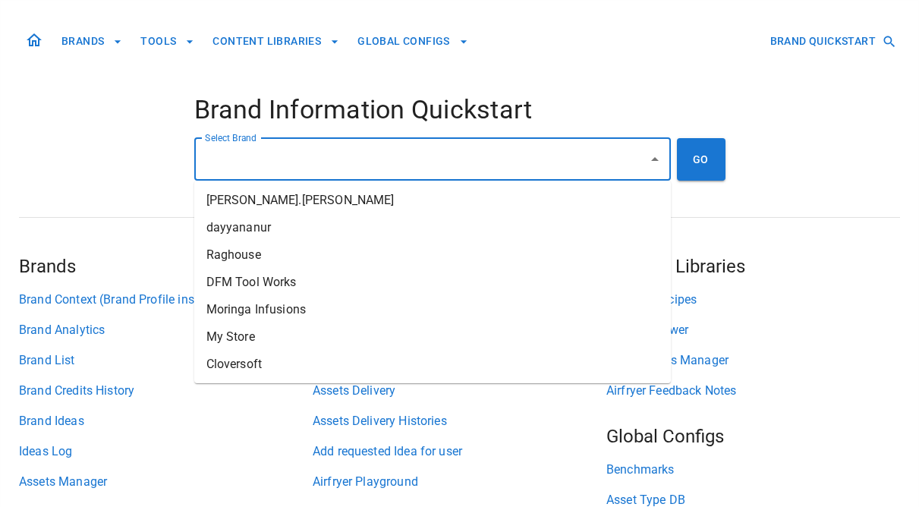
click at [379, 153] on input "Select Brand" at bounding box center [421, 159] width 440 height 29
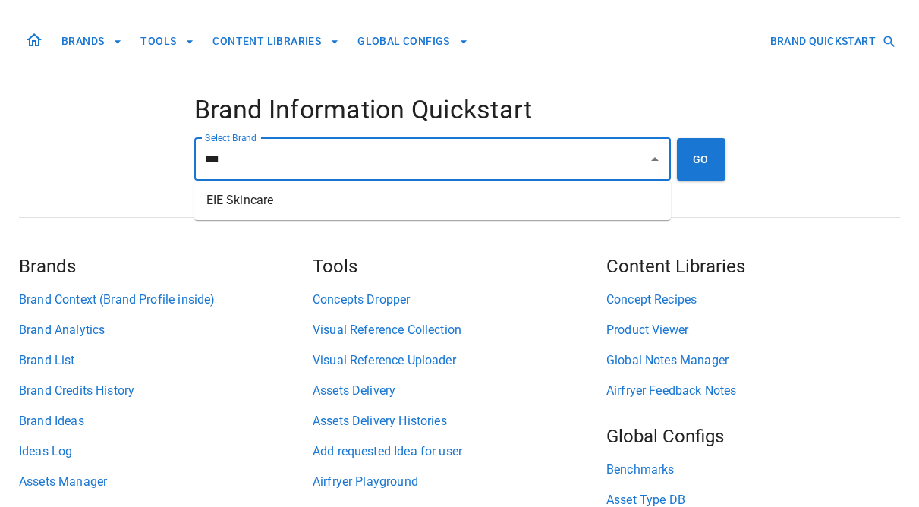
click at [470, 187] on li "EIE Skincare" at bounding box center [432, 200] width 476 height 27
type input "**********"
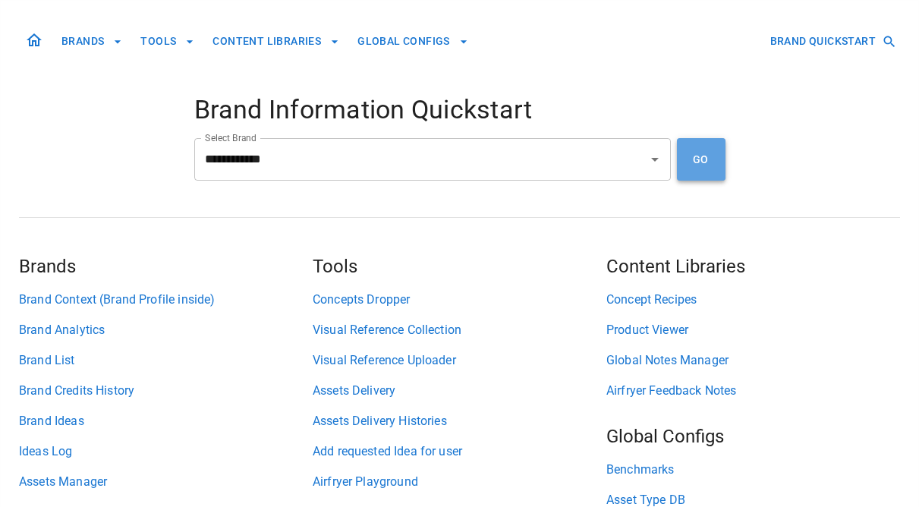
click at [709, 159] on button "GO" at bounding box center [701, 159] width 49 height 42
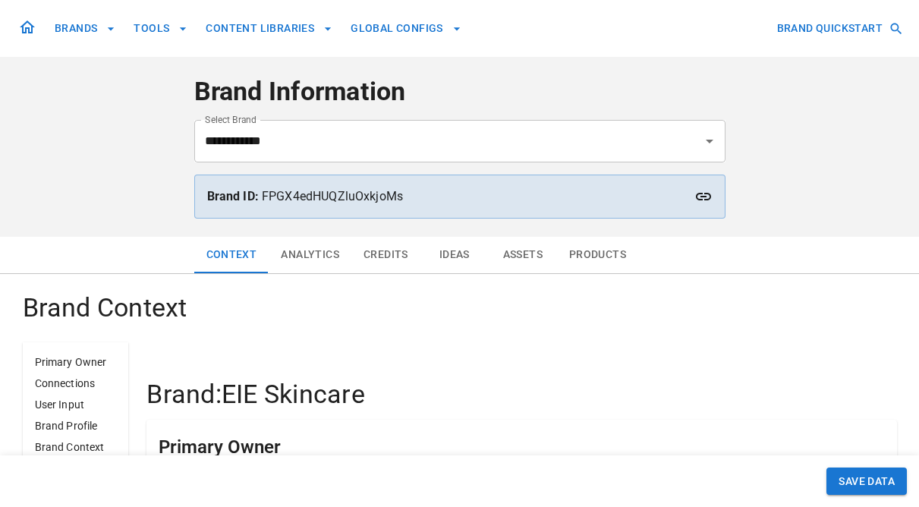
scroll to position [4, 0]
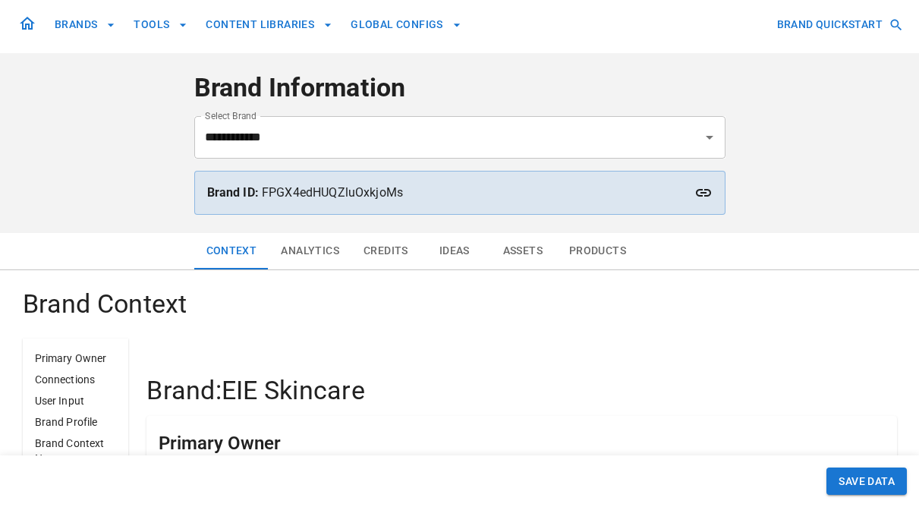
click at [457, 242] on button "Ideas" at bounding box center [454, 251] width 68 height 36
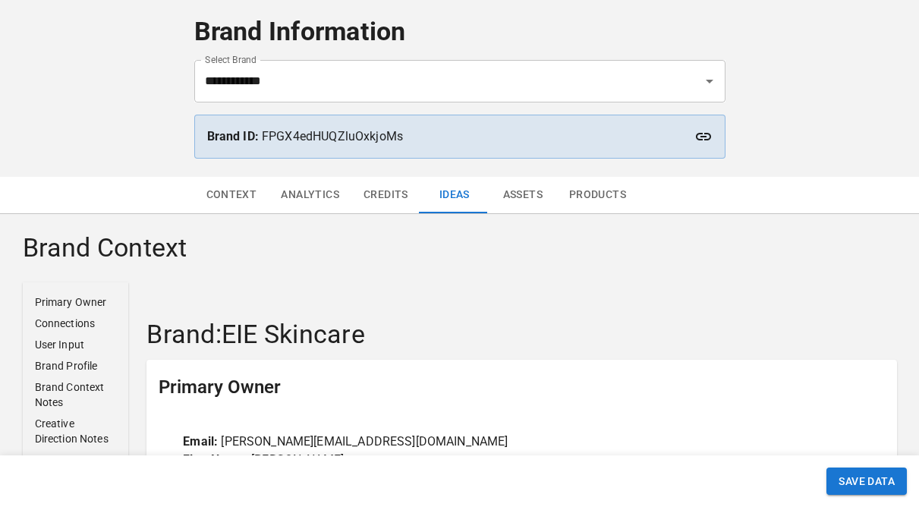
scroll to position [72, 0]
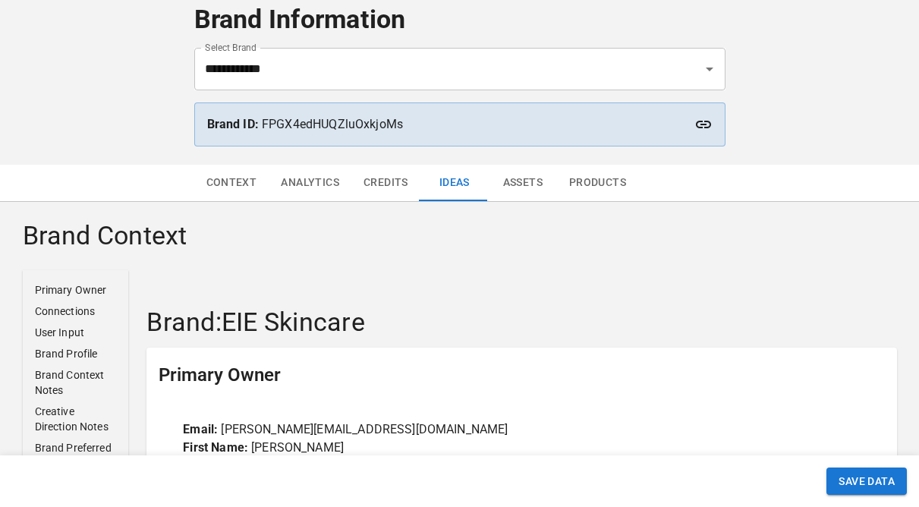
click at [518, 184] on button "Assets" at bounding box center [523, 183] width 68 height 36
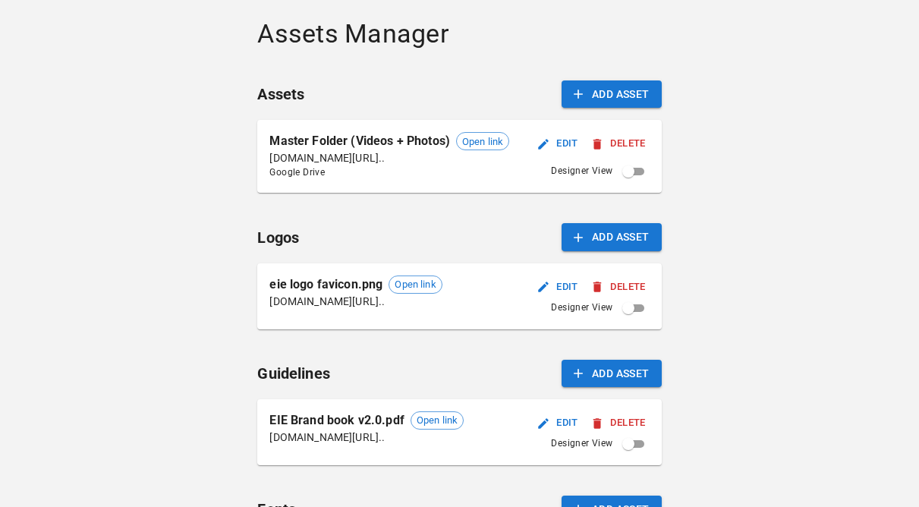
scroll to position [275, 0]
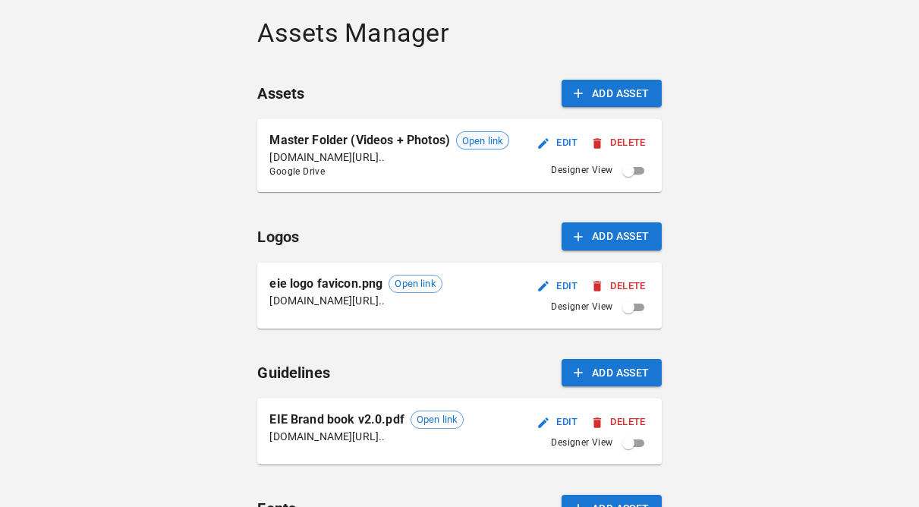
click at [479, 146] on span "Open link" at bounding box center [483, 141] width 52 height 15
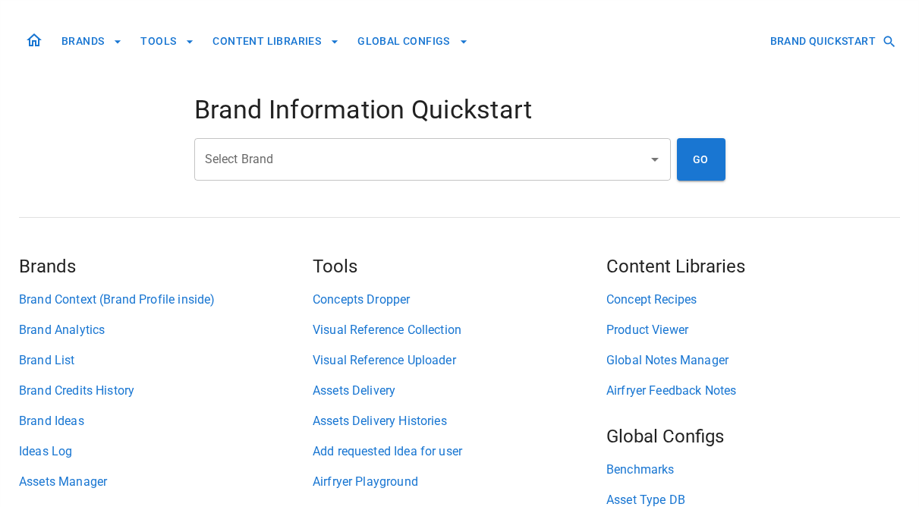
click at [377, 160] on input "Select Brand" at bounding box center [421, 159] width 440 height 29
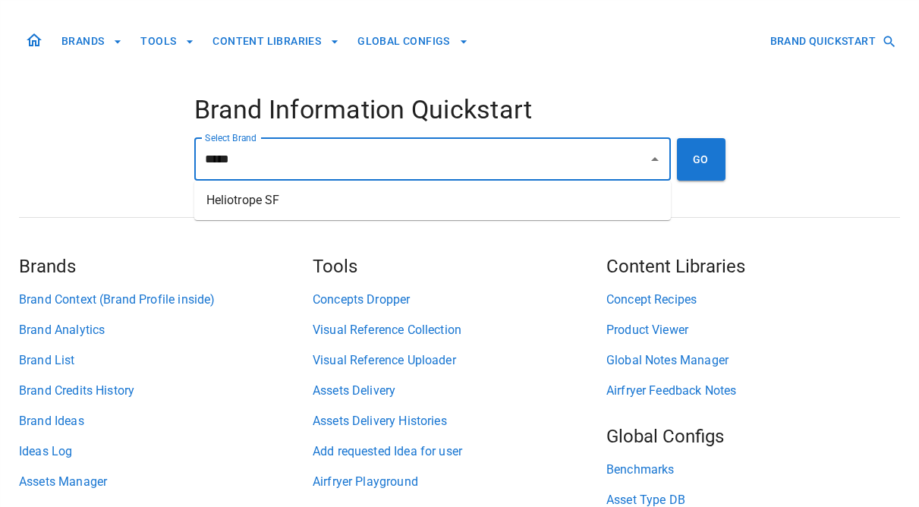
click at [373, 203] on li "Heliotrope SF" at bounding box center [432, 200] width 476 height 27
type input "**********"
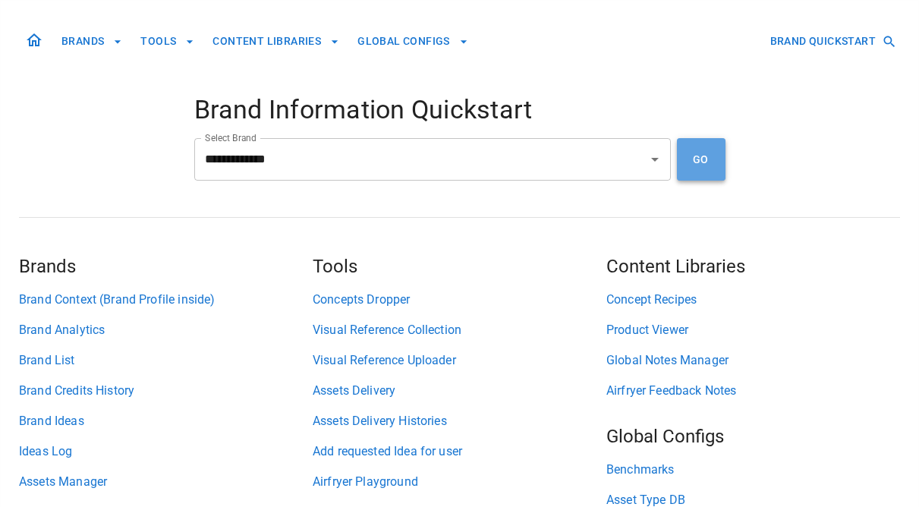
click at [699, 169] on button "GO" at bounding box center [701, 159] width 49 height 42
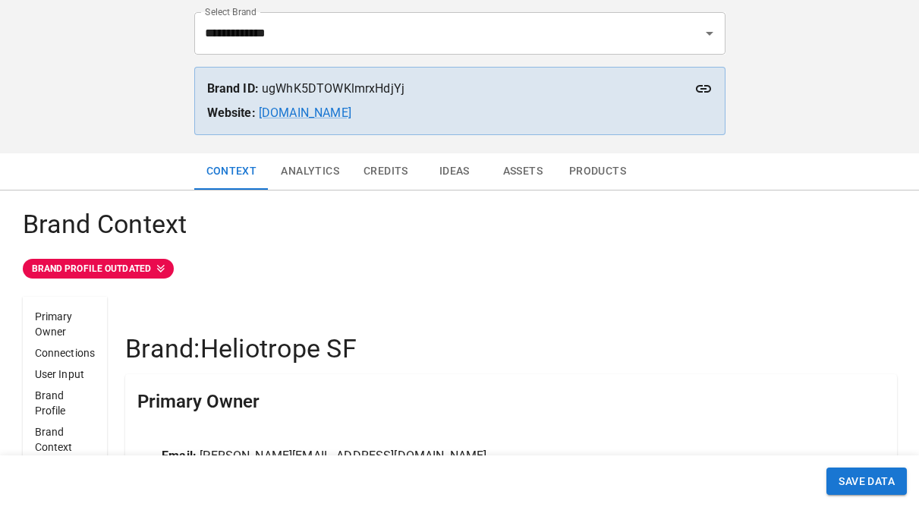
scroll to position [108, 0]
click at [457, 170] on button "Ideas" at bounding box center [454, 170] width 68 height 36
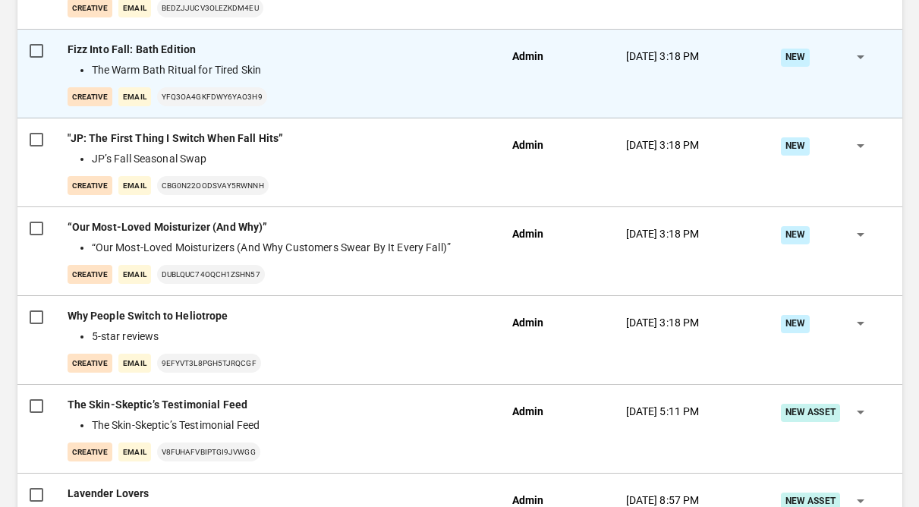
scroll to position [438, 0]
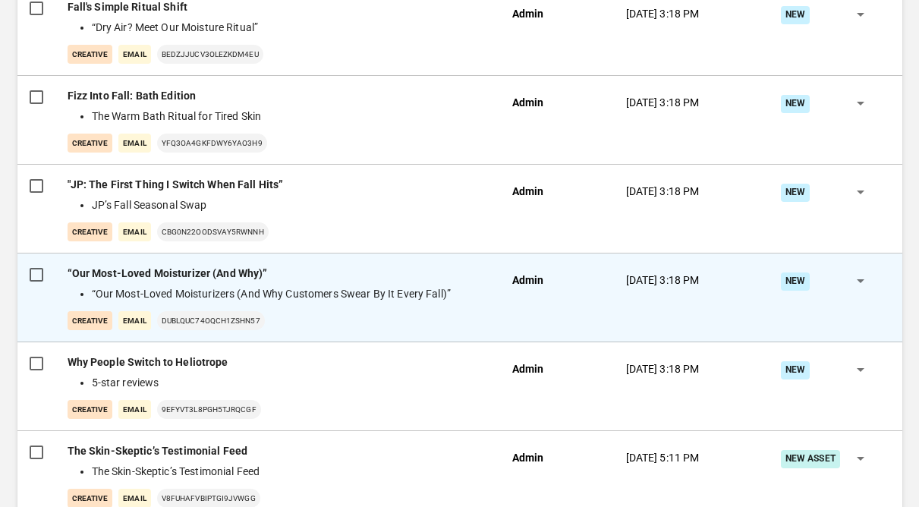
click at [661, 303] on div "23 Sep 2025, 3:18 PM" at bounding box center [686, 297] width 144 height 89
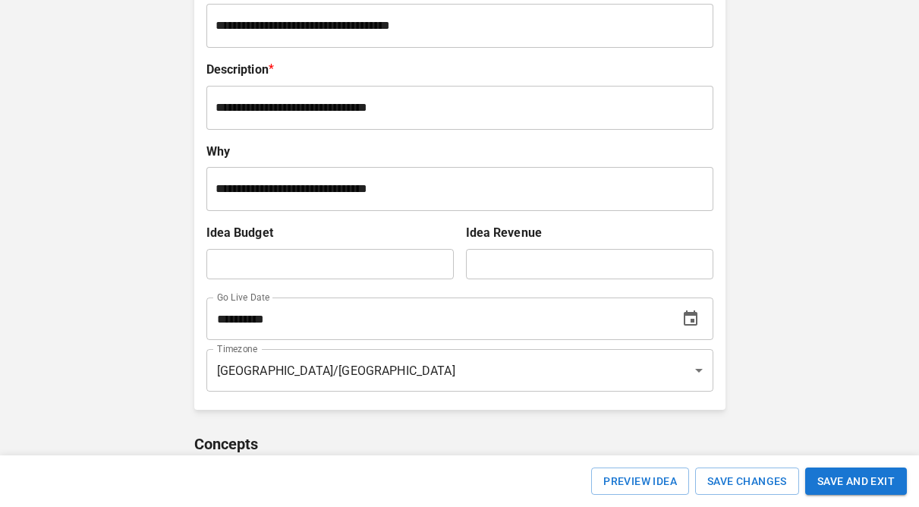
scroll to position [296, 0]
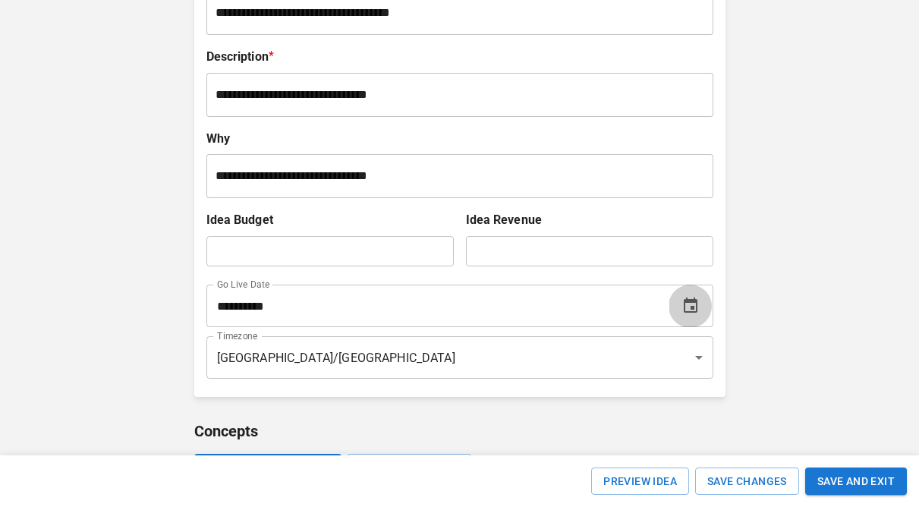
click at [681, 306] on icon "Choose date, selected date is Oct 18, 2025" at bounding box center [690, 306] width 18 height 18
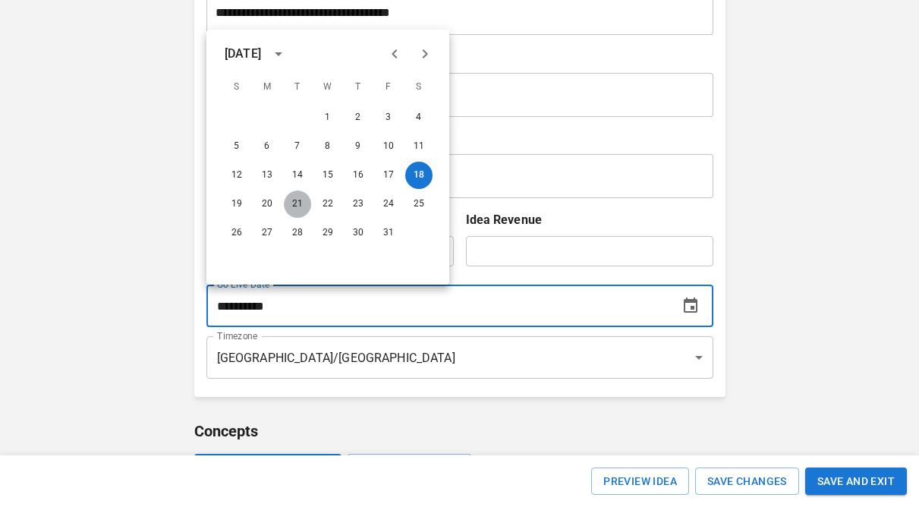
click at [294, 203] on button "21" at bounding box center [297, 203] width 27 height 27
type input "**********"
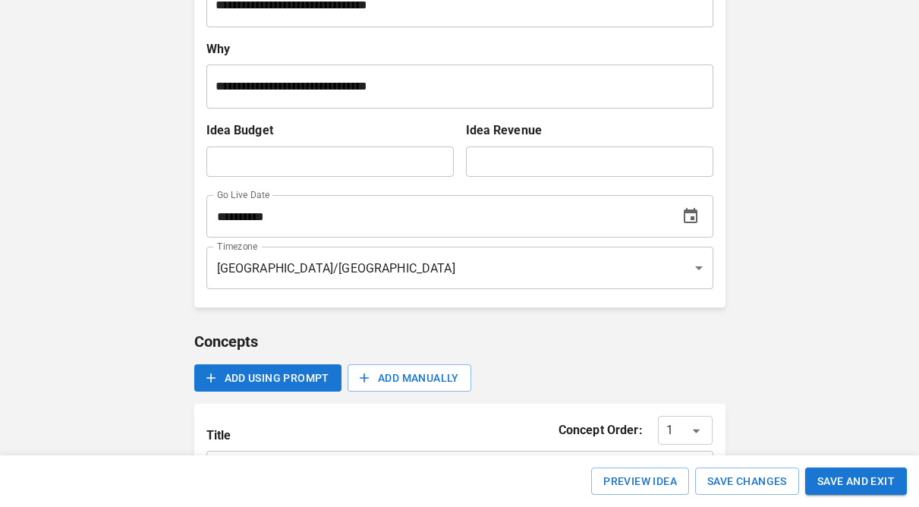
scroll to position [388, 0]
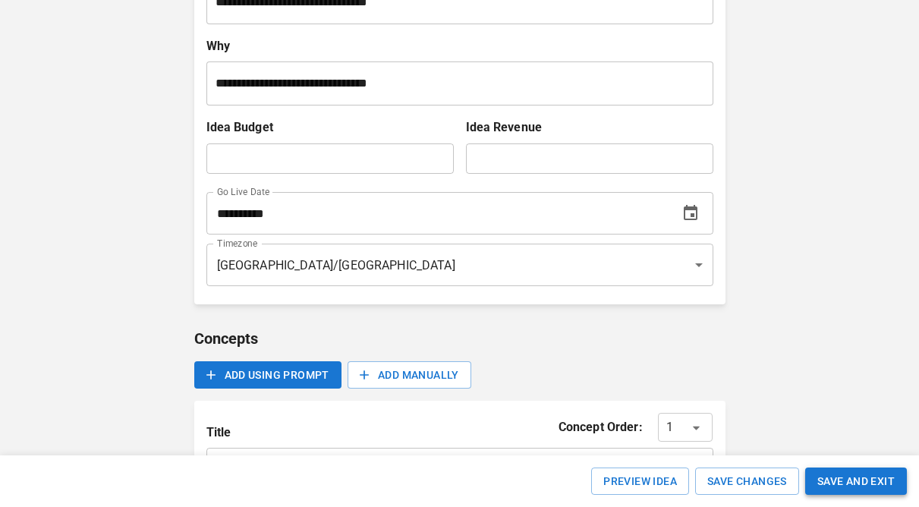
click at [865, 484] on button "SAVE AND EXIT" at bounding box center [856, 481] width 102 height 28
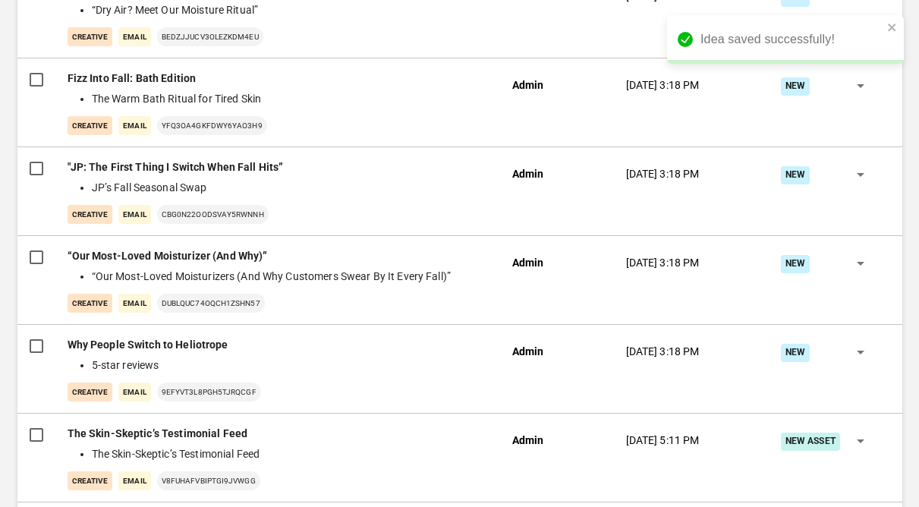
scroll to position [534, 0]
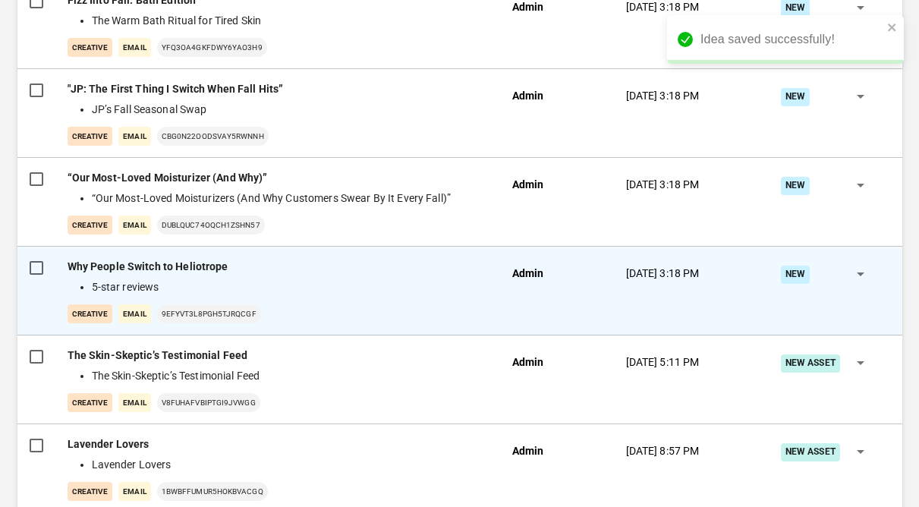
click at [749, 306] on div "23 Sep 2025, 3:18 PM" at bounding box center [686, 291] width 144 height 89
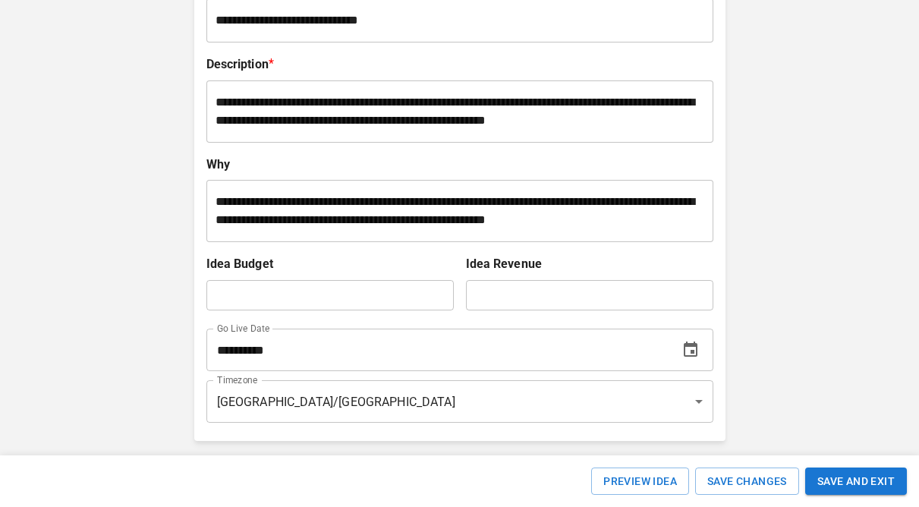
scroll to position [296, 0]
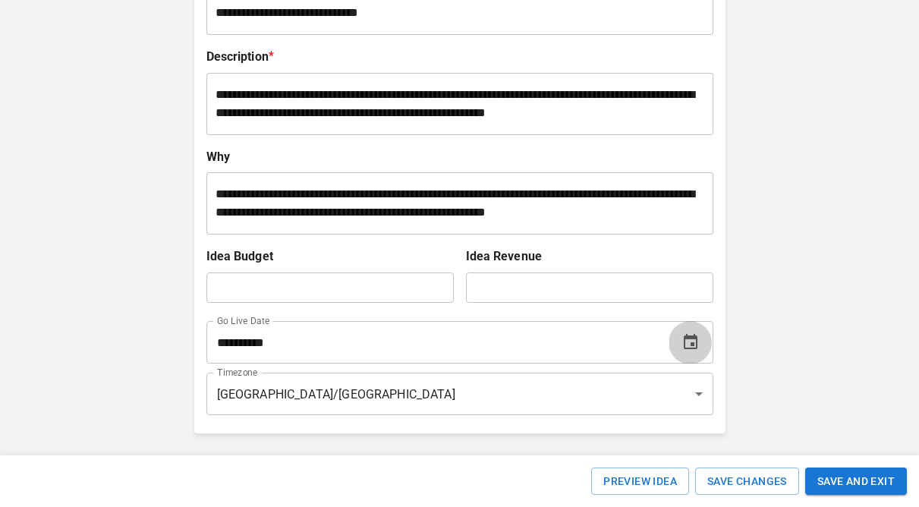
click at [681, 341] on icon "Choose date, selected date is Oct 21, 2025" at bounding box center [690, 342] width 18 height 18
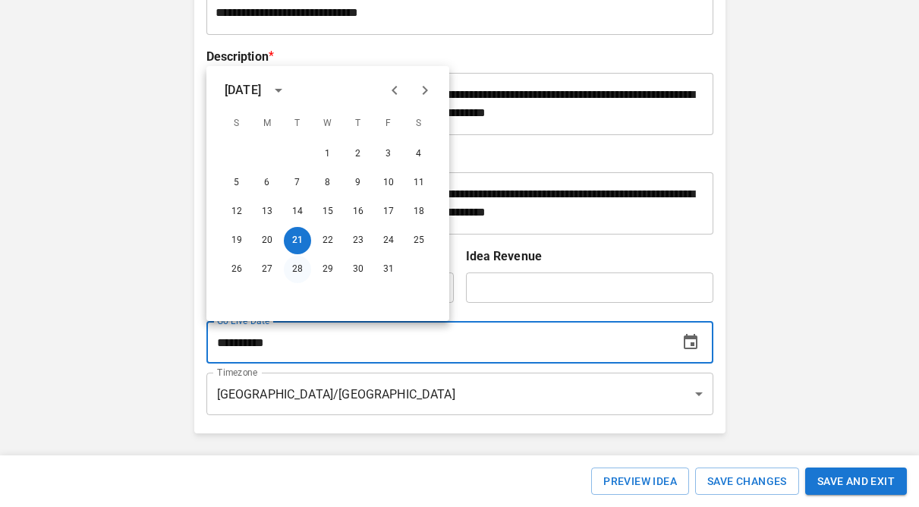
click at [295, 265] on button "28" at bounding box center [297, 269] width 27 height 27
type input "**********"
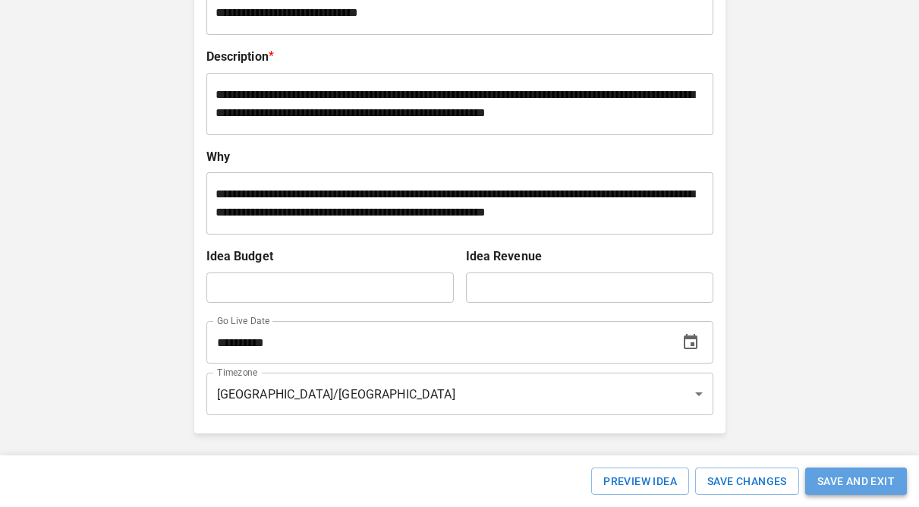
click at [833, 485] on button "SAVE AND EXIT" at bounding box center [856, 481] width 102 height 28
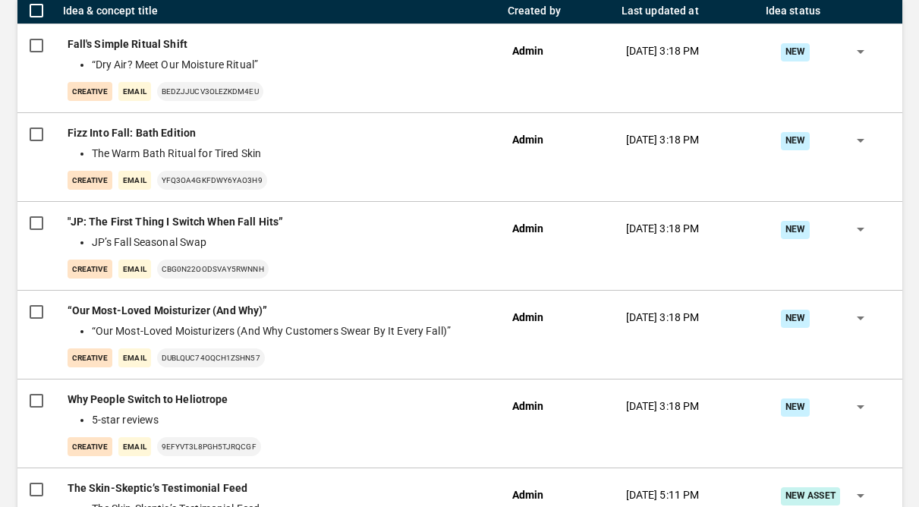
scroll to position [406, 0]
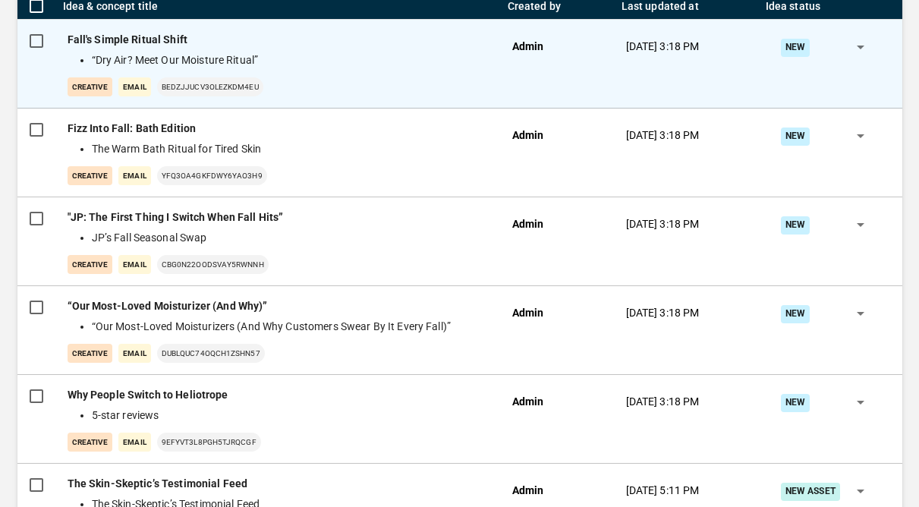
click at [731, 99] on div "23 Sep 2025, 3:18 PM" at bounding box center [686, 64] width 144 height 89
click at [814, 83] on div "New *** ​" at bounding box center [830, 64] width 120 height 64
click at [527, 68] on div "Admin" at bounding box center [557, 64] width 114 height 89
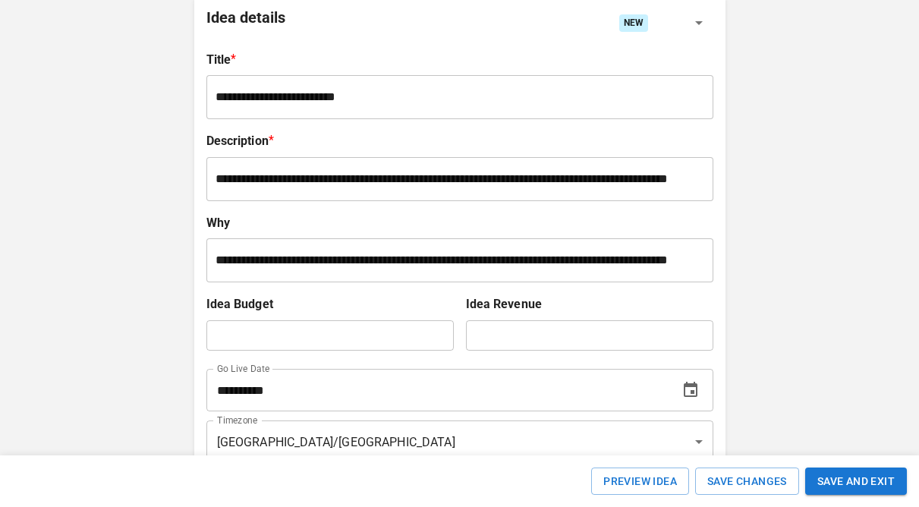
scroll to position [316, 0]
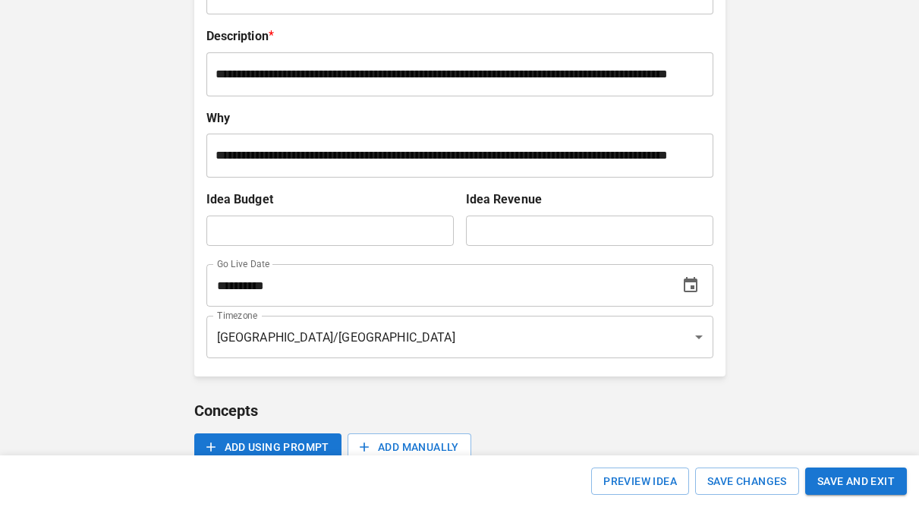
click at [294, 306] on input "**********" at bounding box center [434, 285] width 457 height 42
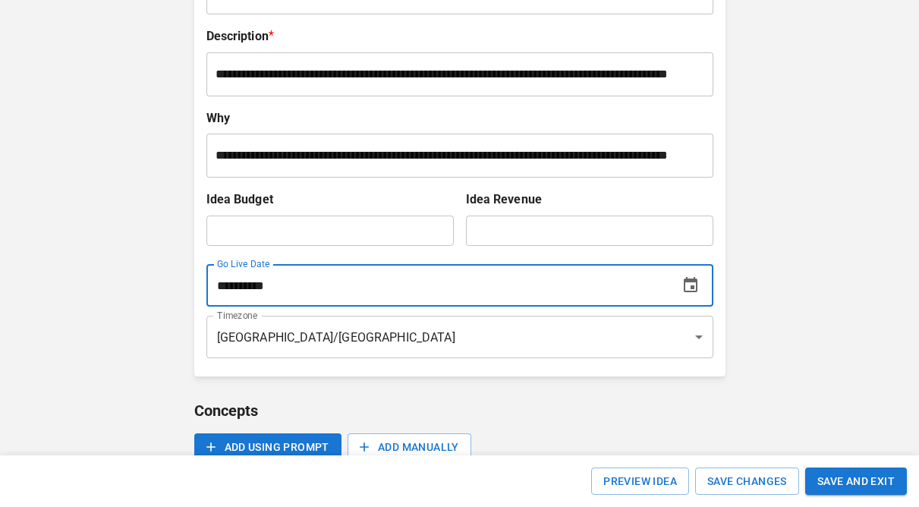
click at [694, 292] on icon "Choose date, selected date is Oct 28, 2025" at bounding box center [690, 284] width 14 height 15
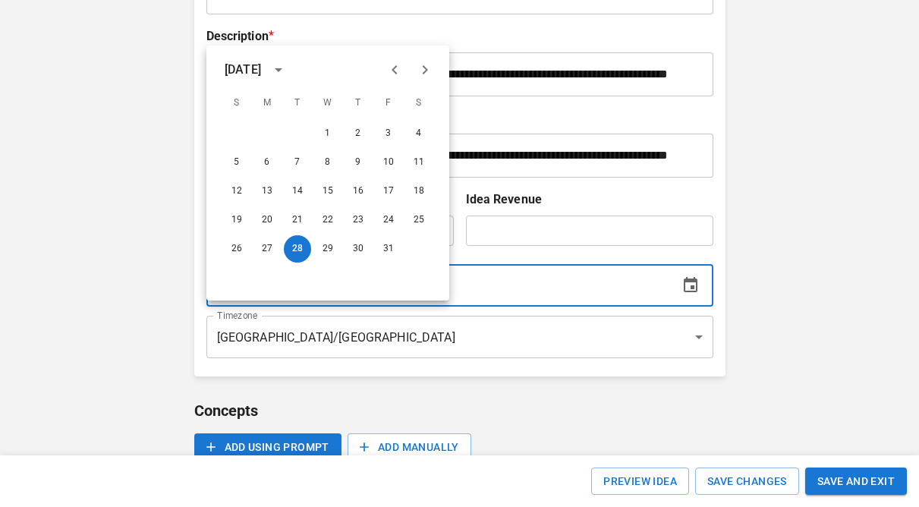
click at [428, 74] on icon "Next month" at bounding box center [425, 70] width 18 height 18
click at [294, 164] on button "4" at bounding box center [297, 162] width 27 height 27
type input "**********"
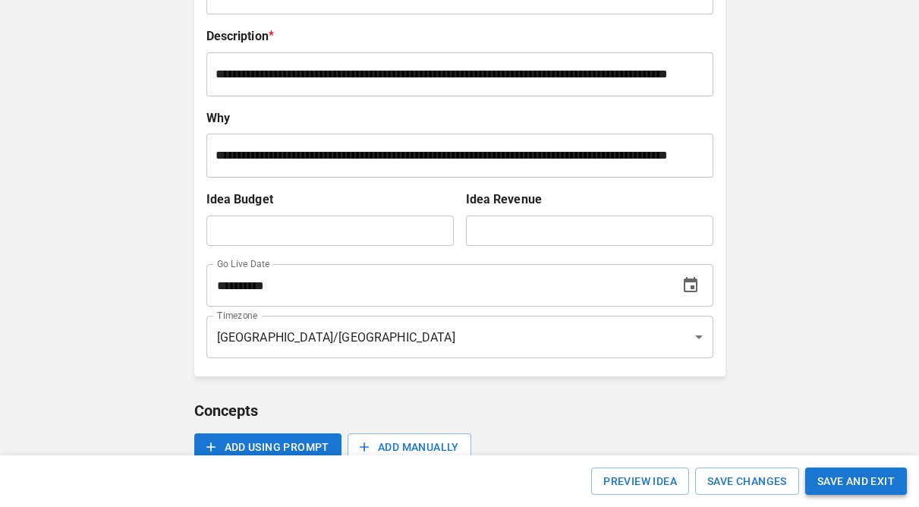
click at [844, 482] on button "SAVE AND EXIT" at bounding box center [856, 481] width 102 height 28
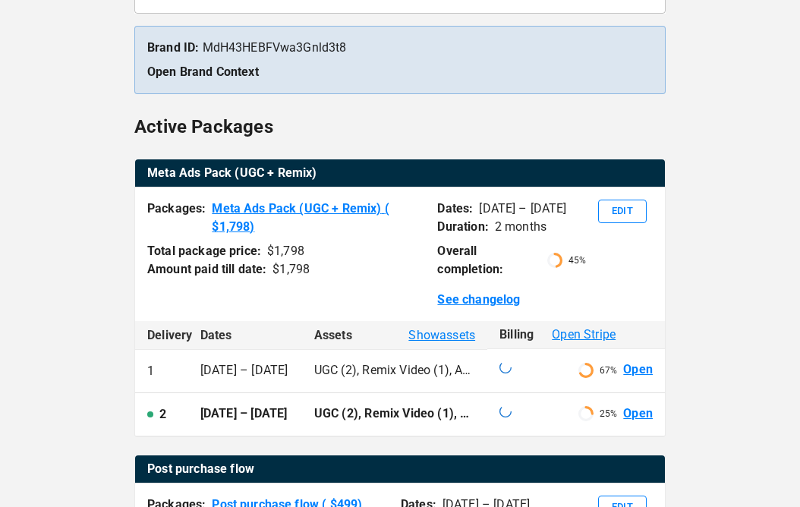
scroll to position [178, 0]
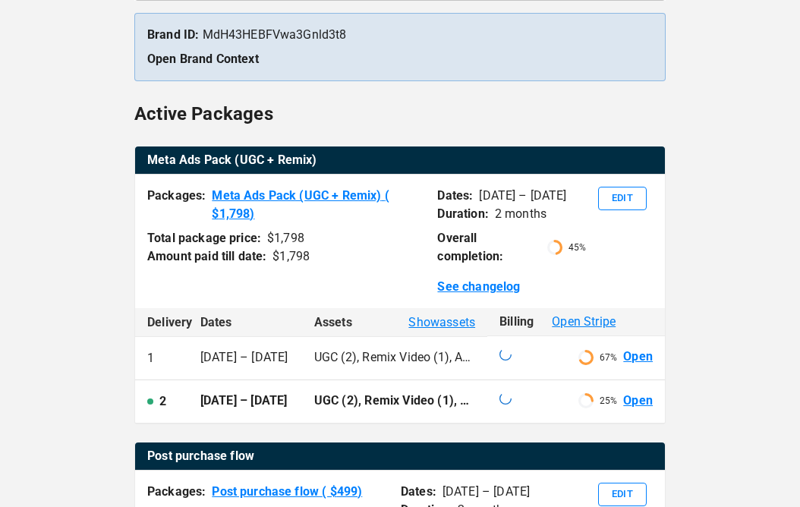
click at [391, 358] on p "UGC (2), Remix Video (1), Ad campaign optimisation (2), Image Ad (1)" at bounding box center [394, 357] width 161 height 17
click at [636, 361] on link "Open" at bounding box center [638, 356] width 30 height 17
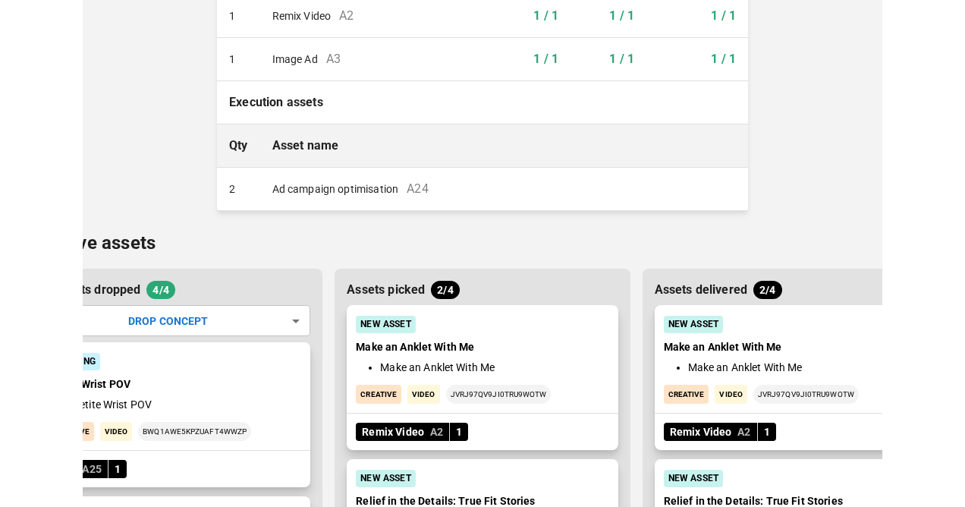
scroll to position [459, 0]
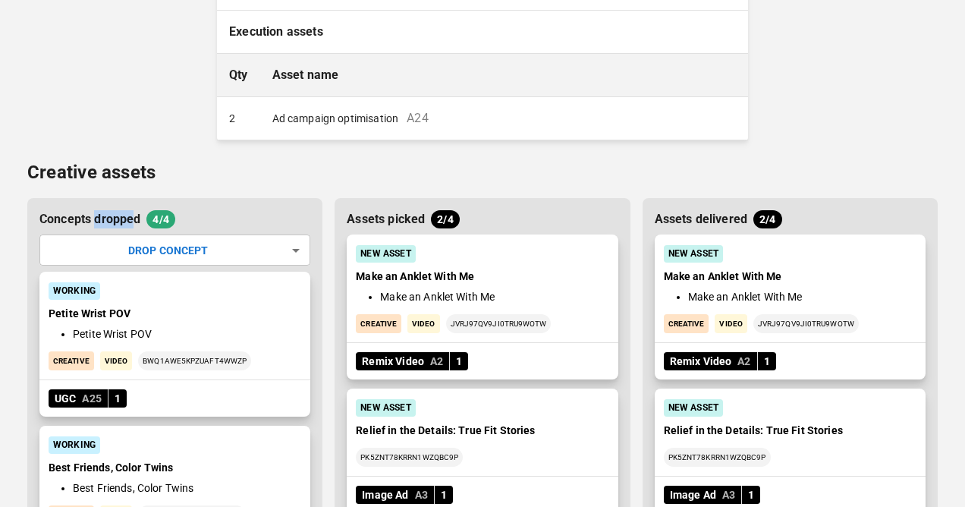
drag, startPoint x: 96, startPoint y: 218, endPoint x: 137, endPoint y: 220, distance: 40.2
click at [137, 220] on p "Concepts dropped" at bounding box center [89, 219] width 101 height 18
click at [342, 186] on div "Creative assets Concepts dropped 4/4 DROP CONCEPT ​ Working Petite Wrist POV Pe…" at bounding box center [482, 515] width 910 height 712
